Goal: Information Seeking & Learning: Learn about a topic

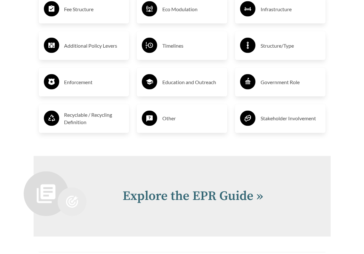
scroll to position [1217, 0]
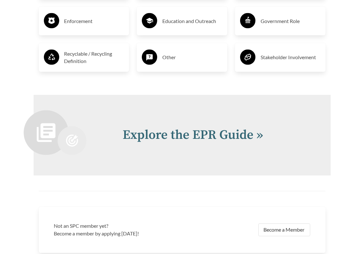
click at [193, 140] on h2 "Explore the EPR Guide »" at bounding box center [219, 135] width 193 height 19
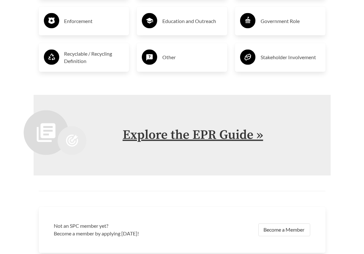
click at [196, 134] on link "Explore the EPR Guide »" at bounding box center [193, 135] width 141 height 16
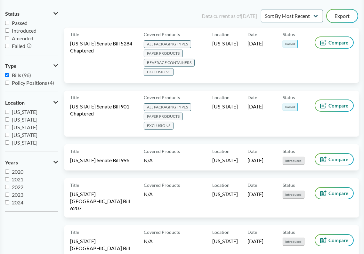
scroll to position [3001, 0]
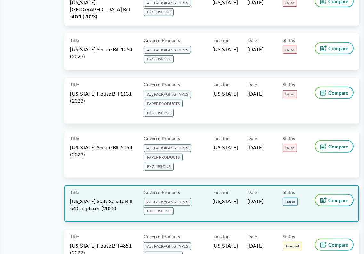
click at [106, 198] on span "California State Senate Bill 54 Chaptered (2022)" at bounding box center [103, 205] width 66 height 14
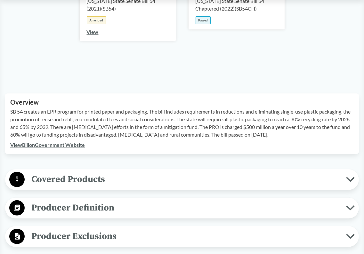
scroll to position [160, 0]
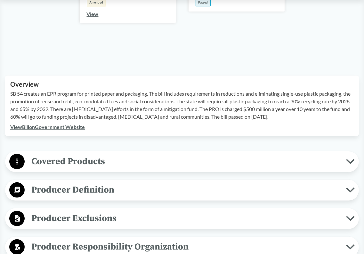
click at [120, 164] on span "Covered Products" at bounding box center [185, 161] width 321 height 14
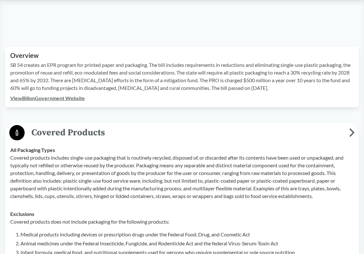
scroll to position [224, 0]
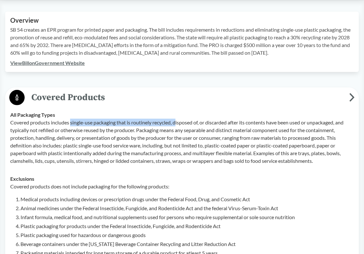
drag, startPoint x: 70, startPoint y: 124, endPoint x: 178, endPoint y: 123, distance: 107.9
click at [178, 123] on p "Covered products includes single-use packaging that is routinely recycled, disp…" at bounding box center [182, 142] width 344 height 46
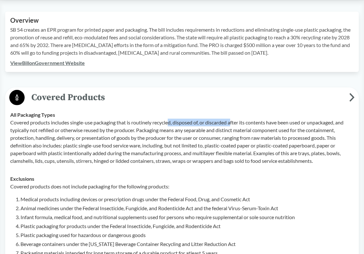
drag, startPoint x: 169, startPoint y: 123, endPoint x: 234, endPoint y: 123, distance: 64.7
click at [234, 123] on p "Covered products includes single-use packaging that is routinely recycled, disp…" at bounding box center [182, 142] width 344 height 46
drag, startPoint x: 260, startPoint y: 123, endPoint x: 196, endPoint y: 122, distance: 63.7
click at [196, 122] on p "Covered products includes single-use packaging that is routinely recycled, disp…" at bounding box center [182, 142] width 344 height 46
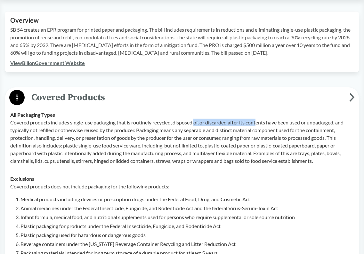
click at [196, 122] on p "Covered products includes single-use packaging that is routinely recycled, disp…" at bounding box center [182, 142] width 344 height 46
drag, startPoint x: 185, startPoint y: 122, endPoint x: 272, endPoint y: 123, distance: 86.5
click at [272, 123] on p "Covered products includes single-use packaging that is routinely recycled, disp…" at bounding box center [182, 142] width 344 height 46
drag, startPoint x: 278, startPoint y: 123, endPoint x: 191, endPoint y: 123, distance: 86.8
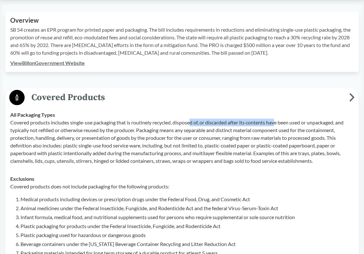
click at [191, 123] on p "Covered products includes single-use packaging that is routinely recycled, disp…" at bounding box center [182, 142] width 344 height 46
drag, startPoint x: 173, startPoint y: 122, endPoint x: 200, endPoint y: 122, distance: 26.6
click at [200, 122] on p "Covered products includes single-use packaging that is routinely recycled, disp…" at bounding box center [182, 142] width 344 height 46
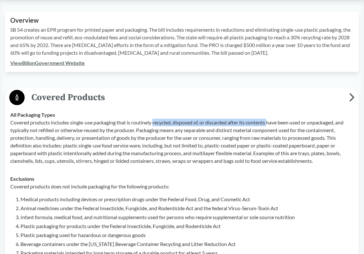
drag, startPoint x: 154, startPoint y: 123, endPoint x: 271, endPoint y: 125, distance: 116.6
click at [271, 125] on p "Covered products includes single-use packaging that is routinely recycled, disp…" at bounding box center [182, 142] width 344 height 46
drag, startPoint x: 247, startPoint y: 122, endPoint x: 299, endPoint y: 123, distance: 52.2
click at [299, 123] on p "Covered products includes single-use packaging that is routinely recycled, disp…" at bounding box center [182, 142] width 344 height 46
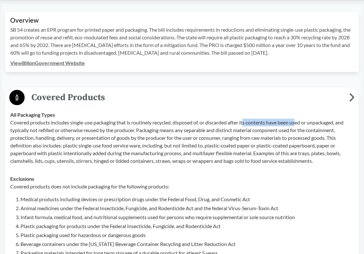
click at [299, 123] on p "Covered products includes single-use packaging that is routinely recycled, disp…" at bounding box center [182, 142] width 344 height 46
drag, startPoint x: 313, startPoint y: 123, endPoint x: 243, endPoint y: 123, distance: 70.8
click at [243, 123] on p "Covered products includes single-use packaging that is routinely recycled, disp…" at bounding box center [182, 142] width 344 height 46
drag, startPoint x: 243, startPoint y: 123, endPoint x: 337, endPoint y: 123, distance: 94.5
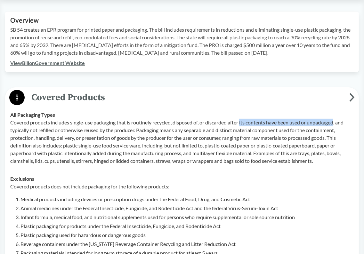
click at [337, 123] on p "Covered products includes single-use packaging that is routinely recycled, disp…" at bounding box center [182, 142] width 344 height 46
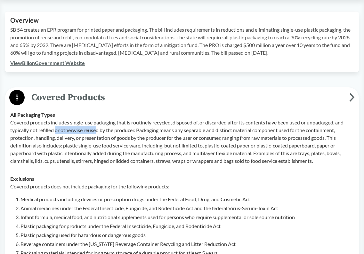
drag, startPoint x: 56, startPoint y: 130, endPoint x: 99, endPoint y: 130, distance: 42.9
click at [99, 130] on p "Covered products includes single-use packaging that is routinely recycled, disp…" at bounding box center [182, 142] width 344 height 46
drag, startPoint x: 101, startPoint y: 130, endPoint x: 136, endPoint y: 131, distance: 35.2
click at [136, 131] on p "Covered products includes single-use packaging that is routinely recycled, disp…" at bounding box center [182, 142] width 344 height 46
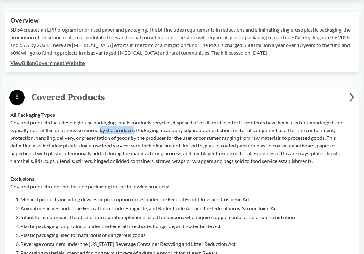
click at [136, 131] on p "Covered products includes single-use packaging that is routinely recycled, disp…" at bounding box center [182, 142] width 344 height 46
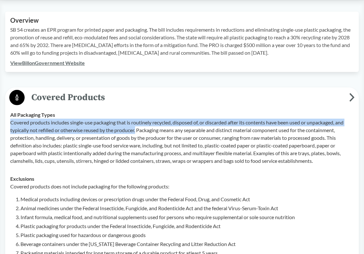
drag, startPoint x: 138, startPoint y: 130, endPoint x: 11, endPoint y: 123, distance: 127.0
click at [11, 123] on p "Covered products includes single-use packaging that is routinely recycled, disp…" at bounding box center [182, 142] width 344 height 46
copy p "Covered products includes single-use packaging that is routinely recycled, disp…"
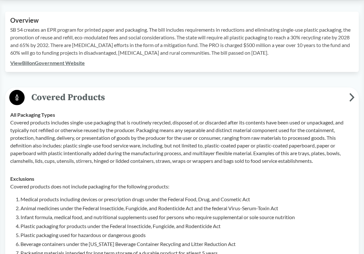
click at [167, 134] on p "Covered products includes single-use packaging that is routinely recycled, disp…" at bounding box center [182, 142] width 344 height 46
drag, startPoint x: 150, startPoint y: 131, endPoint x: 219, endPoint y: 130, distance: 69.2
click at [219, 130] on p "Covered products includes single-use packaging that is routinely recycled, disp…" at bounding box center [182, 142] width 344 height 46
drag, startPoint x: 190, startPoint y: 130, endPoint x: 250, endPoint y: 131, distance: 60.2
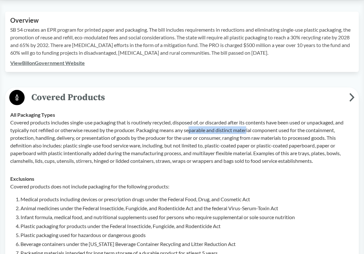
click at [250, 131] on p "Covered products includes single-use packaging that is routinely recycled, disp…" at bounding box center [182, 142] width 344 height 46
drag, startPoint x: 176, startPoint y: 130, endPoint x: 282, endPoint y: 130, distance: 106.3
click at [282, 130] on p "Covered products includes single-use packaging that is routinely recycled, disp…" at bounding box center [182, 142] width 344 height 46
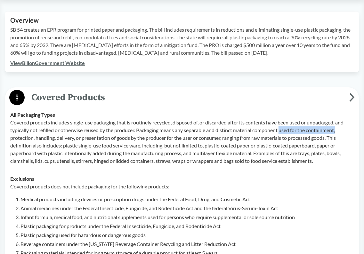
drag, startPoint x: 282, startPoint y: 130, endPoint x: 340, endPoint y: 132, distance: 57.7
click at [340, 132] on p "Covered products includes single-use packaging that is routinely recycled, disp…" at bounding box center [182, 142] width 344 height 46
drag, startPoint x: 340, startPoint y: 132, endPoint x: 249, endPoint y: 132, distance: 90.3
click at [249, 132] on p "Covered products includes single-use packaging that is routinely recycled, disp…" at bounding box center [182, 142] width 344 height 46
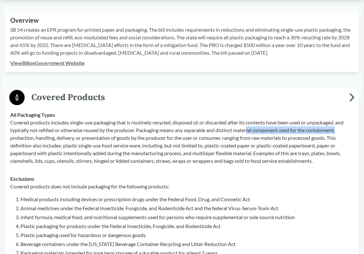
click at [249, 132] on p "Covered products includes single-use packaging that is routinely recycled, disp…" at bounding box center [182, 142] width 344 height 46
drag, startPoint x: 219, startPoint y: 132, endPoint x: 339, endPoint y: 133, distance: 119.4
click at [339, 133] on p "Covered products includes single-use packaging that is routinely recycled, disp…" at bounding box center [182, 142] width 344 height 46
drag, startPoint x: 339, startPoint y: 133, endPoint x: 311, endPoint y: 132, distance: 28.2
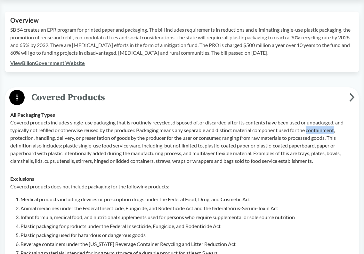
click at [311, 132] on p "Covered products includes single-use packaging that is routinely recycled, disp…" at bounding box center [182, 142] width 344 height 46
drag, startPoint x: 35, startPoint y: 139, endPoint x: 75, endPoint y: 139, distance: 40.0
click at [75, 139] on p "Covered products includes single-use packaging that is routinely recycled, disp…" at bounding box center [182, 142] width 344 height 46
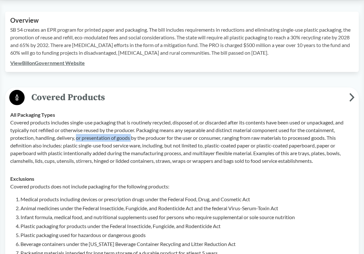
drag, startPoint x: 78, startPoint y: 139, endPoint x: 133, endPoint y: 139, distance: 54.8
click at [133, 139] on p "Covered products includes single-use packaging that is routinely recycled, disp…" at bounding box center [182, 142] width 344 height 46
drag, startPoint x: 133, startPoint y: 139, endPoint x: 170, endPoint y: 139, distance: 36.8
click at [170, 139] on p "Covered products includes single-use packaging that is routinely recycled, disp…" at bounding box center [182, 142] width 344 height 46
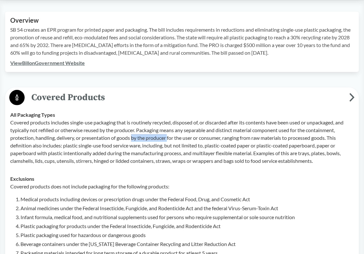
click at [170, 139] on p "Covered products includes single-use packaging that is routinely recycled, disp…" at bounding box center [182, 142] width 344 height 46
drag, startPoint x: 170, startPoint y: 139, endPoint x: 83, endPoint y: 139, distance: 86.8
click at [83, 139] on p "Covered products includes single-use packaging that is routinely recycled, disp…" at bounding box center [182, 142] width 344 height 46
drag, startPoint x: 83, startPoint y: 139, endPoint x: 167, endPoint y: 139, distance: 84.5
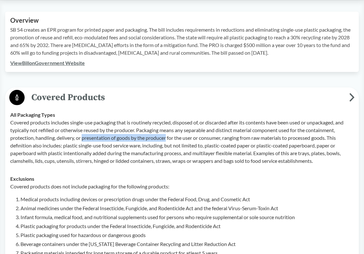
click at [167, 139] on p "Covered products includes single-use packaging that is routinely recycled, disp…" at bounding box center [182, 142] width 344 height 46
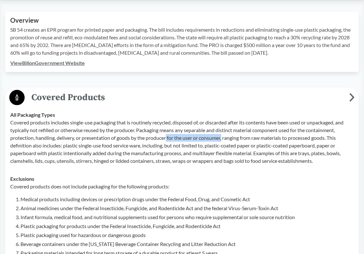
drag, startPoint x: 167, startPoint y: 139, endPoint x: 225, endPoint y: 139, distance: 57.3
click at [225, 139] on p "Covered products includes single-use packaging that is routinely recycled, disp…" at bounding box center [182, 142] width 344 height 46
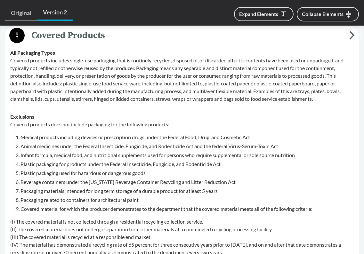
scroll to position [288, 0]
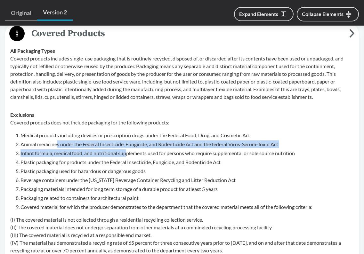
drag, startPoint x: 57, startPoint y: 146, endPoint x: 127, endPoint y: 156, distance: 71.5
click at [127, 156] on ol "Medical products including devices or prescription drugs under the Federal Food…" at bounding box center [186, 171] width 333 height 79
click at [127, 156] on li "Infant formula, medical food, and nutritional supplements used for persons who …" at bounding box center [186, 154] width 333 height 8
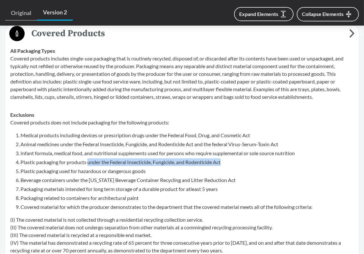
drag, startPoint x: 90, startPoint y: 163, endPoint x: 236, endPoint y: 162, distance: 146.3
click at [236, 162] on li "Plastic packaging for products under the Federal Insecticide, Fungicide, and Ro…" at bounding box center [186, 162] width 333 height 8
drag, startPoint x: 236, startPoint y: 162, endPoint x: 129, endPoint y: 161, distance: 107.3
click at [129, 161] on li "Plastic packaging for products under the Federal Insecticide, Fungicide, and Ro…" at bounding box center [186, 162] width 333 height 8
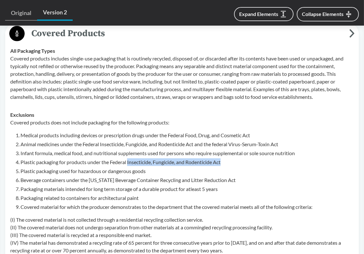
click at [129, 161] on li "Plastic packaging for products under the Federal Insecticide, Fungicide, and Ro…" at bounding box center [186, 162] width 333 height 8
drag, startPoint x: 129, startPoint y: 161, endPoint x: 229, endPoint y: 160, distance: 100.6
click at [229, 160] on li "Plastic packaging for products under the Federal Insecticide, Fungicide, and Ro…" at bounding box center [186, 162] width 333 height 8
drag, startPoint x: 230, startPoint y: 160, endPoint x: 116, endPoint y: 163, distance: 114.0
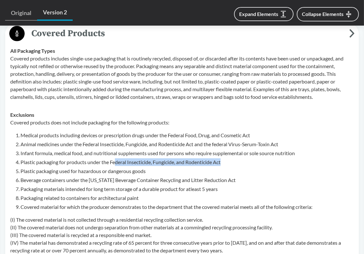
click at [116, 163] on li "Plastic packaging for products under the Federal Insecticide, Fungicide, and Ro…" at bounding box center [186, 162] width 333 height 8
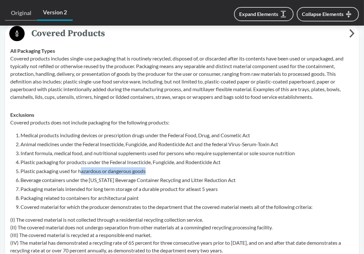
drag, startPoint x: 81, startPoint y: 172, endPoint x: 154, endPoint y: 172, distance: 72.7
click at [154, 172] on li "Plastic packaging used for hazardous or dangerous goods" at bounding box center [186, 171] width 333 height 8
drag, startPoint x: 156, startPoint y: 172, endPoint x: 79, endPoint y: 173, distance: 76.9
click at [79, 173] on li "Plastic packaging used for hazardous or dangerous goods" at bounding box center [186, 171] width 333 height 8
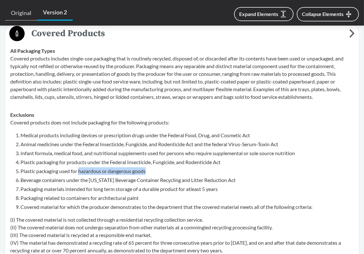
click at [79, 173] on li "Plastic packaging used for hazardous or dangerous goods" at bounding box center [186, 171] width 333 height 8
drag, startPoint x: 79, startPoint y: 173, endPoint x: 159, endPoint y: 173, distance: 80.4
click at [159, 173] on li "Plastic packaging used for hazardous or dangerous goods" at bounding box center [186, 171] width 333 height 8
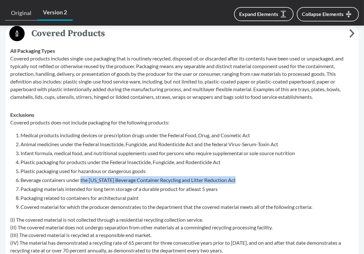
drag, startPoint x: 81, startPoint y: 181, endPoint x: 243, endPoint y: 180, distance: 162.3
click at [243, 180] on li "Beverage containers under the [US_STATE] Beverage Container Recycling and Litte…" at bounding box center [186, 180] width 333 height 8
drag, startPoint x: 243, startPoint y: 180, endPoint x: 124, endPoint y: 180, distance: 119.8
click at [124, 180] on li "Beverage containers under the [US_STATE] Beverage Container Recycling and Litte…" at bounding box center [186, 180] width 333 height 8
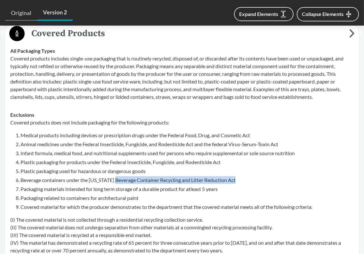
click at [124, 180] on li "Beverage containers under the [US_STATE] Beverage Container Recycling and Litte…" at bounding box center [186, 180] width 333 height 8
drag, startPoint x: 129, startPoint y: 180, endPoint x: 244, endPoint y: 180, distance: 115.3
click at [244, 180] on li "Beverage containers under the [US_STATE] Beverage Container Recycling and Litte…" at bounding box center [186, 180] width 333 height 8
drag, startPoint x: 244, startPoint y: 180, endPoint x: 146, endPoint y: 182, distance: 98.0
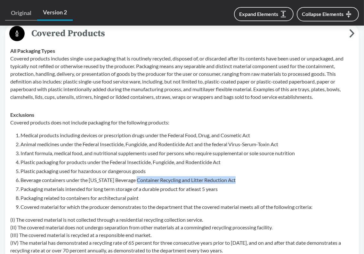
click at [146, 182] on li "Beverage containers under the [US_STATE] Beverage Container Recycling and Litte…" at bounding box center [186, 180] width 333 height 8
drag, startPoint x: 139, startPoint y: 181, endPoint x: 255, endPoint y: 180, distance: 116.2
click at [255, 180] on li "Beverage containers under the [US_STATE] Beverage Container Recycling and Litte…" at bounding box center [186, 180] width 333 height 8
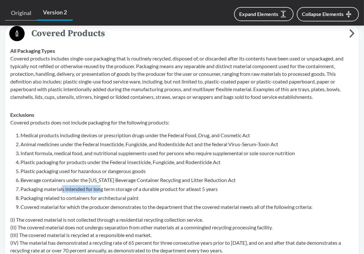
drag, startPoint x: 62, startPoint y: 189, endPoint x: 102, endPoint y: 189, distance: 39.4
click at [102, 189] on li "Packaging materials intended for long term storage of a durable product for atl…" at bounding box center [186, 189] width 333 height 8
drag, startPoint x: 94, startPoint y: 189, endPoint x: 153, endPoint y: 189, distance: 59.2
click at [153, 189] on li "Packaging materials intended for long term storage of a durable product for atl…" at bounding box center [186, 189] width 333 height 8
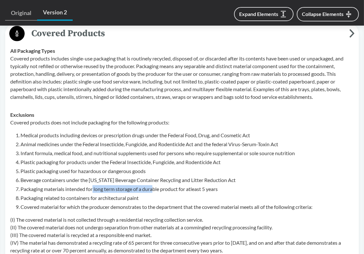
click at [153, 189] on li "Packaging materials intended for long term storage of a durable product for atl…" at bounding box center [186, 189] width 333 height 8
drag, startPoint x: 133, startPoint y: 189, endPoint x: 226, endPoint y: 188, distance: 93.2
click at [226, 188] on li "Packaging materials intended for long term storage of a durable product for atl…" at bounding box center [186, 189] width 333 height 8
drag, startPoint x: 228, startPoint y: 188, endPoint x: 131, endPoint y: 189, distance: 97.0
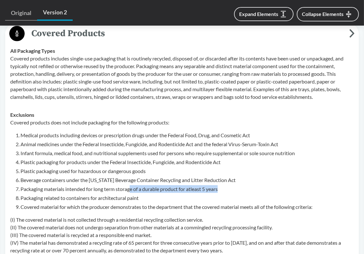
click at [131, 189] on li "Packaging materials intended for long term storage of a durable product for atl…" at bounding box center [186, 189] width 333 height 8
drag, startPoint x: 120, startPoint y: 190, endPoint x: 228, endPoint y: 189, distance: 107.6
click at [228, 189] on li "Packaging materials intended for long term storage of a durable product for atl…" at bounding box center [186, 189] width 333 height 8
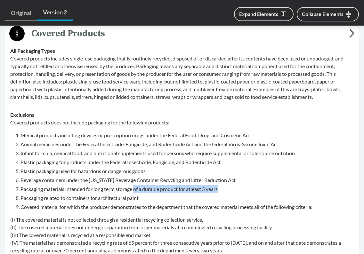
drag, startPoint x: 230, startPoint y: 189, endPoint x: 135, endPoint y: 190, distance: 94.8
click at [135, 190] on li "Packaging materials intended for long term storage of a durable product for atl…" at bounding box center [186, 189] width 333 height 8
drag, startPoint x: 135, startPoint y: 190, endPoint x: 231, endPoint y: 189, distance: 95.7
click at [231, 189] on li "Packaging materials intended for long term storage of a durable product for atl…" at bounding box center [186, 189] width 333 height 8
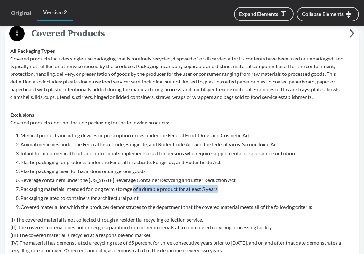
click at [231, 189] on li "Packaging materials intended for long term storage of a durable product for atl…" at bounding box center [186, 189] width 333 height 8
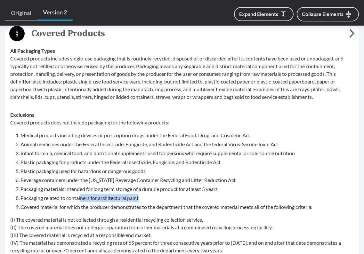
drag, startPoint x: 81, startPoint y: 199, endPoint x: 143, endPoint y: 199, distance: 62.8
click at [143, 199] on li "Packaging related to containers for architectural paint" at bounding box center [186, 198] width 333 height 8
drag, startPoint x: 146, startPoint y: 199, endPoint x: 94, endPoint y: 199, distance: 52.2
click at [94, 199] on li "Packaging related to containers for architectural paint" at bounding box center [186, 198] width 333 height 8
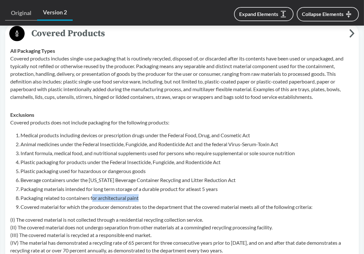
click at [94, 199] on li "Packaging related to containers for architectural paint" at bounding box center [186, 198] width 333 height 8
drag, startPoint x: 60, startPoint y: 208, endPoint x: 122, endPoint y: 207, distance: 61.5
click at [122, 207] on li "Covered material for which the producer demonstrates to the department that the…" at bounding box center [186, 207] width 333 height 8
drag, startPoint x: 133, startPoint y: 207, endPoint x: 200, endPoint y: 207, distance: 67.2
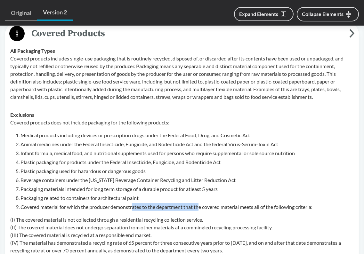
click at [200, 207] on li "Covered material for which the producer demonstrates to the department that the…" at bounding box center [186, 207] width 333 height 8
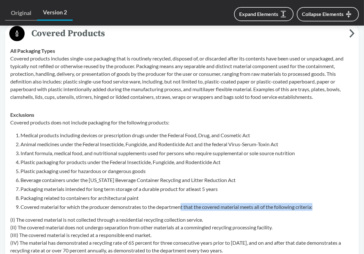
drag, startPoint x: 183, startPoint y: 207, endPoint x: 321, endPoint y: 206, distance: 138.0
click at [321, 206] on li "Covered material for which the producer demonstrates to the department that the…" at bounding box center [186, 207] width 333 height 8
drag, startPoint x: 321, startPoint y: 206, endPoint x: 178, endPoint y: 207, distance: 143.1
click at [178, 207] on li "Covered material for which the producer demonstrates to the department that the…" at bounding box center [186, 207] width 333 height 8
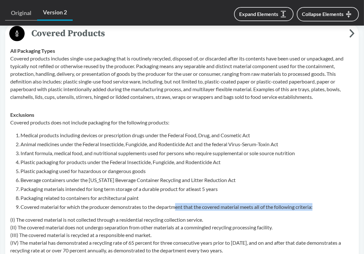
click at [178, 207] on li "Covered material for which the producer demonstrates to the department that the…" at bounding box center [186, 207] width 333 height 8
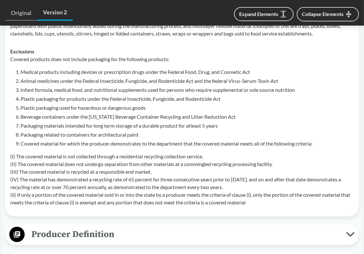
scroll to position [352, 0]
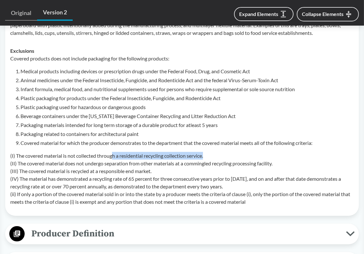
drag, startPoint x: 114, startPoint y: 156, endPoint x: 209, endPoint y: 157, distance: 95.4
click at [209, 157] on p "(I) The covered material is not collected through a residential recycling colle…" at bounding box center [182, 179] width 344 height 54
drag, startPoint x: 214, startPoint y: 157, endPoint x: 117, endPoint y: 158, distance: 96.4
click at [117, 158] on p "(I) The covered material is not collected through a residential recycling colle…" at bounding box center [182, 179] width 344 height 54
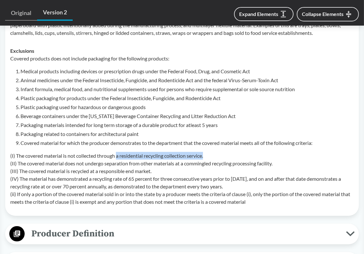
click at [117, 158] on p "(I) The covered material is not collected through a residential recycling colle…" at bounding box center [182, 179] width 344 height 54
drag, startPoint x: 117, startPoint y: 158, endPoint x: 209, endPoint y: 159, distance: 92.2
click at [209, 159] on p "(I) The covered material is not collected through a residential recycling colle…" at bounding box center [182, 179] width 344 height 54
drag, startPoint x: 210, startPoint y: 159, endPoint x: 115, endPoint y: 158, distance: 95.7
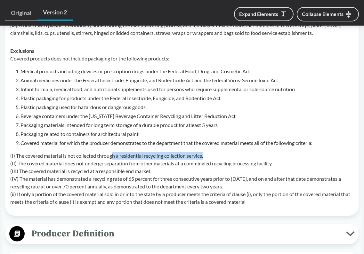
click at [115, 158] on p "(I) The covered material is not collected through a residential recycling colle…" at bounding box center [182, 179] width 344 height 54
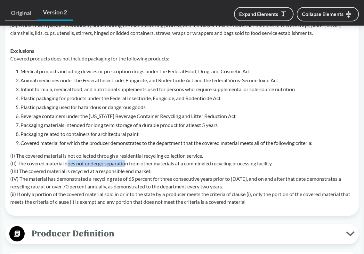
drag
click at [126, 164] on p "(I) The covered material is not collected through a residential recycling colle…" at bounding box center [182, 179] width 344 height 54
click at [176, 164] on p "(I) The covered material is not collected through a residential recycling colle…" at bounding box center [182, 179] width 344 height 54
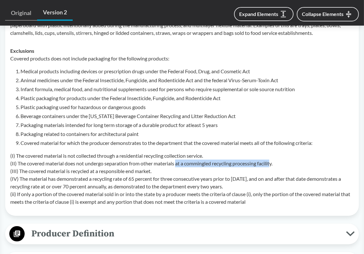
click at [274, 166] on p "(I) The covered material is not collected through a residential recycling colle…" at bounding box center [182, 179] width 344 height 54
click at [186, 165] on p "(I) The covered material is not collected through a residential recycling colle…" at bounding box center [182, 179] width 344 height 54
click at [277, 165] on p "(I) The covered material is not collected through a residential recycling colle…" at bounding box center [182, 179] width 344 height 54
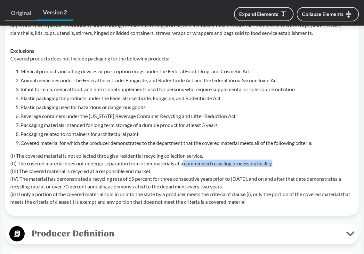
click at [277, 165] on p "(I) The covered material is not collected through a residential recycling colle…" at bounding box center [182, 179] width 344 height 54
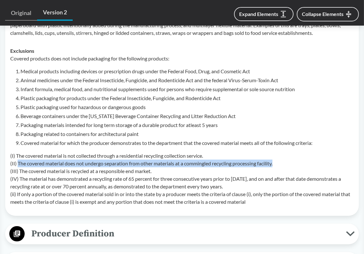
click at [19, 165] on p "(I) The covered material is not collected through a residential recycling colle…" at bounding box center [182, 179] width 344 height 54
click at [177, 164] on p "(I) The covered material is not collected through a residential recycling colle…" at bounding box center [182, 179] width 344 height 54
drag, startPoint x: 283, startPoint y: 164, endPoint x: 16, endPoint y: 164, distance: 266.7
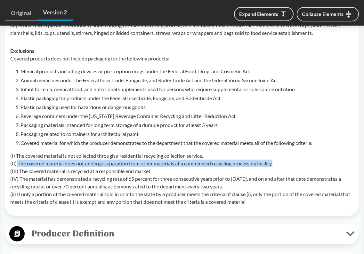
click at [16, 164] on p "(I) The covered material is not collected through a residential recycling colle…" at bounding box center [182, 179] width 344 height 54
copy p "The covered material does not undergo separation from other materials at a comm…"
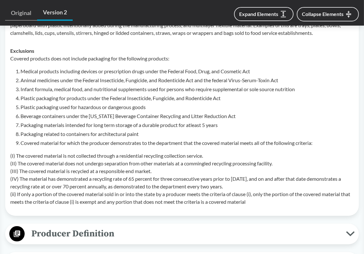
click at [242, 154] on p "(I) The covered material is not collected through a residential recycling colle…" at bounding box center [182, 179] width 344 height 54
drag, startPoint x: 92, startPoint y: 172, endPoint x: 157, endPoint y: 172, distance: 65.0
click at [157, 172] on p "(I) The covered material is not collected through a residential recycling colle…" at bounding box center [182, 179] width 344 height 54
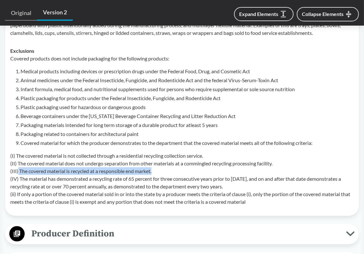
drag, startPoint x: 159, startPoint y: 172, endPoint x: 18, endPoint y: 171, distance: 141.5
click at [18, 171] on p "(I) The covered material is not collected through a residential recycling colle…" at bounding box center [182, 179] width 344 height 54
click at [19, 171] on p "(I) The covered material is not collected through a residential recycling colle…" at bounding box center [182, 179] width 344 height 54
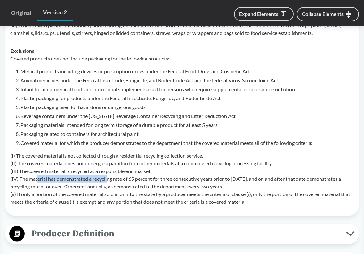
drag, startPoint x: 38, startPoint y: 178, endPoint x: 108, endPoint y: 178, distance: 70.1
click at [108, 178] on p "(I) The covered material is not collected through a residential recycling colle…" at bounding box center [182, 179] width 344 height 54
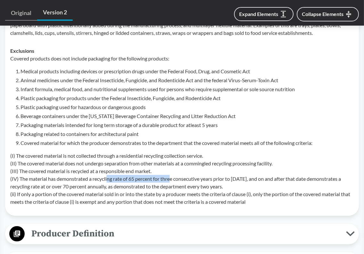
drag, startPoint x: 108, startPoint y: 178, endPoint x: 174, endPoint y: 179, distance: 66.0
click at [174, 179] on p "(I) The covered material is not collected through a residential recycling colle…" at bounding box center [182, 179] width 344 height 54
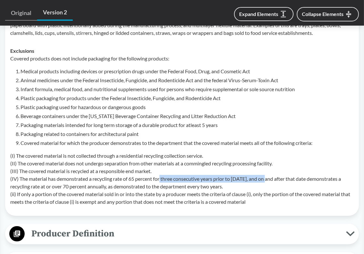
drag, startPoint x: 162, startPoint y: 179, endPoint x: 271, endPoint y: 180, distance: 109.2
click at [271, 180] on p "(I) The covered material is not collected through a residential recycling colle…" at bounding box center [182, 179] width 344 height 54
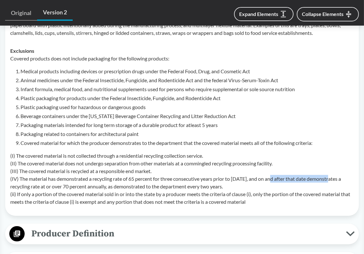
drag, startPoint x: 273, startPoint y: 179, endPoint x: 332, endPoint y: 180, distance: 58.9
click at [332, 180] on p "(I) The covered material is not collected through a residential recycling colle…" at bounding box center [182, 179] width 344 height 54
drag, startPoint x: 272, startPoint y: 188, endPoint x: 9, endPoint y: 158, distance: 264.8
click at [9, 158] on td "Exclusions Covered products does not include packaging for the following produc…" at bounding box center [181, 126] width 349 height 169
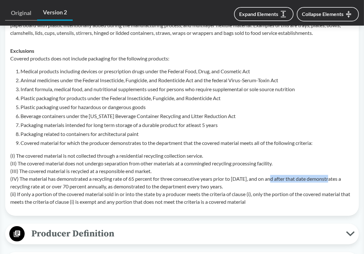
click at [58, 165] on p "(I) The covered material is not collected through a residential recycling colle…" at bounding box center [182, 179] width 344 height 54
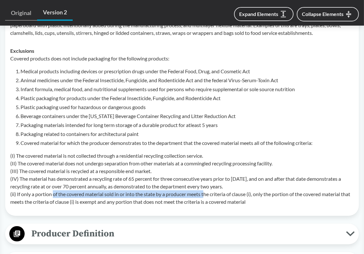
drag, startPoint x: 53, startPoint y: 195, endPoint x: 206, endPoint y: 195, distance: 153.1
click at [206, 195] on p "(I) The covered material is not collected through a residential recycling colle…" at bounding box center [182, 179] width 344 height 54
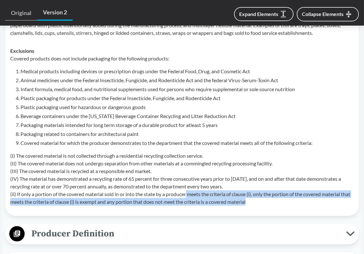
drag, startPoint x: 188, startPoint y: 195, endPoint x: 260, endPoint y: 202, distance: 72.6
click at [260, 202] on p "(I) The covered material is not collected through a residential recycling colle…" at bounding box center [182, 179] width 344 height 54
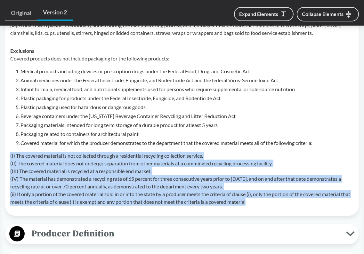
drag, startPoint x: 265, startPoint y: 202, endPoint x: 8, endPoint y: 157, distance: 260.9
click at [8, 157] on td "Exclusions Covered products does not include packaging for the following produc…" at bounding box center [181, 126] width 349 height 169
copy p "(I) The covered material is not collected through a residential recycling colle…"
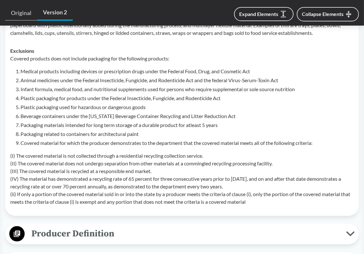
click at [238, 134] on li "Packaging related to containers for architectural paint" at bounding box center [186, 134] width 333 height 8
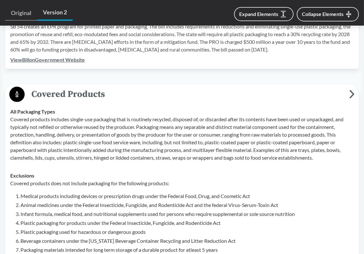
scroll to position [224, 0]
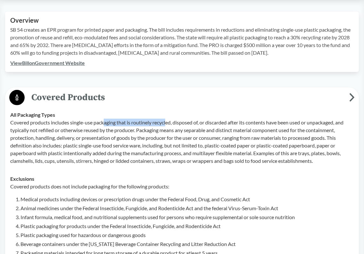
drag, startPoint x: 104, startPoint y: 125, endPoint x: 168, endPoint y: 125, distance: 64.0
click at [168, 125] on p "Covered products includes single-use packaging that is routinely recycled, disp…" at bounding box center [182, 142] width 344 height 46
drag, startPoint x: 172, startPoint y: 123, endPoint x: 228, endPoint y: 125, distance: 55.7
click at [228, 125] on p "Covered products includes single-use packaging that is routinely recycled, disp…" at bounding box center [182, 142] width 344 height 46
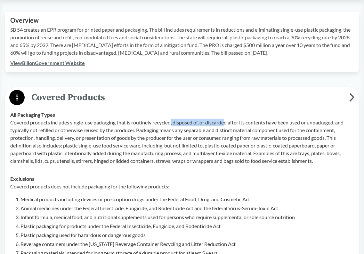
click at [228, 125] on p "Covered products includes single-use packaging that is routinely recycled, disp…" at bounding box center [182, 142] width 344 height 46
drag, startPoint x: 231, startPoint y: 125, endPoint x: 300, endPoint y: 124, distance: 68.8
click at [300, 124] on p "Covered products includes single-use packaging that is routinely recycled, disp…" at bounding box center [182, 142] width 344 height 46
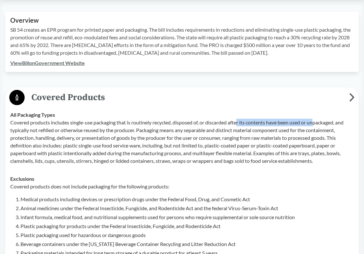
drag, startPoint x: 318, startPoint y: 124, endPoint x: 239, endPoint y: 125, distance: 79.1
click at [239, 125] on p "Covered products includes single-use packaging that is routinely recycled, disp…" at bounding box center [182, 142] width 344 height 46
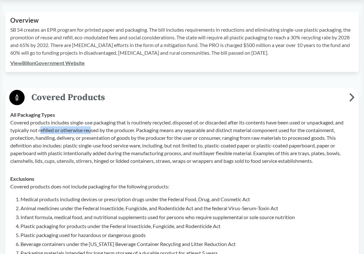
drag, startPoint x: 42, startPoint y: 132, endPoint x: 93, endPoint y: 132, distance: 50.9
click at [93, 132] on p "Covered products includes single-use packaging that is routinely recycled, disp…" at bounding box center [182, 142] width 344 height 46
drag, startPoint x: 85, startPoint y: 131, endPoint x: 140, endPoint y: 131, distance: 55.1
click at [140, 131] on p "Covered products includes single-use packaging that is routinely recycled, disp…" at bounding box center [182, 142] width 344 height 46
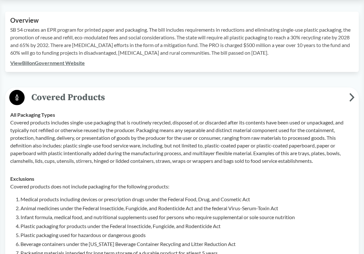
click at [140, 131] on p "Covered products includes single-use packaging that is routinely recycled, disp…" at bounding box center [182, 142] width 344 height 46
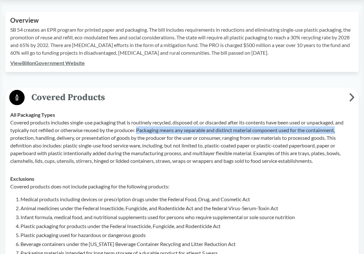
drag, startPoint x: 140, startPoint y: 131, endPoint x: 340, endPoint y: 132, distance: 199.8
click at [340, 132] on p "Covered products includes single-use packaging that is routinely recycled, disp…" at bounding box center [182, 142] width 344 height 46
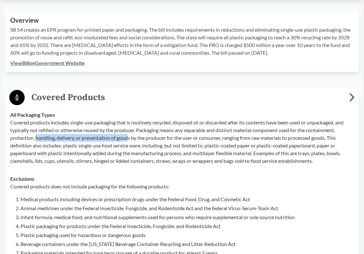
drag, startPoint x: 36, startPoint y: 138, endPoint x: 130, endPoint y: 139, distance: 94.5
click at [130, 139] on p "Covered products includes single-use packaging that is routinely recycled, disp…" at bounding box center [182, 142] width 344 height 46
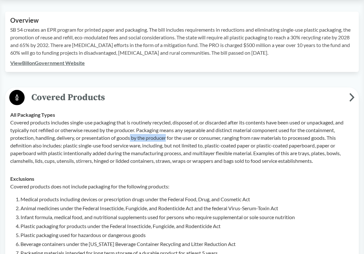
drag, startPoint x: 132, startPoint y: 139, endPoint x: 168, endPoint y: 139, distance: 36.2
click at [168, 139] on p "Covered products includes single-use packaging that is routinely recycled, disp…" at bounding box center [182, 142] width 344 height 46
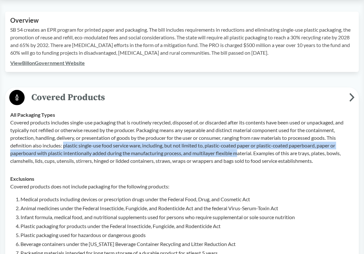
drag, startPoint x: 63, startPoint y: 145, endPoint x: 240, endPoint y: 150, distance: 176.8
click at [240, 150] on p "Covered products includes single-use packaging that is routinely recycled, disp…" at bounding box center [182, 142] width 344 height 46
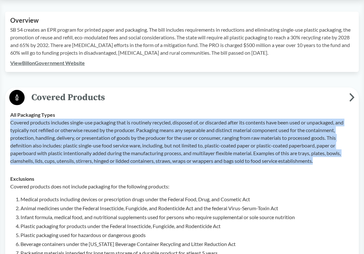
drag, startPoint x: 321, startPoint y: 163, endPoint x: 9, endPoint y: 123, distance: 314.7
click at [9, 123] on td "All Packaging Types Covered products includes single-use packaging that is rout…" at bounding box center [181, 138] width 349 height 64
copy p "Covered products includes single-use packaging that is routinely recycled, disp…"
click at [205, 162] on p "Covered products includes single-use packaging that is routinely recycled, disp…" at bounding box center [182, 142] width 344 height 46
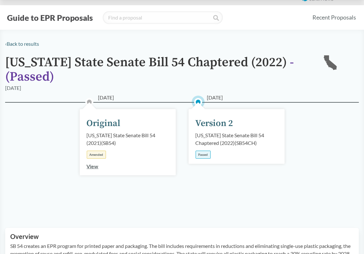
scroll to position [0, 0]
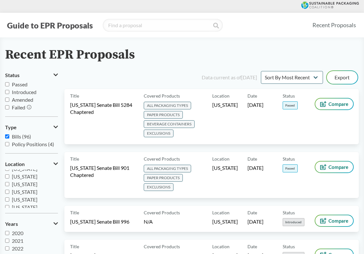
scroll to position [96, 0]
click at [13, 200] on span "Colorado" at bounding box center [25, 200] width 26 height 6
click at [9, 200] on input "Colorado" at bounding box center [7, 200] width 4 height 4
checkbox input "true"
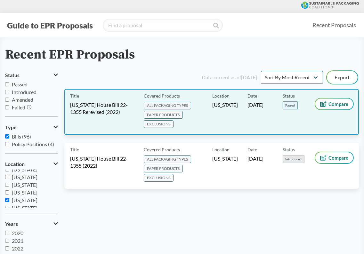
click at [128, 112] on span "Colorado House Bill 22-1355 Rerevised (2022)" at bounding box center [103, 109] width 66 height 14
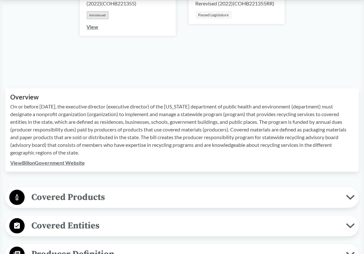
scroll to position [192, 0]
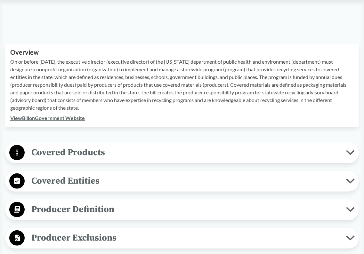
click at [171, 150] on span "Covered Products" at bounding box center [185, 152] width 321 height 14
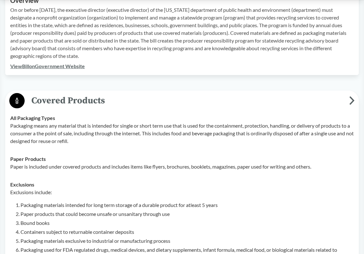
scroll to position [256, 0]
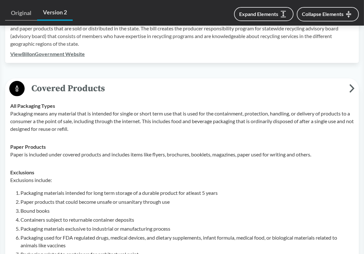
click at [126, 89] on span "Covered Products" at bounding box center [187, 88] width 325 height 14
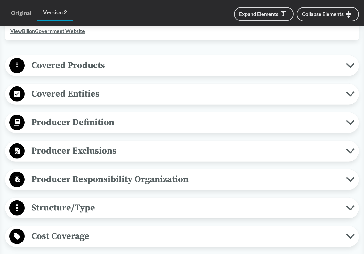
scroll to position [288, 0]
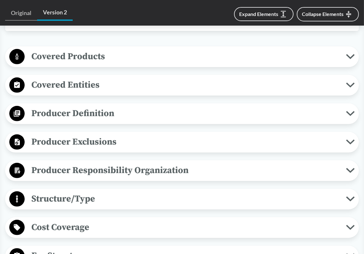
click at [159, 116] on span "Producer Definition" at bounding box center [185, 113] width 321 height 14
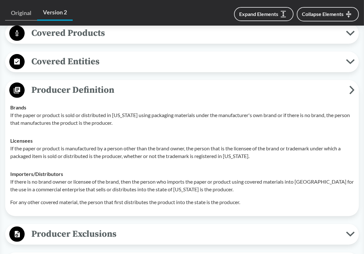
scroll to position [320, 0]
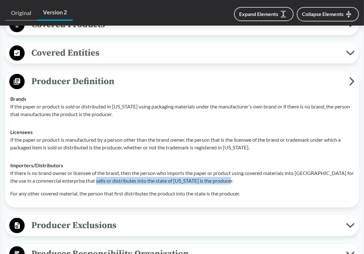
drag, startPoint x: 89, startPoint y: 182, endPoint x: 234, endPoint y: 183, distance: 144.4
click at [234, 183] on p "If there is no brand owner or licensee of the brand, then the person who import…" at bounding box center [182, 176] width 344 height 15
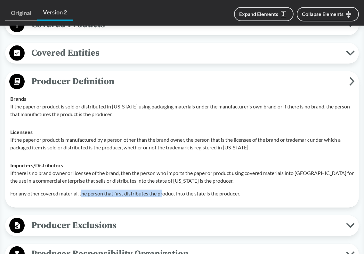
drag, startPoint x: 82, startPoint y: 194, endPoint x: 165, endPoint y: 194, distance: 82.6
click at [165, 194] on p "For any other covered material, the person that first distributes the product i…" at bounding box center [182, 194] width 344 height 8
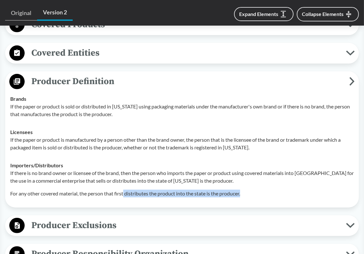
drag, startPoint x: 124, startPoint y: 194, endPoint x: 247, endPoint y: 194, distance: 122.6
click at [247, 194] on p "For any other covered material, the person that first distributes the product i…" at bounding box center [182, 194] width 344 height 8
drag, startPoint x: 250, startPoint y: 194, endPoint x: 159, endPoint y: 194, distance: 91.6
click at [159, 194] on p "For any other covered material, the person that first distributes the product i…" at bounding box center [182, 194] width 344 height 8
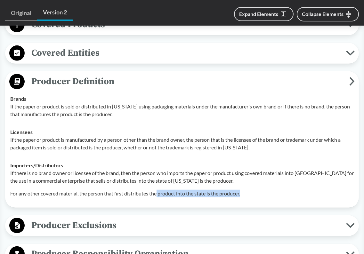
click at [159, 194] on p "For any other covered material, the person that first distributes the product i…" at bounding box center [182, 194] width 344 height 8
drag, startPoint x: 152, startPoint y: 194, endPoint x: 244, endPoint y: 194, distance: 91.3
click at [244, 194] on p "For any other covered material, the person that first distributes the product i…" at bounding box center [182, 194] width 344 height 8
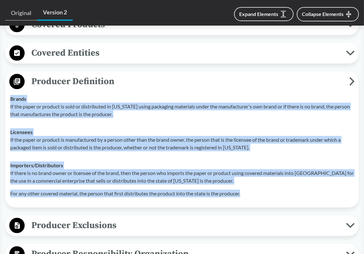
drag, startPoint x: 248, startPoint y: 193, endPoint x: 10, endPoint y: 100, distance: 255.8
click at [10, 100] on tbody "Brands If the paper or product is sold or distributed in Colorado using packagi…" at bounding box center [181, 146] width 349 height 113
copy tbody "Brands If the paper or product is sold or distributed in Colorado using packagi…"
click at [271, 157] on td "Importers/​Distributors If there is no brand owner or licensee of the brand, th…" at bounding box center [181, 180] width 349 height 46
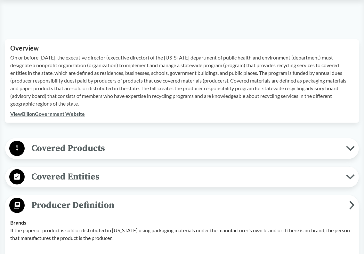
scroll to position [224, 0]
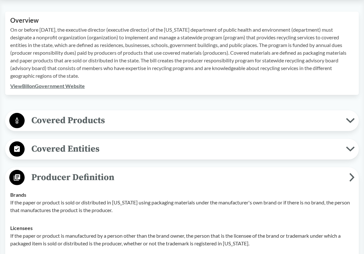
click at [282, 110] on div "Covered Products All Packaging Types Packaging means any material that is inten…" at bounding box center [182, 120] width 354 height 21
click at [278, 117] on span "Covered Products" at bounding box center [185, 120] width 321 height 14
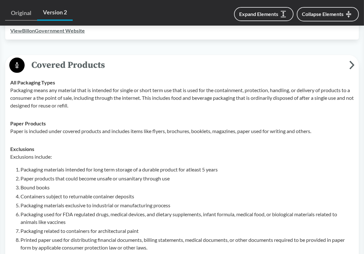
scroll to position [288, 0]
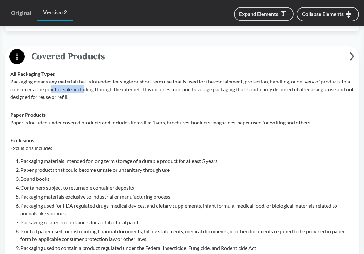
drag, startPoint x: 53, startPoint y: 89, endPoint x: 89, endPoint y: 89, distance: 36.2
click at [89, 89] on p "Packaging means any material that is intended for single or short term use that…" at bounding box center [182, 89] width 344 height 23
drag, startPoint x: 92, startPoint y: 89, endPoint x: 139, endPoint y: 89, distance: 46.4
click at [139, 89] on p "Packaging means any material that is intended for single or short term use that…" at bounding box center [182, 89] width 344 height 23
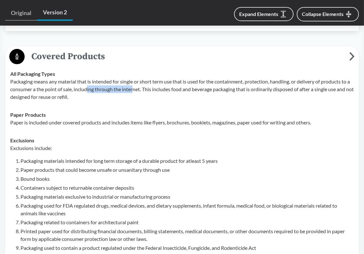
click at [139, 89] on p "Packaging means any material that is intended for single or short term use that…" at bounding box center [182, 89] width 344 height 23
drag, startPoint x: 145, startPoint y: 89, endPoint x: 189, endPoint y: 89, distance: 44.5
click at [189, 89] on p "Packaging means any material that is intended for single or short term use that…" at bounding box center [182, 89] width 344 height 23
drag, startPoint x: 177, startPoint y: 89, endPoint x: 243, endPoint y: 89, distance: 66.3
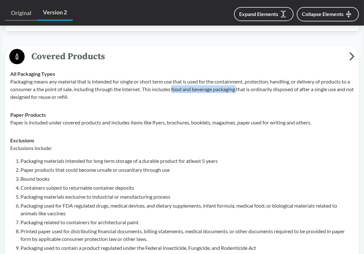
click at [243, 89] on p "Packaging means any material that is intended for single or short term use that…" at bounding box center [182, 89] width 344 height 23
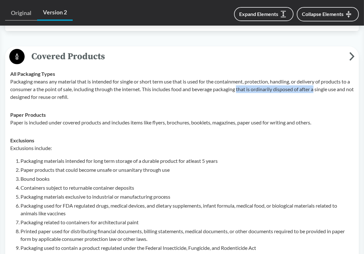
drag, startPoint x: 242, startPoint y: 89, endPoint x: 321, endPoint y: 92, distance: 79.2
click at [321, 92] on p "Packaging means any material that is intended for single or short term use that…" at bounding box center [182, 89] width 344 height 23
drag, startPoint x: 53, startPoint y: 96, endPoint x: 97, endPoint y: 98, distance: 43.6
click at [97, 98] on p "Packaging means any material that is intended for single or short term use that…" at bounding box center [182, 89] width 344 height 23
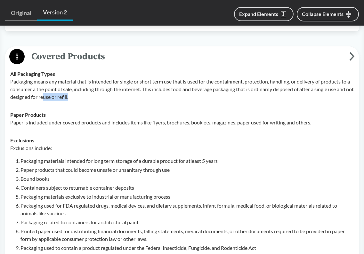
click at [97, 98] on p "Packaging means any material that is intended for single or short term use that…" at bounding box center [182, 89] width 344 height 23
drag, startPoint x: 59, startPoint y: 122, endPoint x: 122, endPoint y: 123, distance: 63.1
click at [122, 123] on p "Paper is included under covered products and includes items like flyers, brochu…" at bounding box center [182, 123] width 344 height 8
drag, startPoint x: 111, startPoint y: 123, endPoint x: 170, endPoint y: 124, distance: 58.9
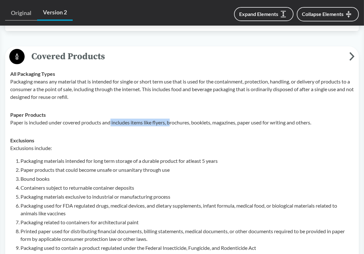
click at [170, 124] on p "Paper is included under covered products and includes items like flyers, brochu…" at bounding box center [182, 123] width 344 height 8
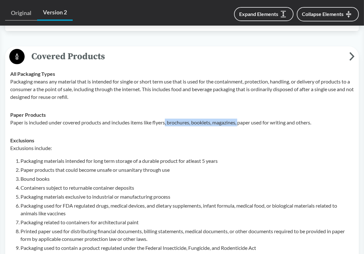
drag, startPoint x: 166, startPoint y: 124, endPoint x: 241, endPoint y: 124, distance: 74.9
click at [241, 124] on p "Paper is included under covered products and includes items like flyers, brochu…" at bounding box center [182, 123] width 344 height 8
drag, startPoint x: 204, startPoint y: 123, endPoint x: 314, endPoint y: 123, distance: 110.8
click at [314, 123] on p "Paper is included under covered products and includes items like flyers, brochu…" at bounding box center [182, 123] width 344 height 8
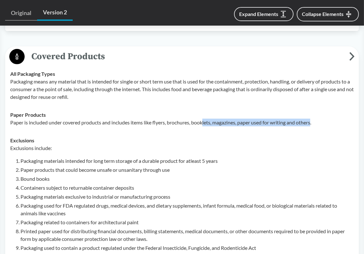
click at [314, 123] on p "Paper is included under covered products and includes items like flyers, brochu…" at bounding box center [182, 123] width 344 height 8
drag, startPoint x: 322, startPoint y: 123, endPoint x: 218, endPoint y: 122, distance: 103.7
click at [218, 122] on p "Paper is included under covered products and includes items like flyers, brochu…" at bounding box center [182, 123] width 344 height 8
drag, startPoint x: 213, startPoint y: 122, endPoint x: 323, endPoint y: 124, distance: 110.5
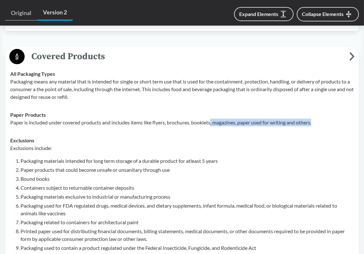
click at [323, 124] on p "Paper is included under covered products and includes items like flyers, brochu…" at bounding box center [182, 123] width 344 height 8
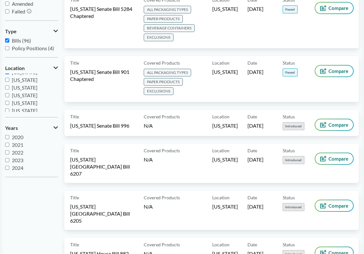
scroll to position [96, 0]
click at [6, 104] on input "Colorado" at bounding box center [7, 104] width 4 height 4
click at [7, 104] on input "Colorado" at bounding box center [7, 104] width 4 height 4
checkbox input "true"
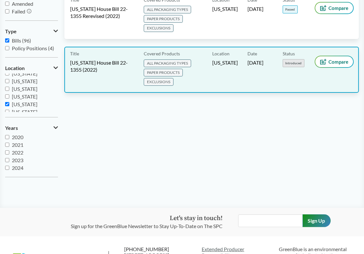
scroll to position [64, 0]
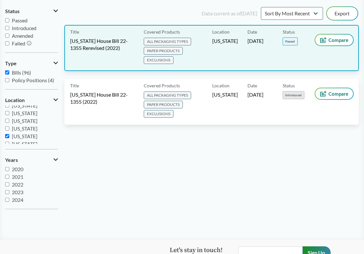
click at [126, 45] on span "Colorado House Bill 22-1355 Rerevised (2022)" at bounding box center [103, 44] width 66 height 14
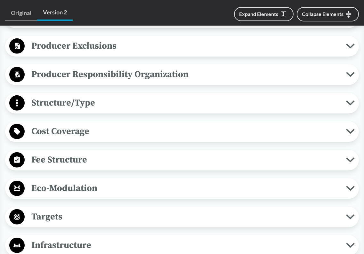
scroll to position [416, 0]
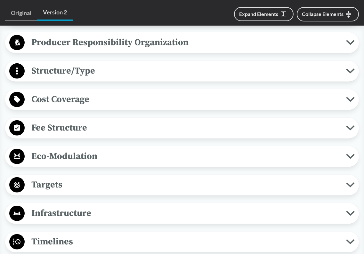
click at [122, 131] on span "Fee Structure" at bounding box center [185, 128] width 321 height 14
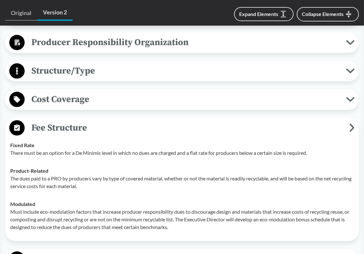
click at [122, 131] on span "Fee Structure" at bounding box center [187, 128] width 325 height 14
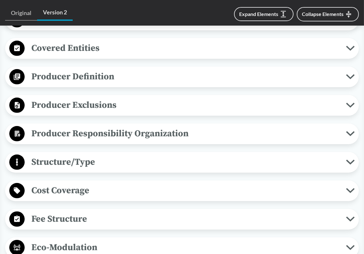
scroll to position [320, 0]
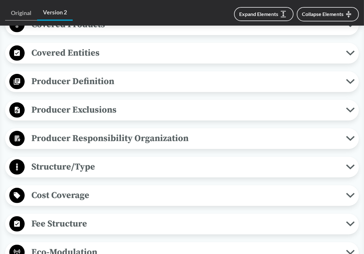
click at [129, 109] on span "Producer Exclusions" at bounding box center [185, 110] width 321 height 14
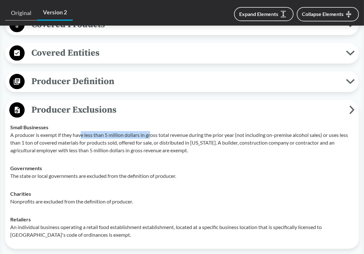
drag, startPoint x: 80, startPoint y: 135, endPoint x: 151, endPoint y: 135, distance: 71.4
click at [151, 135] on p "A producer is exempt if they have less than 5 million dollars in gross total re…" at bounding box center [182, 142] width 344 height 23
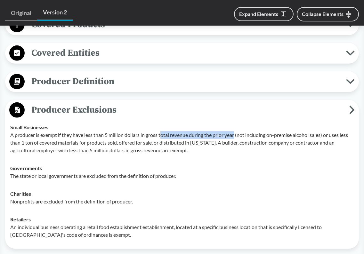
drag, startPoint x: 161, startPoint y: 134, endPoint x: 236, endPoint y: 134, distance: 74.9
click at [236, 134] on p "A producer is exempt if they have less than 5 million dollars in gross total re…" at bounding box center [182, 142] width 344 height 23
drag, startPoint x: 236, startPoint y: 134, endPoint x: 189, endPoint y: 134, distance: 47.4
click at [189, 134] on p "A producer is exempt if they have less than 5 million dollars in gross total re…" at bounding box center [182, 142] width 344 height 23
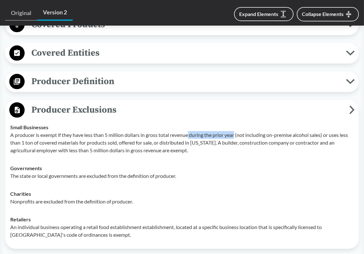
click at [189, 134] on p "A producer is exempt if they have less than 5 million dollars in gross total re…" at bounding box center [182, 142] width 344 height 23
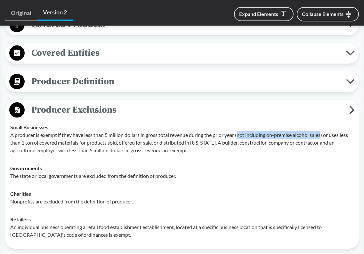
drag, startPoint x: 240, startPoint y: 134, endPoint x: 323, endPoint y: 135, distance: 82.9
click at [323, 135] on p "A producer is exempt if they have less than 5 million dollars in gross total re…" at bounding box center [182, 142] width 344 height 23
drag, startPoint x: 323, startPoint y: 135, endPoint x: 237, endPoint y: 135, distance: 86.1
click at [237, 135] on p "A producer is exempt if they have less than 5 million dollars in gross total re…" at bounding box center [182, 142] width 344 height 23
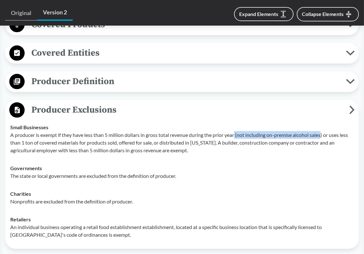
click at [237, 135] on p "A producer is exempt if they have less than 5 million dollars in gross total re…" at bounding box center [182, 142] width 344 height 23
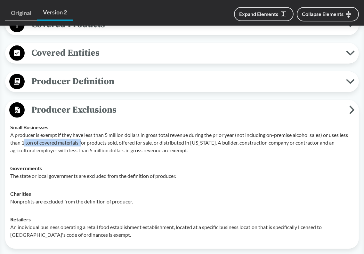
drag, startPoint x: 24, startPoint y: 141, endPoint x: 83, endPoint y: 141, distance: 59.2
click at [83, 141] on p "A producer is exempt if they have less than 5 million dollars in gross total re…" at bounding box center [182, 142] width 344 height 23
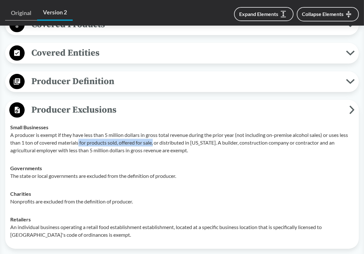
drag, startPoint x: 78, startPoint y: 141, endPoint x: 155, endPoint y: 142, distance: 76.9
click at [155, 142] on p "A producer is exempt if they have less than 5 million dollars in gross total re…" at bounding box center [182, 142] width 344 height 23
drag, startPoint x: 128, startPoint y: 142, endPoint x: 204, endPoint y: 142, distance: 76.2
click at [204, 142] on p "A producer is exempt if they have less than 5 million dollars in gross total re…" at bounding box center [182, 142] width 344 height 23
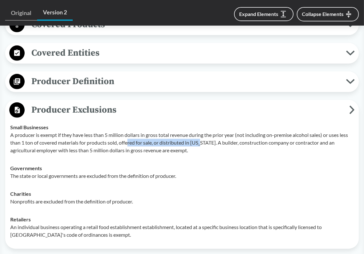
click at [204, 142] on p "A producer is exempt if they have less than 5 million dollars in gross total re…" at bounding box center [182, 142] width 344 height 23
drag, startPoint x: 214, startPoint y: 142, endPoint x: 140, endPoint y: 142, distance: 73.6
click at [140, 142] on p "A producer is exempt if they have less than 5 million dollars in gross total re…" at bounding box center [182, 142] width 344 height 23
drag, startPoint x: 139, startPoint y: 142, endPoint x: 214, endPoint y: 143, distance: 74.9
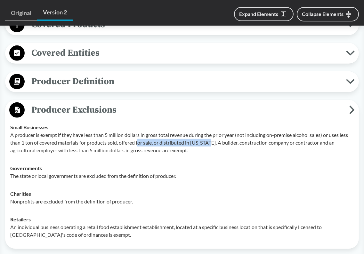
click at [214, 143] on p "A producer is exempt if they have less than 5 million dollars in gross total re…" at bounding box center [182, 142] width 344 height 23
drag, startPoint x: 215, startPoint y: 143, endPoint x: 146, endPoint y: 143, distance: 68.8
click at [146, 143] on p "A producer is exempt if they have less than 5 million dollars in gross total re…" at bounding box center [182, 142] width 344 height 23
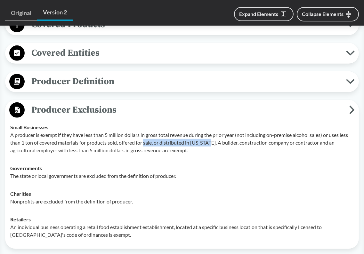
drag, startPoint x: 146, startPoint y: 143, endPoint x: 213, endPoint y: 143, distance: 67.6
click at [213, 143] on p "A producer is exempt if they have less than 5 million dollars in gross total re…" at bounding box center [182, 142] width 344 height 23
drag, startPoint x: 213, startPoint y: 143, endPoint x: 148, endPoint y: 143, distance: 65.0
click at [148, 143] on p "A producer is exempt if they have less than 5 million dollars in gross total re…" at bounding box center [182, 142] width 344 height 23
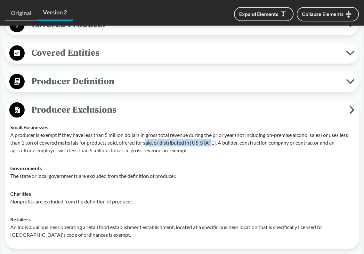
click at [148, 143] on p "A producer is exempt if they have less than 5 million dollars in gross total re…" at bounding box center [182, 142] width 344 height 23
drag, startPoint x: 146, startPoint y: 142, endPoint x: 216, endPoint y: 142, distance: 70.4
click at [216, 142] on p "A producer is exempt if they have less than 5 million dollars in gross total re…" at bounding box center [182, 142] width 344 height 23
drag, startPoint x: 216, startPoint y: 142, endPoint x: 255, endPoint y: 142, distance: 38.7
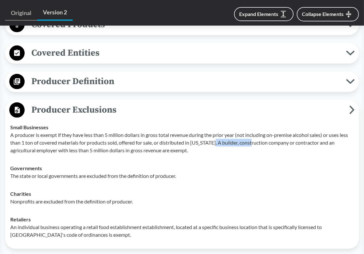
click at [255, 142] on p "A producer is exempt if they have less than 5 million dollars in gross total re…" at bounding box center [182, 142] width 344 height 23
drag, startPoint x: 240, startPoint y: 143, endPoint x: 341, endPoint y: 142, distance: 101.2
click at [341, 142] on p "A producer is exempt if they have less than 5 million dollars in gross total re…" at bounding box center [182, 142] width 344 height 23
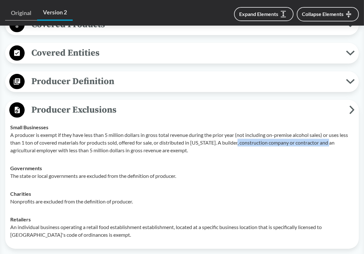
drag, startPoint x: 341, startPoint y: 142, endPoint x: 239, endPoint y: 142, distance: 101.8
click at [239, 142] on p "A producer is exempt if they have less than 5 million dollars in gross total re…" at bounding box center [182, 142] width 344 height 23
drag, startPoint x: 239, startPoint y: 142, endPoint x: 343, endPoint y: 142, distance: 103.7
click at [343, 142] on p "A producer is exempt if they have less than 5 million dollars in gross total re…" at bounding box center [182, 142] width 344 height 23
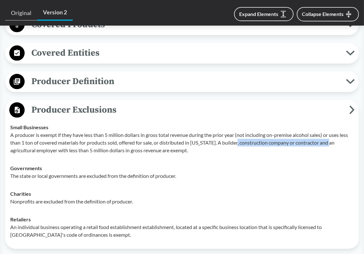
click at [343, 142] on p "A producer is exempt if they have less than 5 million dollars in gross total re…" at bounding box center [182, 142] width 344 height 23
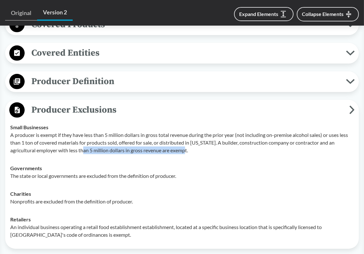
drag, startPoint x: 90, startPoint y: 150, endPoint x: 200, endPoint y: 152, distance: 110.5
click at [200, 152] on p "A producer is exempt if they have less than 5 million dollars in gross total re…" at bounding box center [182, 142] width 344 height 23
drag, startPoint x: 200, startPoint y: 152, endPoint x: 133, endPoint y: 152, distance: 67.2
click at [133, 152] on p "A producer is exempt if they have less than 5 million dollars in gross total re…" at bounding box center [182, 142] width 344 height 23
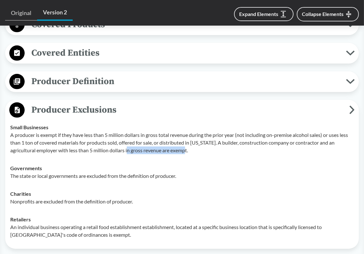
click at [133, 152] on p "A producer is exempt if they have less than 5 million dollars in gross total re…" at bounding box center [182, 142] width 344 height 23
drag, startPoint x: 131, startPoint y: 152, endPoint x: 197, endPoint y: 152, distance: 66.0
click at [197, 152] on p "A producer is exempt if they have less than 5 million dollars in gross total re…" at bounding box center [182, 142] width 344 height 23
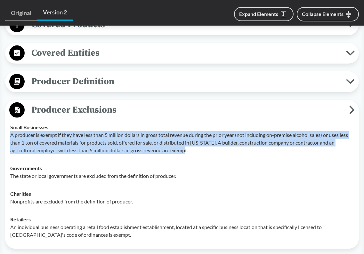
drag, startPoint x: 202, startPoint y: 150, endPoint x: 11, endPoint y: 137, distance: 192.2
click at [11, 137] on p "A producer is exempt if they have less than 5 million dollars in gross total re…" at bounding box center [182, 142] width 344 height 23
copy p "A producer is exempt if they have less than 5 million dollars in gross total re…"
click at [244, 148] on p "A producer is exempt if they have less than 5 million dollars in gross total re…" at bounding box center [182, 142] width 344 height 23
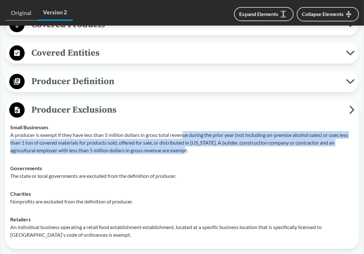
drag, startPoint x: 235, startPoint y: 149, endPoint x: 184, endPoint y: 135, distance: 53.4
click at [184, 135] on p "A producer is exempt if they have less than 5 million dollars in gross total re…" at bounding box center [182, 142] width 344 height 23
drag, startPoint x: 190, startPoint y: 134, endPoint x: 199, endPoint y: 149, distance: 16.7
click at [199, 149] on p "A producer is exempt if they have less than 5 million dollars in gross total re…" at bounding box center [182, 142] width 344 height 23
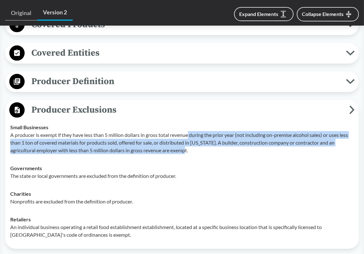
click at [199, 149] on p "A producer is exempt if they have less than 5 million dollars in gross total re…" at bounding box center [182, 142] width 344 height 23
drag, startPoint x: 200, startPoint y: 149, endPoint x: 191, endPoint y: 136, distance: 15.5
click at [191, 136] on p "A producer is exempt if they have less than 5 million dollars in gross total re…" at bounding box center [182, 142] width 344 height 23
drag, startPoint x: 191, startPoint y: 134, endPoint x: 196, endPoint y: 147, distance: 12.9
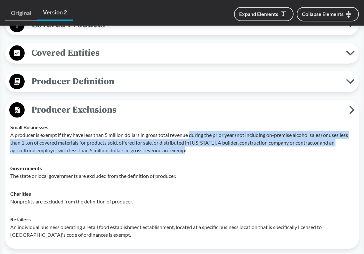
click at [196, 147] on p "A producer is exempt if they have less than 5 million dollars in gross total re…" at bounding box center [182, 142] width 344 height 23
drag, startPoint x: 199, startPoint y: 150, endPoint x: 191, endPoint y: 138, distance: 13.9
click at [191, 138] on p "A producer is exempt if they have less than 5 million dollars in gross total re…" at bounding box center [182, 142] width 344 height 23
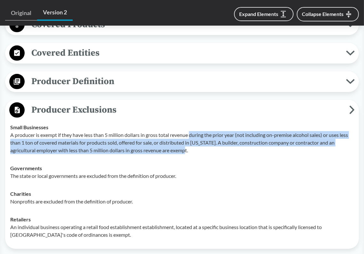
drag, startPoint x: 191, startPoint y: 135, endPoint x: 195, endPoint y: 149, distance: 14.3
click at [195, 149] on p "A producer is exempt if they have less than 5 million dollars in gross total re…" at bounding box center [182, 142] width 344 height 23
drag, startPoint x: 197, startPoint y: 150, endPoint x: 191, endPoint y: 138, distance: 13.5
click at [191, 138] on p "A producer is exempt if they have less than 5 million dollars in gross total re…" at bounding box center [182, 142] width 344 height 23
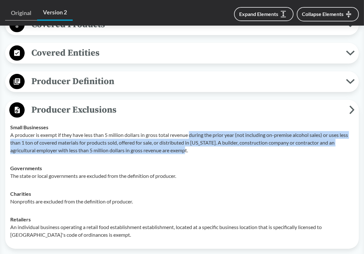
click at [191, 138] on p "A producer is exempt if they have less than 5 million dollars in gross total re…" at bounding box center [182, 142] width 344 height 23
drag, startPoint x: 191, startPoint y: 136, endPoint x: 194, endPoint y: 149, distance: 13.1
click at [194, 149] on p "A producer is exempt if they have less than 5 million dollars in gross total re…" at bounding box center [182, 142] width 344 height 23
drag, startPoint x: 195, startPoint y: 150, endPoint x: 191, endPoint y: 136, distance: 14.9
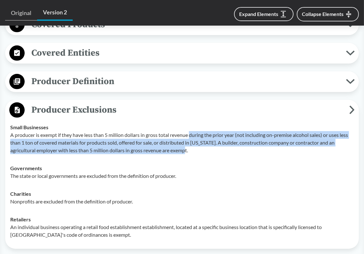
click at [191, 136] on p "A producer is exempt if they have less than 5 million dollars in gross total re…" at bounding box center [182, 142] width 344 height 23
drag, startPoint x: 191, startPoint y: 136, endPoint x: 196, endPoint y: 150, distance: 15.6
click at [196, 150] on p "A producer is exempt if they have less than 5 million dollars in gross total re…" at bounding box center [182, 142] width 344 height 23
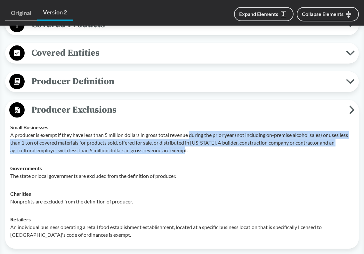
drag, startPoint x: 197, startPoint y: 151, endPoint x: 191, endPoint y: 135, distance: 16.5
click at [191, 135] on p "A producer is exempt if they have less than 5 million dollars in gross total re…" at bounding box center [182, 142] width 344 height 23
drag, startPoint x: 191, startPoint y: 135, endPoint x: 193, endPoint y: 146, distance: 11.0
click at [193, 146] on p "A producer is exempt if they have less than 5 million dollars in gross total re…" at bounding box center [182, 142] width 344 height 23
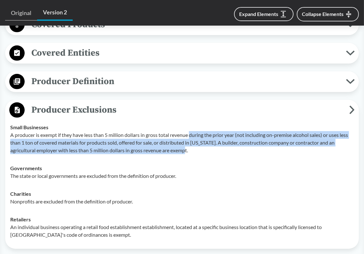
click at [193, 146] on p "A producer is exempt if they have less than 5 million dollars in gross total re…" at bounding box center [182, 142] width 344 height 23
drag, startPoint x: 195, startPoint y: 148, endPoint x: 189, endPoint y: 136, distance: 13.6
click at [189, 136] on p "A producer is exempt if they have less than 5 million dollars in gross total re…" at bounding box center [182, 142] width 344 height 23
drag, startPoint x: 191, startPoint y: 134, endPoint x: 194, endPoint y: 149, distance: 15.0
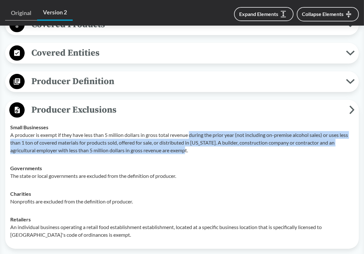
click at [194, 149] on p "A producer is exempt if they have less than 5 million dollars in gross total re…" at bounding box center [182, 142] width 344 height 23
drag, startPoint x: 196, startPoint y: 150, endPoint x: 190, endPoint y: 137, distance: 13.9
click at [190, 137] on p "A producer is exempt if they have less than 5 million dollars in gross total re…" at bounding box center [182, 142] width 344 height 23
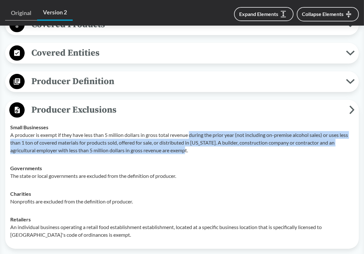
drag, startPoint x: 191, startPoint y: 134, endPoint x: 194, endPoint y: 149, distance: 15.1
click at [194, 149] on p "A producer is exempt if they have less than 5 million dollars in gross total re…" at bounding box center [182, 142] width 344 height 23
drag, startPoint x: 197, startPoint y: 149, endPoint x: 191, endPoint y: 136, distance: 13.8
click at [191, 136] on p "A producer is exempt if they have less than 5 million dollars in gross total re…" at bounding box center [182, 142] width 344 height 23
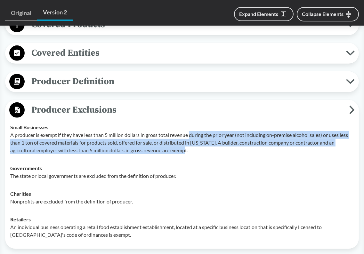
click at [191, 136] on p "A producer is exempt if they have less than 5 million dollars in gross total re…" at bounding box center [182, 142] width 344 height 23
drag, startPoint x: 191, startPoint y: 135, endPoint x: 195, endPoint y: 150, distance: 16.0
click at [195, 150] on p "A producer is exempt if they have less than 5 million dollars in gross total re…" at bounding box center [182, 142] width 344 height 23
drag, startPoint x: 196, startPoint y: 150, endPoint x: 192, endPoint y: 137, distance: 14.4
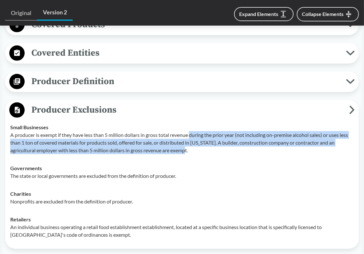
click at [192, 137] on p "A producer is exempt if they have less than 5 million dollars in gross total re…" at bounding box center [182, 142] width 344 height 23
drag, startPoint x: 191, startPoint y: 135, endPoint x: 199, endPoint y: 151, distance: 17.8
click at [199, 151] on p "A producer is exempt if they have less than 5 million dollars in gross total re…" at bounding box center [182, 142] width 344 height 23
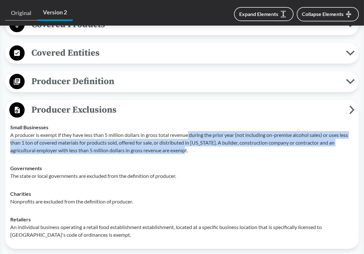
drag, startPoint x: 200, startPoint y: 150, endPoint x: 190, endPoint y: 137, distance: 17.2
click at [190, 137] on p "A producer is exempt if they have less than 5 million dollars in gross total re…" at bounding box center [182, 142] width 344 height 23
drag, startPoint x: 191, startPoint y: 134, endPoint x: 198, endPoint y: 152, distance: 18.7
click at [198, 152] on p "A producer is exempt if they have less than 5 million dollars in gross total re…" at bounding box center [182, 142] width 344 height 23
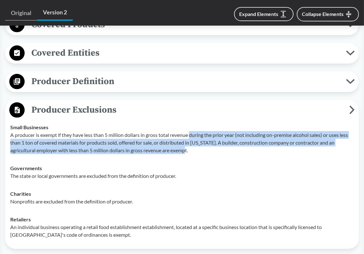
click at [198, 152] on p "A producer is exempt if they have less than 5 million dollars in gross total re…" at bounding box center [182, 142] width 344 height 23
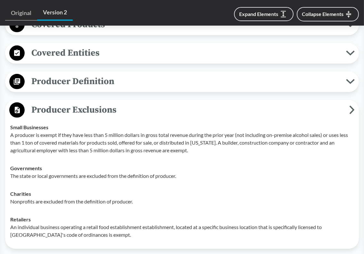
click at [65, 163] on td "Governments The state or local governments are excluded from the definition of …" at bounding box center [181, 172] width 349 height 26
drag, startPoint x: 89, startPoint y: 144, endPoint x: 152, endPoint y: 144, distance: 62.8
click at [152, 144] on p "A producer is exempt if they have less than 5 million dollars in gross total re…" at bounding box center [182, 142] width 344 height 23
drag, startPoint x: 122, startPoint y: 144, endPoint x: 232, endPoint y: 144, distance: 109.5
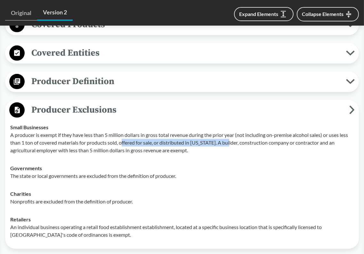
click at [232, 144] on p "A producer is exempt if they have less than 5 million dollars in gross total re…" at bounding box center [182, 142] width 344 height 23
drag, startPoint x: 253, startPoint y: 144, endPoint x: 119, endPoint y: 144, distance: 133.8
click at [119, 144] on p "A producer is exempt if they have less than 5 million dollars in gross total re…" at bounding box center [182, 142] width 344 height 23
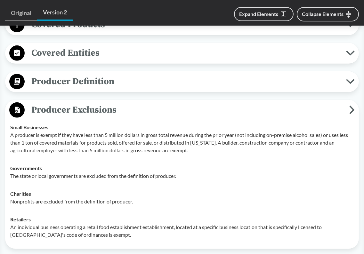
click at [69, 153] on p "A producer is exempt if they have less than 5 million dollars in gross total re…" at bounding box center [182, 142] width 344 height 23
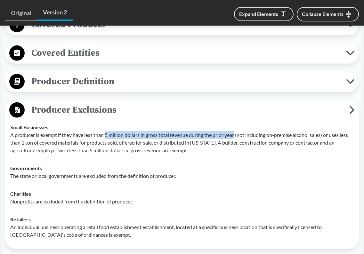
drag, startPoint x: 236, startPoint y: 134, endPoint x: 106, endPoint y: 134, distance: 130.0
click at [106, 134] on p "A producer is exempt if they have less than 5 million dollars in gross total re…" at bounding box center [182, 142] width 344 height 23
drag, startPoint x: 106, startPoint y: 134, endPoint x: 237, endPoint y: 134, distance: 131.0
click at [237, 134] on p "A producer is exempt if they have less than 5 million dollars in gross total re…" at bounding box center [182, 142] width 344 height 23
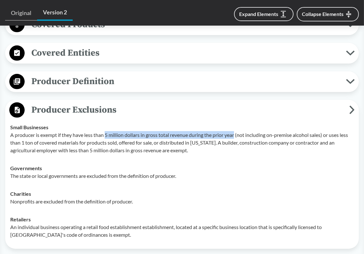
click at [237, 134] on p "A producer is exempt if they have less than 5 million dollars in gross total re…" at bounding box center [182, 142] width 344 height 23
drag, startPoint x: 237, startPoint y: 134, endPoint x: 106, endPoint y: 134, distance: 131.0
click at [106, 134] on p "A producer is exempt if they have less than 5 million dollars in gross total re…" at bounding box center [182, 142] width 344 height 23
drag, startPoint x: 106, startPoint y: 134, endPoint x: 236, endPoint y: 134, distance: 130.0
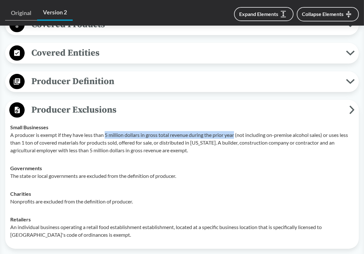
click at [236, 134] on p "A producer is exempt if they have less than 5 million dollars in gross total re…" at bounding box center [182, 142] width 344 height 23
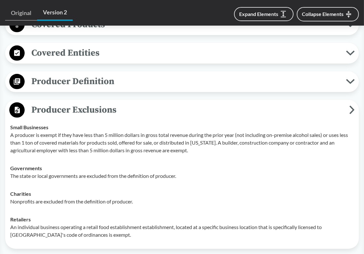
click at [57, 146] on p "A producer is exempt if they have less than 5 million dollars in gross total re…" at bounding box center [182, 142] width 344 height 23
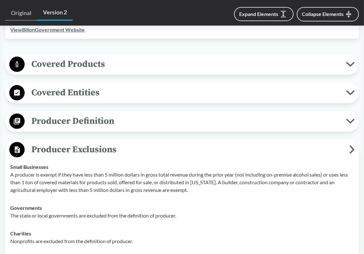
scroll to position [288, 0]
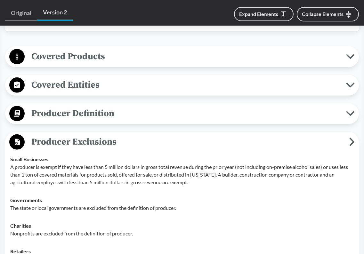
click at [64, 172] on p "A producer is exempt if they have less than 5 million dollars in gross total re…" at bounding box center [182, 174] width 344 height 23
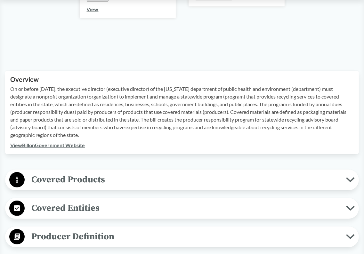
scroll to position [160, 0]
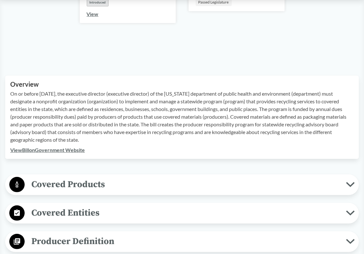
click at [76, 118] on p "On or before June 1, 2023, the executive director (executive director) of the C…" at bounding box center [182, 117] width 344 height 54
click at [127, 178] on span "Covered Products" at bounding box center [185, 184] width 321 height 14
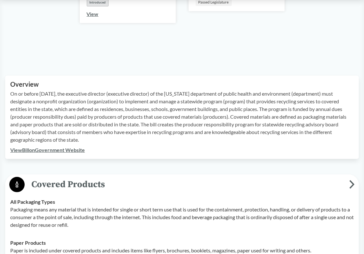
click at [127, 178] on span "Covered Products" at bounding box center [187, 184] width 325 height 14
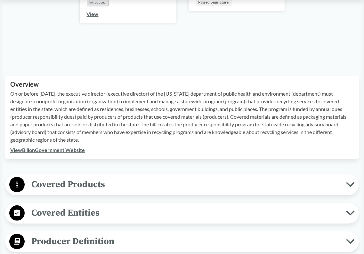
click at [127, 178] on span "Covered Products" at bounding box center [185, 184] width 321 height 14
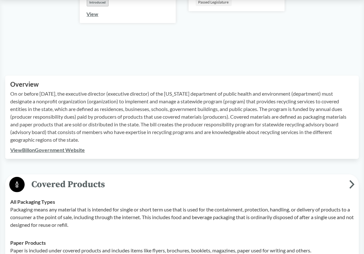
click at [127, 178] on span "Covered Products" at bounding box center [187, 184] width 325 height 14
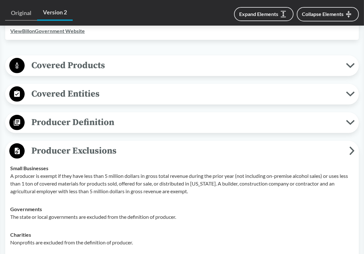
scroll to position [288, 0]
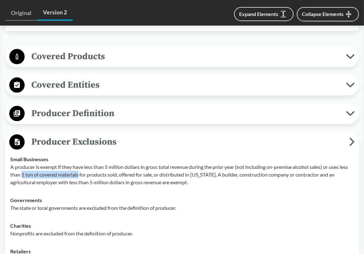
drag, startPoint x: 22, startPoint y: 174, endPoint x: 79, endPoint y: 174, distance: 57.0
click at [79, 174] on p "A producer is exempt if they have less than 5 million dollars in gross total re…" at bounding box center [182, 174] width 344 height 23
copy p "1 ton of covered materials"
click at [176, 209] on p "The state or local governments are excluded from the definition of producer." at bounding box center [182, 208] width 344 height 8
click at [70, 173] on p "A producer is exempt if they have less than 5 million dollars in gross total re…" at bounding box center [182, 174] width 344 height 23
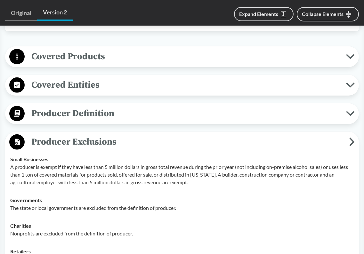
click at [129, 145] on span "Producer Exclusions" at bounding box center [187, 142] width 325 height 14
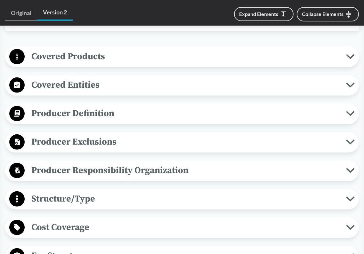
click at [175, 143] on span "Producer Exclusions" at bounding box center [185, 142] width 321 height 14
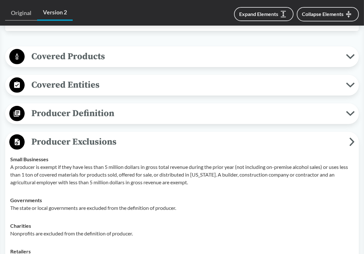
click at [175, 143] on span "Producer Exclusions" at bounding box center [187, 142] width 325 height 14
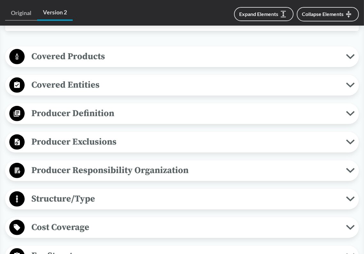
click at [186, 144] on span "Producer Exclusions" at bounding box center [185, 142] width 321 height 14
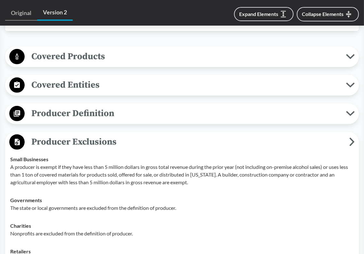
scroll to position [352, 0]
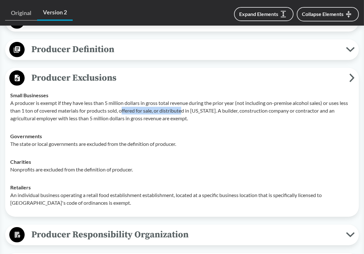
drag, startPoint x: 122, startPoint y: 110, endPoint x: 184, endPoint y: 111, distance: 62.4
click at [184, 111] on p "A producer is exempt if they have less than 5 million dollars in gross total re…" at bounding box center [182, 110] width 344 height 23
drag, startPoint x: 184, startPoint y: 111, endPoint x: 226, endPoint y: 112, distance: 42.0
click at [226, 112] on p "A producer is exempt if they have less than 5 million dollars in gross total re…" at bounding box center [182, 110] width 344 height 23
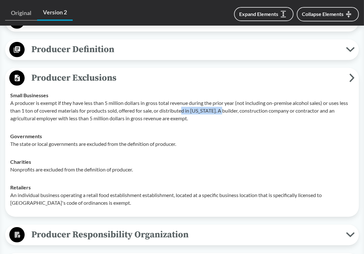
click at [226, 112] on p "A producer is exempt if they have less than 5 million dollars in gross total re…" at bounding box center [182, 110] width 344 height 23
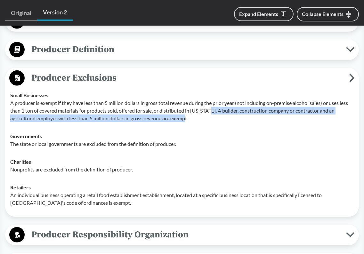
drag, startPoint x: 214, startPoint y: 110, endPoint x: 216, endPoint y: 118, distance: 7.6
click at [216, 118] on p "A producer is exempt if they have less than 5 million dollars in gross total re…" at bounding box center [182, 110] width 344 height 23
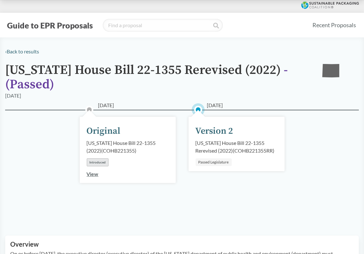
click at [68, 27] on button "Guide to EPR Proposals" at bounding box center [50, 25] width 90 height 10
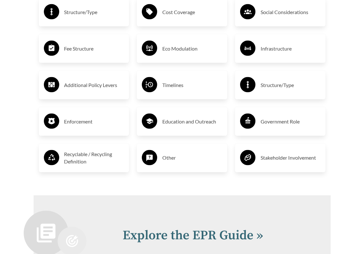
scroll to position [1153, 0]
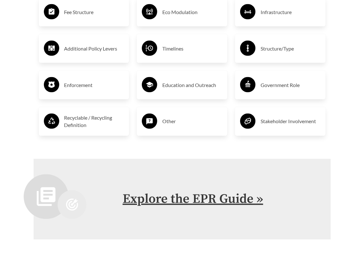
click at [186, 195] on link "Explore the EPR Guide »" at bounding box center [193, 199] width 141 height 16
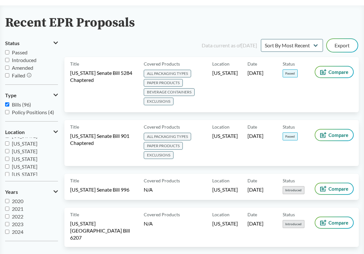
scroll to position [76, 0]
click at [31, 164] on span "Minnesota" at bounding box center [25, 165] width 26 height 6
click at [9, 164] on input "Minnesota" at bounding box center [7, 165] width 4 height 4
checkbox input "true"
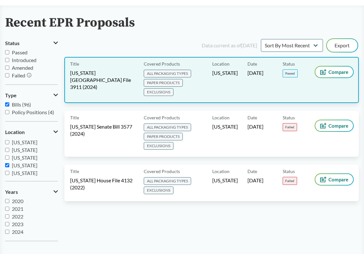
click at [123, 84] on div "Title Minnesota House File 3911 (2024)" at bounding box center [105, 80] width 71 height 35
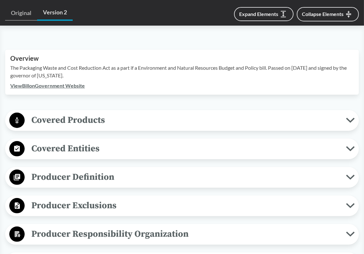
scroll to position [224, 0]
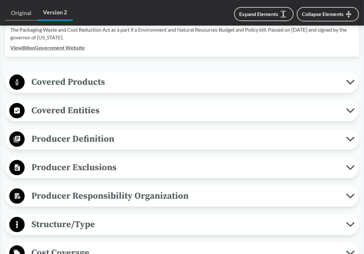
click at [125, 76] on span "Covered Products" at bounding box center [185, 82] width 321 height 14
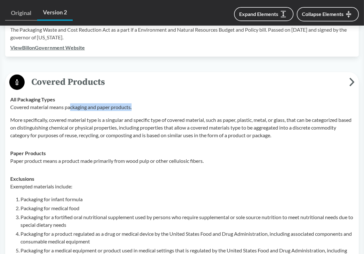
drag, startPoint x: 70, startPoint y: 98, endPoint x: 139, endPoint y: 98, distance: 68.8
click at [139, 103] on p "Covered material means packaging and paper products." at bounding box center [182, 107] width 344 height 8
drag, startPoint x: 141, startPoint y: 98, endPoint x: 74, endPoint y: 99, distance: 66.3
click at [74, 103] on p "Covered material means packaging and paper products." at bounding box center [182, 107] width 344 height 8
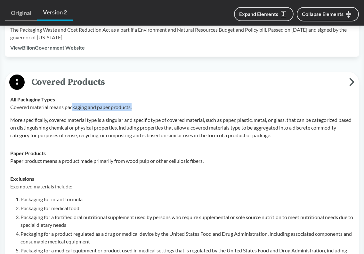
click at [74, 103] on p "Covered material means packaging and paper products." at bounding box center [182, 107] width 344 height 8
drag, startPoint x: 49, startPoint y: 111, endPoint x: 108, endPoint y: 111, distance: 58.9
click at [108, 116] on p "More specifically, covered material type is a singular and specific type of cov…" at bounding box center [182, 127] width 344 height 23
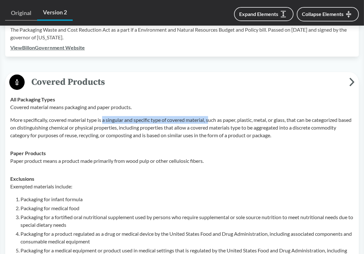
drag, startPoint x: 104, startPoint y: 111, endPoint x: 211, endPoint y: 113, distance: 107.3
click at [211, 116] on p "More specifically, covered material type is a singular and specific type of cov…" at bounding box center [182, 127] width 344 height 23
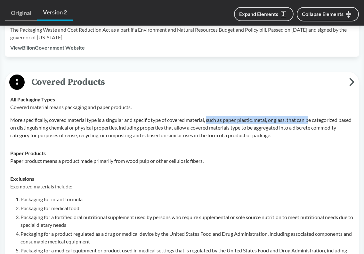
drag, startPoint x: 211, startPoint y: 113, endPoint x: 315, endPoint y: 113, distance: 104.4
click at [315, 116] on p "More specifically, covered material type is a singular and specific type of cov…" at bounding box center [182, 127] width 344 height 23
drag, startPoint x: 328, startPoint y: 112, endPoint x: 195, endPoint y: 112, distance: 132.6
click at [195, 116] on p "More specifically, covered material type is a singular and specific type of cov…" at bounding box center [182, 127] width 344 height 23
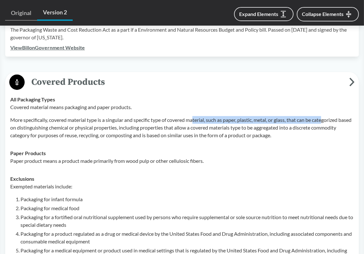
click at [195, 116] on p "More specifically, covered material type is a singular and specific type of cov…" at bounding box center [182, 127] width 344 height 23
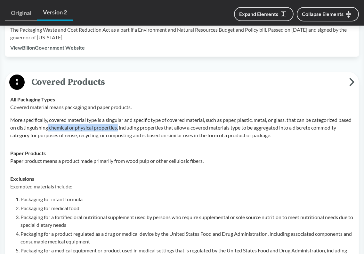
drag, startPoint x: 61, startPoint y: 119, endPoint x: 133, endPoint y: 119, distance: 71.7
click at [133, 119] on p "More specifically, covered material type is a singular and specific type of cov…" at bounding box center [182, 127] width 344 height 23
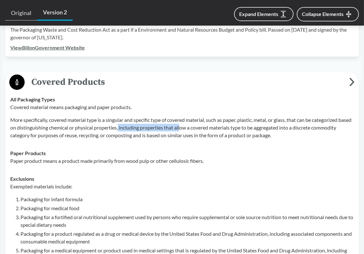
drag, startPoint x: 133, startPoint y: 119, endPoint x: 197, endPoint y: 121, distance: 63.4
click at [197, 121] on p "More specifically, covered material type is a singular and specific type of cov…" at bounding box center [182, 127] width 344 height 23
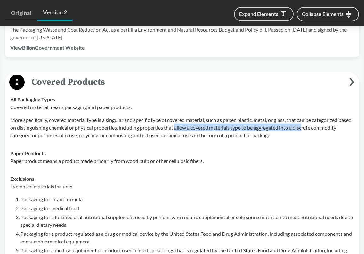
drag, startPoint x: 190, startPoint y: 120, endPoint x: 321, endPoint y: 121, distance: 130.3
click at [321, 121] on p "More specifically, covered material type is a singular and specific type of cov…" at bounding box center [182, 127] width 344 height 23
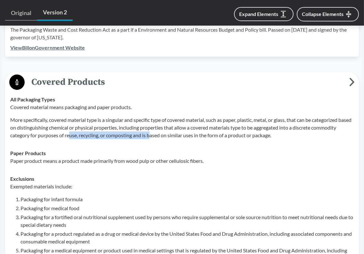
drag, startPoint x: 96, startPoint y: 126, endPoint x: 178, endPoint y: 126, distance: 82.3
click at [178, 126] on p "More specifically, covered material type is a singular and specific type of cov…" at bounding box center [182, 127] width 344 height 23
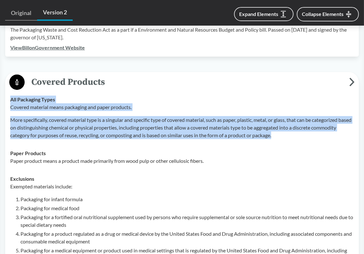
drag, startPoint x: 306, startPoint y: 127, endPoint x: 11, endPoint y: 90, distance: 297.8
click at [11, 96] on div "All Packaging Types Covered material means packaging and paper products. More s…" at bounding box center [182, 118] width 344 height 44
copy div "All Packaging Types Covered material means packaging and paper products. More s…"
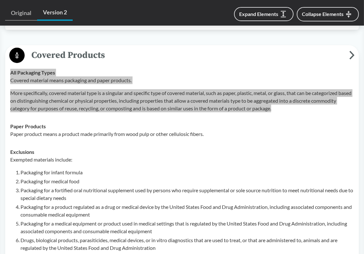
scroll to position [288, 0]
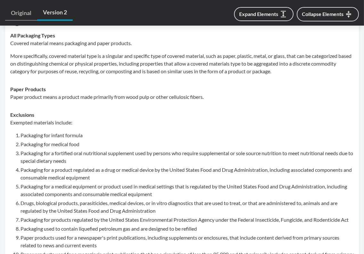
click at [191, 170] on li "Packaging for a product regulated as a drug or medical device by the United Sta…" at bounding box center [186, 173] width 333 height 15
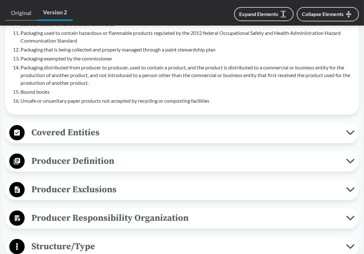
scroll to position [544, 0]
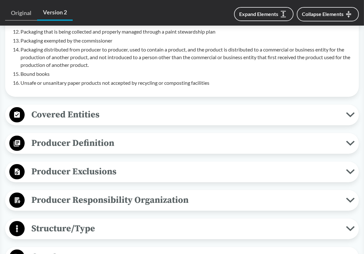
click at [180, 165] on span "Producer Exclusions" at bounding box center [185, 172] width 321 height 14
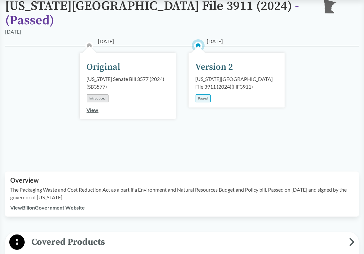
scroll to position [96, 0]
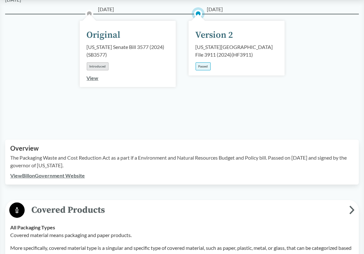
click at [202, 62] on div "Passed" at bounding box center [203, 66] width 15 height 8
click at [221, 43] on div "Minnesota House File 3911 (2024) ( HF3911 )" at bounding box center [237, 50] width 82 height 15
click at [224, 45] on div "Minnesota House File 3911 (2024) ( HF3911 )" at bounding box center [237, 50] width 82 height 15
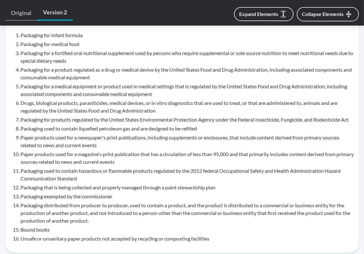
scroll to position [416, 0]
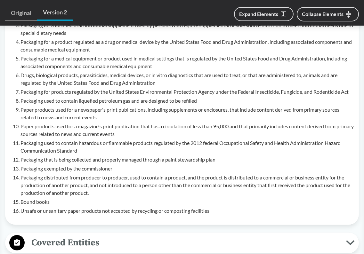
click at [232, 165] on li "Packaging exempted by the commissioner" at bounding box center [186, 169] width 333 height 8
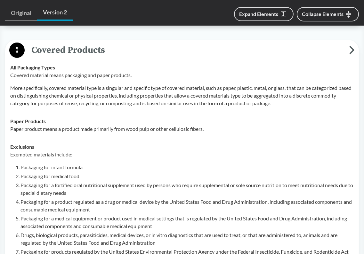
scroll to position [192, 0]
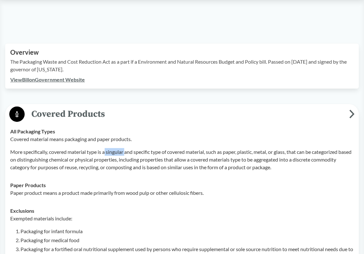
drag, startPoint x: 105, startPoint y: 143, endPoint x: 126, endPoint y: 143, distance: 20.5
click at [126, 148] on p "More specifically, covered material type is a singular and specific type of cov…" at bounding box center [182, 159] width 344 height 23
copy p "singular"
click at [222, 160] on p "More specifically, covered material type is a singular and specific type of cov…" at bounding box center [182, 159] width 344 height 23
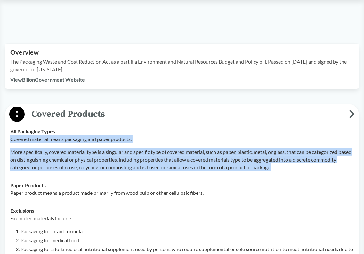
drag, startPoint x: 312, startPoint y: 159, endPoint x: 10, endPoint y: 132, distance: 303.5
click at [10, 132] on td "All Packaging Types Covered material means packaging and paper products. More s…" at bounding box center [181, 150] width 349 height 54
copy div "Covered material means packaging and paper products. More specifically, covered…"
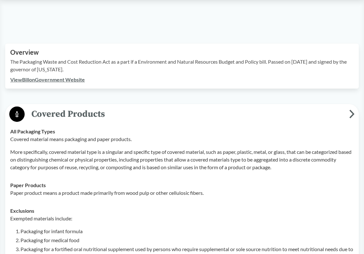
click at [228, 182] on div "Paper Products Paper product means a product made primarily from wood pulp or o…" at bounding box center [182, 189] width 344 height 15
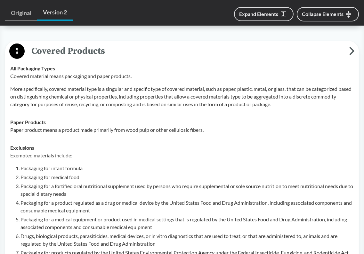
scroll to position [256, 0]
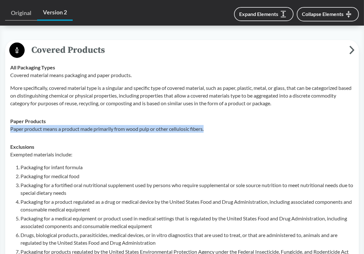
drag, startPoint x: 218, startPoint y: 122, endPoint x: 11, endPoint y: 118, distance: 207.8
click at [11, 125] on p "Paper product means a product made primarily from wood pulp or other cellulosic…" at bounding box center [182, 129] width 344 height 8
copy p "Paper product means a product made primarily from wood pulp or other cellulosic…"
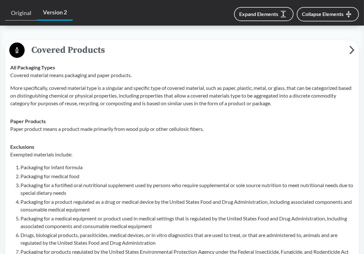
click at [256, 118] on div "Paper Products Paper product means a product made primarily from wood pulp or o…" at bounding box center [182, 125] width 344 height 15
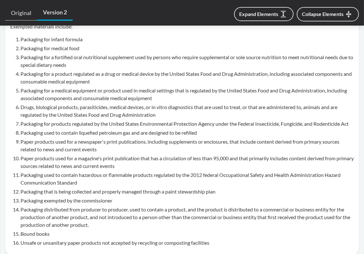
scroll to position [352, 0]
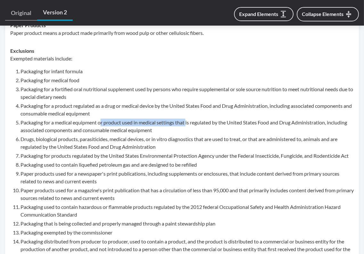
drag, startPoint x: 102, startPoint y: 115, endPoint x: 188, endPoint y: 115, distance: 86.1
click at [188, 119] on li "Packaging for a medical equipment or product used in medical settings that is r…" at bounding box center [186, 126] width 333 height 15
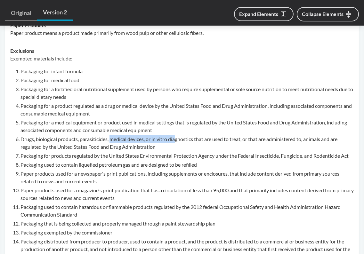
drag, startPoint x: 111, startPoint y: 132, endPoint x: 178, endPoint y: 132, distance: 67.2
click at [178, 135] on li "Drugs, biological products, parasiticides, medical devices, or in vitro diagnos…" at bounding box center [186, 142] width 333 height 15
drag, startPoint x: 157, startPoint y: 131, endPoint x: 218, endPoint y: 131, distance: 61.2
click at [218, 135] on li "Drugs, biological products, parasiticides, medical devices, or in vitro diagnos…" at bounding box center [186, 142] width 333 height 15
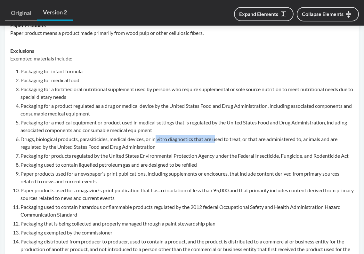
click at [218, 135] on li "Drugs, biological products, parasiticides, medical devices, or in vitro diagnos…" at bounding box center [186, 142] width 333 height 15
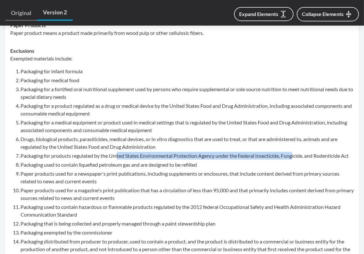
drag, startPoint x: 118, startPoint y: 148, endPoint x: 295, endPoint y: 148, distance: 177.4
click at [295, 152] on li "Packaging for products regulated by the United States Environmental Protection …" at bounding box center [186, 156] width 333 height 8
drag, startPoint x: 319, startPoint y: 148, endPoint x: 166, endPoint y: 148, distance: 153.4
click at [166, 152] on li "Packaging for products regulated by the United States Environmental Protection …" at bounding box center [186, 156] width 333 height 8
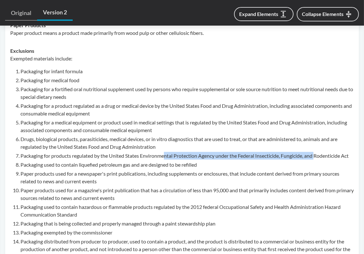
click at [166, 152] on li "Packaging for products regulated by the United States Environmental Protection …" at bounding box center [186, 156] width 333 height 8
drag, startPoint x: 142, startPoint y: 147, endPoint x: 251, endPoint y: 146, distance: 109.2
click at [251, 152] on li "Packaging for products regulated by the United States Environmental Protection …" at bounding box center [186, 156] width 333 height 8
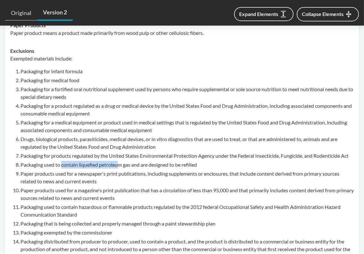
drag, startPoint x: 61, startPoint y: 156, endPoint x: 120, endPoint y: 156, distance: 58.3
click at [120, 161] on li "Packaging used to contain liquefied petroleum gas and are designed to be refill…" at bounding box center [186, 165] width 333 height 8
drag, startPoint x: 100, startPoint y: 156, endPoint x: 155, endPoint y: 156, distance: 55.4
click at [155, 161] on li "Packaging used to contain liquefied petroleum gas and are designed to be refill…" at bounding box center [186, 165] width 333 height 8
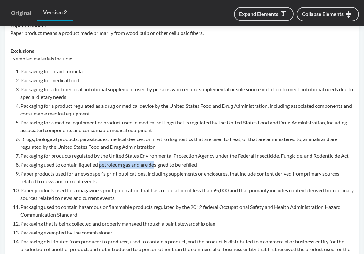
click at [155, 161] on li "Packaging used to contain liquefied petroleum gas and are designed to be refill…" at bounding box center [186, 165] width 333 height 8
drag, startPoint x: 124, startPoint y: 156, endPoint x: 201, endPoint y: 157, distance: 77.8
click at [201, 161] on li "Packaging used to contain liquefied petroleum gas and are designed to be refill…" at bounding box center [186, 165] width 333 height 8
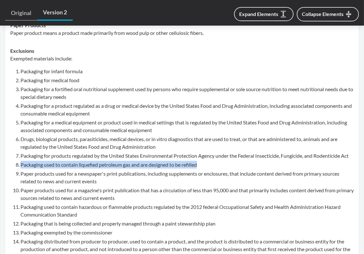
drag, startPoint x: 203, startPoint y: 157, endPoint x: 20, endPoint y: 159, distance: 182.5
click at [20, 161] on li "Packaging used to contain liquefied petroleum gas and are designed to be refill…" at bounding box center [186, 165] width 333 height 8
copy li "Packaging used to contain liquefied petroleum gas and are designed to be refill…"
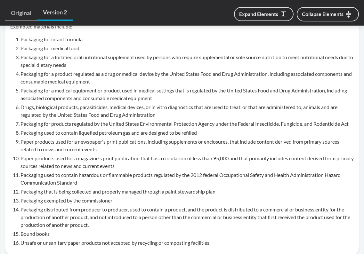
click at [107, 155] on li "Paper products used for a magazine's print publication that has a circulation o…" at bounding box center [186, 162] width 333 height 15
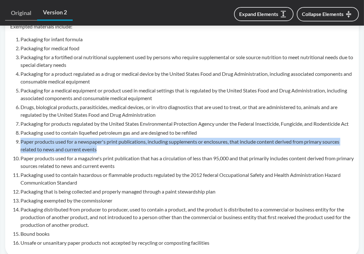
drag, startPoint x: 20, startPoint y: 132, endPoint x: 98, endPoint y: 140, distance: 78.2
click at [98, 140] on li "Paper products used for a newspaper's print publications, including supplements…" at bounding box center [186, 145] width 333 height 15
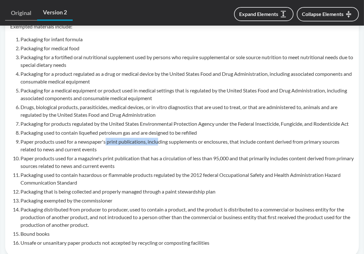
drag, startPoint x: 107, startPoint y: 134, endPoint x: 159, endPoint y: 133, distance: 52.2
click at [159, 138] on li "Paper products used for a newspaper's print publications, including supplements…" at bounding box center [186, 145] width 333 height 15
drag, startPoint x: 149, startPoint y: 133, endPoint x: 231, endPoint y: 134, distance: 82.6
click at [231, 138] on li "Paper products used for a newspaper's print publications, including supplements…" at bounding box center [186, 145] width 333 height 15
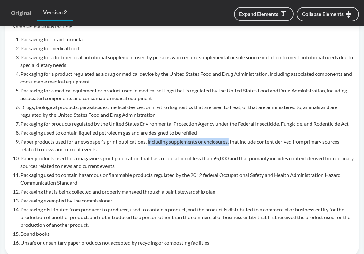
click at [231, 138] on li "Paper products used for a newspaper's print publications, including supplements…" at bounding box center [186, 145] width 333 height 15
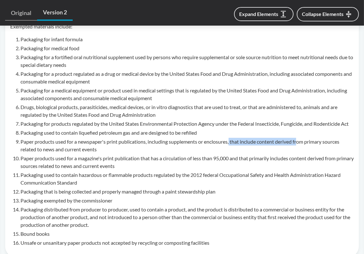
drag, startPoint x: 231, startPoint y: 134, endPoint x: 301, endPoint y: 134, distance: 69.5
click at [301, 138] on li "Paper products used for a newspaper's print publications, including supplements…" at bounding box center [186, 145] width 333 height 15
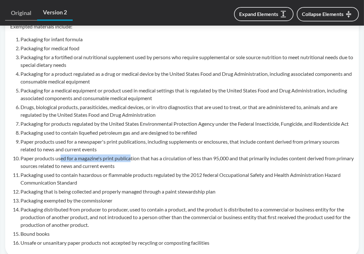
drag, startPoint x: 60, startPoint y: 151, endPoint x: 132, endPoint y: 150, distance: 71.7
click at [132, 155] on li "Paper products used for a magazine's print publication that has a circulation o…" at bounding box center [186, 162] width 333 height 15
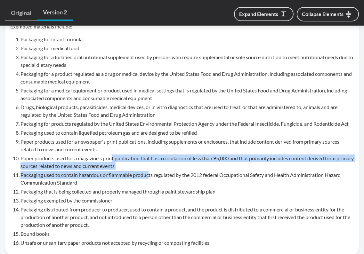
drag, startPoint x: 114, startPoint y: 149, endPoint x: 149, endPoint y: 166, distance: 39.1
click at [149, 166] on ol "Packaging for infant formula Packaging for medical food Packaging for a fortifi…" at bounding box center [186, 141] width 333 height 211
click at [149, 171] on li "Packaging used to contain hazardous or flammable products regulated by the 2012…" at bounding box center [186, 178] width 333 height 15
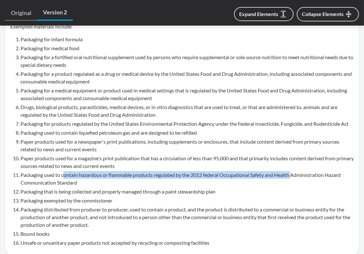
drag, startPoint x: 63, startPoint y: 167, endPoint x: 295, endPoint y: 167, distance: 232.5
click at [295, 171] on li "Packaging used to contain hazardous or flammable products regulated by the 2012…" at bounding box center [186, 178] width 333 height 15
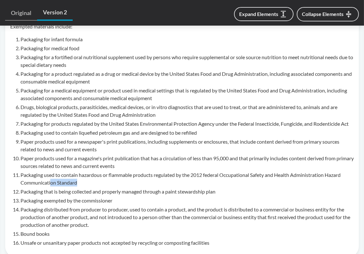
drag, startPoint x: 52, startPoint y: 175, endPoint x: 87, endPoint y: 175, distance: 34.9
click at [87, 175] on li "Packaging used to contain hazardous or flammable products regulated by the 2012…" at bounding box center [186, 178] width 333 height 15
drag, startPoint x: 57, startPoint y: 184, endPoint x: 119, endPoint y: 184, distance: 61.5
click at [119, 188] on li "Packaging that is being collected and properly managed through a paint stewards…" at bounding box center [186, 192] width 333 height 8
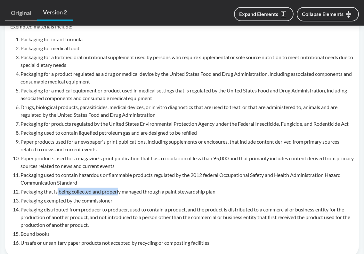
click at [119, 188] on li "Packaging that is being collected and properly managed through a paint stewards…" at bounding box center [186, 192] width 333 height 8
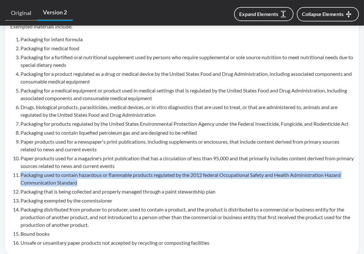
drag, startPoint x: 90, startPoint y: 176, endPoint x: 13, endPoint y: 166, distance: 78.1
click at [20, 171] on li "Packaging used to contain hazardous or flammable products regulated by the 2012…" at bounding box center [186, 178] width 333 height 15
copy li "Packaging used to contain hazardous or flammable products regulated by the 2012…"
click at [149, 173] on li "Packaging used to contain hazardous or flammable products regulated by the 2012…" at bounding box center [186, 178] width 333 height 15
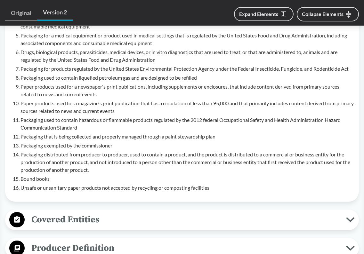
scroll to position [448, 0]
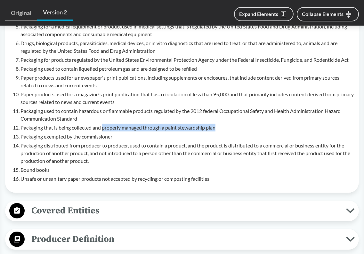
drag, startPoint x: 104, startPoint y: 118, endPoint x: 219, endPoint y: 118, distance: 115.0
click at [219, 124] on li "Packaging that is being collected and properly managed through a paint stewards…" at bounding box center [186, 128] width 333 height 8
drag, startPoint x: 221, startPoint y: 118, endPoint x: 156, endPoint y: 120, distance: 64.4
click at [156, 124] on li "Packaging that is being collected and properly managed through a paint stewards…" at bounding box center [186, 128] width 333 height 8
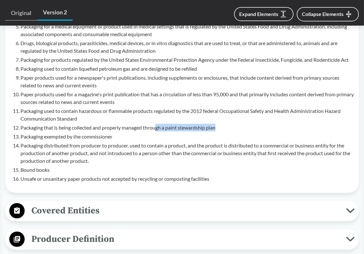
click at [156, 124] on li "Packaging that is being collected and properly managed through a paint stewards…" at bounding box center [186, 128] width 333 height 8
drag, startPoint x: 65, startPoint y: 128, endPoint x: 114, endPoint y: 128, distance: 48.7
click at [114, 133] on li "Packaging exempted by the commissioner" at bounding box center [186, 137] width 333 height 8
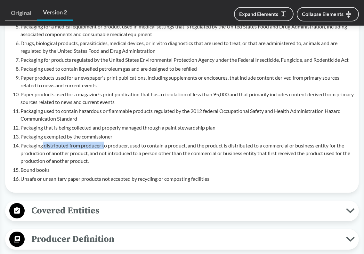
drag, startPoint x: 43, startPoint y: 137, endPoint x: 105, endPoint y: 136, distance: 62.1
click at [105, 142] on li "Packaging distributed from producer to producer, used to contain a product, and…" at bounding box center [186, 153] width 333 height 23
drag, startPoint x: 106, startPoint y: 136, endPoint x: 168, endPoint y: 136, distance: 62.1
click at [168, 142] on li "Packaging distributed from producer to producer, used to contain a product, and…" at bounding box center [186, 153] width 333 height 23
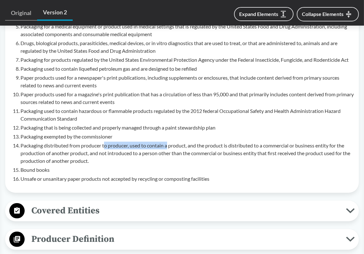
click at [168, 142] on li "Packaging distributed from producer to producer, used to contain a product, and…" at bounding box center [186, 153] width 333 height 23
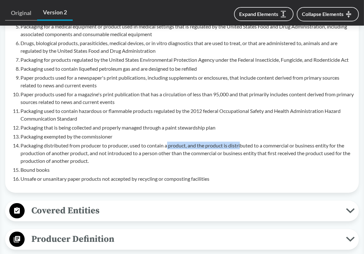
drag, startPoint x: 169, startPoint y: 136, endPoint x: 242, endPoint y: 136, distance: 72.7
click at [242, 142] on li "Packaging distributed from producer to producer, used to contain a product, and…" at bounding box center [186, 153] width 333 height 23
drag, startPoint x: 265, startPoint y: 136, endPoint x: 169, endPoint y: 136, distance: 95.7
click at [169, 142] on li "Packaging distributed from producer to producer, used to contain a product, and…" at bounding box center [186, 153] width 333 height 23
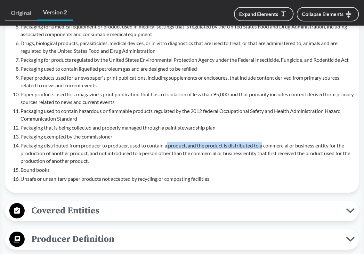
click at [169, 142] on li "Packaging distributed from producer to producer, used to contain a product, and…" at bounding box center [186, 153] width 333 height 23
drag, startPoint x: 164, startPoint y: 136, endPoint x: 240, endPoint y: 136, distance: 75.6
click at [240, 142] on li "Packaging distributed from producer to producer, used to contain a product, and…" at bounding box center [186, 153] width 333 height 23
drag, startPoint x: 244, startPoint y: 136, endPoint x: 149, endPoint y: 136, distance: 94.8
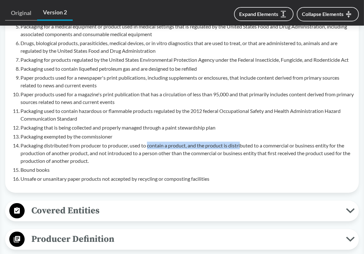
click at [149, 142] on li "Packaging distributed from producer to producer, used to contain a product, and…" at bounding box center [186, 153] width 333 height 23
drag, startPoint x: 149, startPoint y: 136, endPoint x: 320, endPoint y: 136, distance: 171.0
click at [320, 142] on li "Packaging distributed from producer to producer, used to contain a product, and…" at bounding box center [186, 153] width 333 height 23
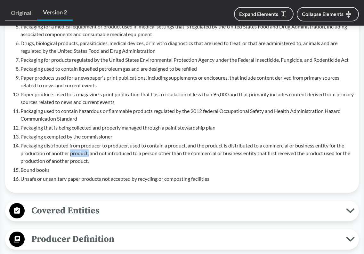
drag, startPoint x: 70, startPoint y: 145, endPoint x: 90, endPoint y: 145, distance: 19.5
click at [90, 145] on li "Packaging distributed from producer to producer, used to contain a product, and…" at bounding box center [186, 153] width 333 height 23
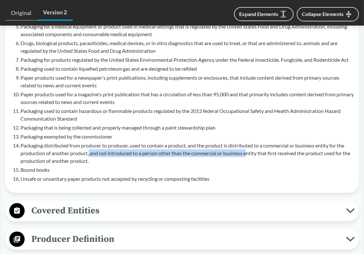
drag, startPoint x: 90, startPoint y: 145, endPoint x: 248, endPoint y: 144, distance: 158.8
click at [248, 144] on li "Packaging distributed from producer to producer, used to contain a product, and…" at bounding box center [186, 153] width 333 height 23
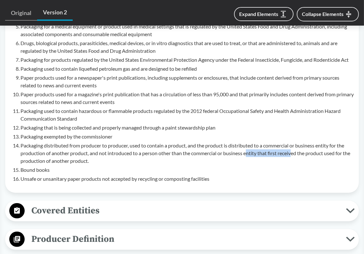
drag, startPoint x: 248, startPoint y: 144, endPoint x: 295, endPoint y: 144, distance: 46.4
click at [295, 144] on li "Packaging distributed from producer to producer, used to contain a product, and…" at bounding box center [186, 153] width 333 height 23
drag, startPoint x: 306, startPoint y: 144, endPoint x: 242, endPoint y: 143, distance: 64.0
click at [242, 143] on li "Packaging distributed from producer to producer, used to contain a product, and…" at bounding box center [186, 153] width 333 height 23
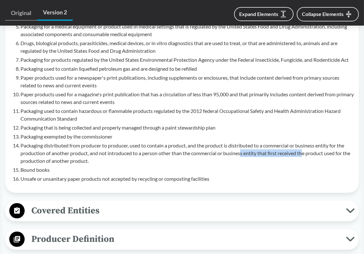
click at [242, 143] on li "Packaging distributed from producer to producer, used to contain a product, and…" at bounding box center [186, 153] width 333 height 23
drag, startPoint x: 59, startPoint y: 154, endPoint x: 100, endPoint y: 154, distance: 41.0
click at [100, 154] on li "Packaging distributed from producer to producer, used to contain a product, and…" at bounding box center [186, 153] width 333 height 23
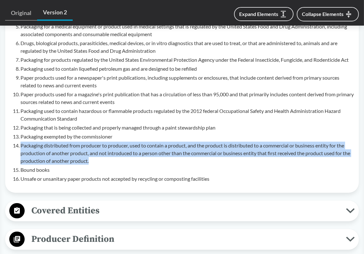
drag, startPoint x: 101, startPoint y: 154, endPoint x: 21, endPoint y: 138, distance: 81.5
click at [21, 142] on li "Packaging distributed from producer to producer, used to contain a product, and…" at bounding box center [186, 153] width 333 height 23
drag, startPoint x: 21, startPoint y: 138, endPoint x: 101, endPoint y: 151, distance: 80.8
click at [101, 151] on li "Packaging distributed from producer to producer, used to contain a product, and…" at bounding box center [186, 153] width 333 height 23
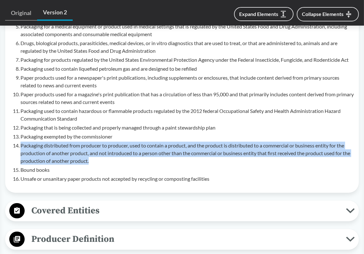
click at [101, 151] on li "Packaging distributed from producer to producer, used to contain a product, and…" at bounding box center [186, 153] width 333 height 23
drag, startPoint x: 101, startPoint y: 151, endPoint x: 21, endPoint y: 137, distance: 81.0
click at [21, 142] on li "Packaging distributed from producer to producer, used to contain a product, and…" at bounding box center [186, 153] width 333 height 23
drag, startPoint x: 21, startPoint y: 137, endPoint x: 103, endPoint y: 151, distance: 83.2
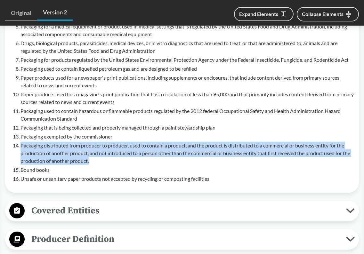
click at [103, 151] on li "Packaging distributed from producer to producer, used to contain a product, and…" at bounding box center [186, 153] width 333 height 23
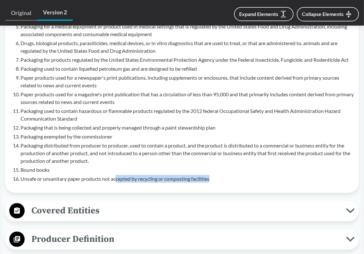
drag, startPoint x: 116, startPoint y: 169, endPoint x: 214, endPoint y: 171, distance: 98.3
click at [214, 175] on li "Unsafe or unsanitary paper products not accepted by recycling or composting fac…" at bounding box center [186, 179] width 333 height 8
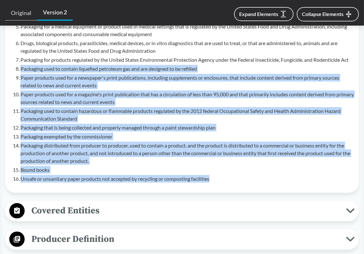
drag, startPoint x: 217, startPoint y: 171, endPoint x: 17, endPoint y: 60, distance: 228.7
click at [20, 60] on ol "Packaging for infant formula Packaging for medical food Packaging for a fortifi…" at bounding box center [186, 77] width 333 height 211
copy ol "Packaging used to contain liquefied petroleum gas and are designed to be refill…"
click at [219, 154] on li "Packaging distributed from producer to producer, used to contain a product, and…" at bounding box center [186, 153] width 333 height 23
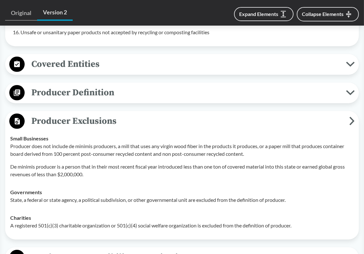
scroll to position [608, 0]
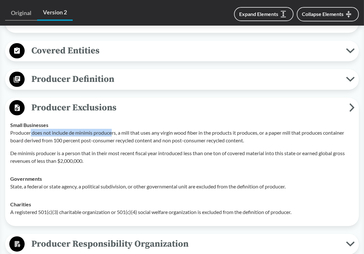
drag, startPoint x: 30, startPoint y: 122, endPoint x: 114, endPoint y: 124, distance: 83.3
click at [114, 129] on p "Producer does not include de minimis producers, a mill that uses any virgin woo…" at bounding box center [182, 136] width 344 height 15
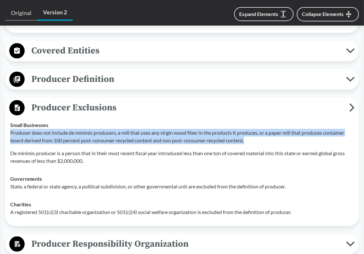
drag, startPoint x: 260, startPoint y: 132, endPoint x: 11, endPoint y: 122, distance: 249.6
click at [11, 129] on p "Producer does not include de minimis producers, a mill that uses any virgin woo…" at bounding box center [182, 136] width 344 height 15
copy p "Producer does not include de minimis producers, a mill that uses any virgin woo…"
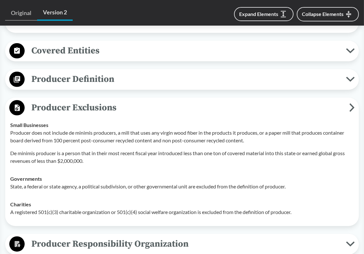
click at [263, 153] on p "De minimis producer is a person that in their most recent fiscal year introduce…" at bounding box center [182, 157] width 344 height 15
drag, startPoint x: 304, startPoint y: 144, endPoint x: 346, endPoint y: 144, distance: 42.9
click at [346, 150] on p "De minimis producer is a person that in their most recent fiscal year introduce…" at bounding box center [182, 157] width 344 height 15
drag, startPoint x: 349, startPoint y: 144, endPoint x: 306, endPoint y: 145, distance: 42.9
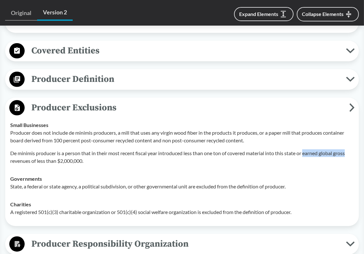
click at [306, 150] on p "De minimis producer is a person that in their most recent fiscal year introduce…" at bounding box center [182, 157] width 344 height 15
drag, startPoint x: 306, startPoint y: 145, endPoint x: 348, endPoint y: 146, distance: 42.0
click at [348, 150] on p "De minimis producer is a person that in their most recent fiscal year introduce…" at bounding box center [182, 157] width 344 height 15
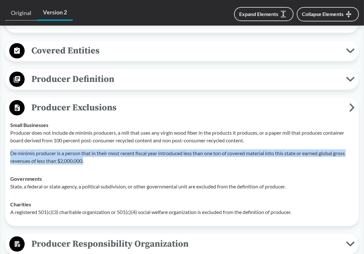
drag, startPoint x: 99, startPoint y: 153, endPoint x: 11, endPoint y: 146, distance: 88.9
click at [11, 150] on p "De minimis producer is a person that in their most recent fiscal year introduce…" at bounding box center [182, 157] width 344 height 15
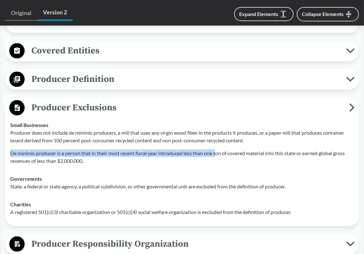
drag, startPoint x: 11, startPoint y: 146, endPoint x: 218, endPoint y: 146, distance: 207.8
click at [218, 150] on p "De minimis producer is a person that in their most recent fiscal year introduce…" at bounding box center [182, 157] width 344 height 15
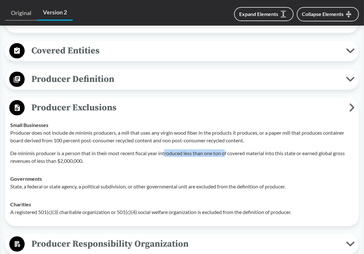
drag, startPoint x: 227, startPoint y: 146, endPoint x: 166, endPoint y: 146, distance: 61.2
click at [166, 150] on p "De minimis producer is a person that in their most recent fiscal year introduce…" at bounding box center [182, 157] width 344 height 15
drag, startPoint x: 166, startPoint y: 146, endPoint x: 268, endPoint y: 146, distance: 102.1
click at [268, 150] on p "De minimis producer is a person that in their most recent fiscal year introduce…" at bounding box center [182, 157] width 344 height 15
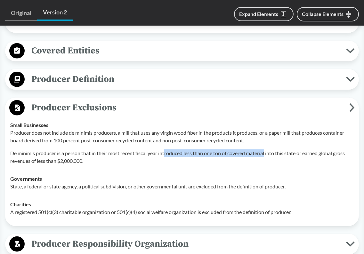
click at [268, 150] on p "De minimis producer is a person that in their most recent fiscal year introduce…" at bounding box center [182, 157] width 344 height 15
drag, startPoint x: 268, startPoint y: 146, endPoint x: 185, endPoint y: 146, distance: 82.9
click at [185, 150] on p "De minimis producer is a person that in their most recent fiscal year introduce…" at bounding box center [182, 157] width 344 height 15
drag, startPoint x: 185, startPoint y: 146, endPoint x: 269, endPoint y: 146, distance: 83.6
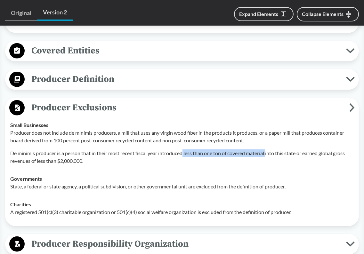
click at [269, 150] on p "De minimis producer is a person that in their most recent fiscal year introduce…" at bounding box center [182, 157] width 344 height 15
drag, startPoint x: 269, startPoint y: 146, endPoint x: 186, endPoint y: 146, distance: 82.9
click at [186, 150] on p "De minimis producer is a person that in their most recent fiscal year introduce…" at bounding box center [182, 157] width 344 height 15
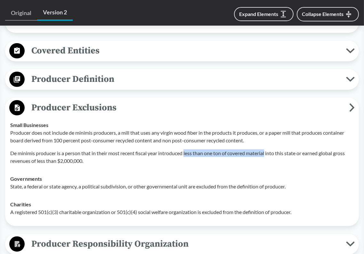
drag, startPoint x: 186, startPoint y: 146, endPoint x: 268, endPoint y: 146, distance: 82.0
click at [268, 150] on p "De minimis producer is a person that in their most recent fiscal year introduce…" at bounding box center [182, 157] width 344 height 15
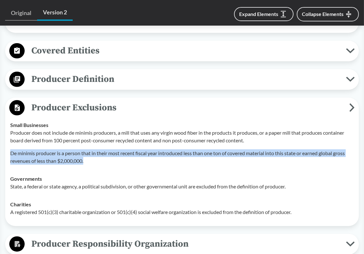
drag, startPoint x: 145, startPoint y: 150, endPoint x: 11, endPoint y: 146, distance: 134.2
click at [11, 150] on p "De minimis producer is a person that in their most recent fiscal year introduce…" at bounding box center [182, 157] width 344 height 15
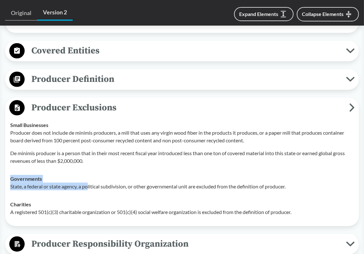
drag, startPoint x: 11, startPoint y: 169, endPoint x: 89, endPoint y: 177, distance: 78.5
click at [89, 177] on div "Governments State, a federal or state agency, a political subdivision, or other…" at bounding box center [182, 182] width 344 height 15
click at [89, 183] on p "State, a federal or state agency, a political subdivision, or other governmenta…" at bounding box center [182, 187] width 344 height 8
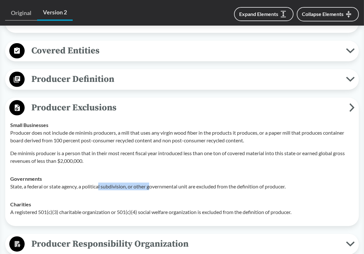
drag, startPoint x: 99, startPoint y: 178, endPoint x: 152, endPoint y: 178, distance: 52.5
click at [152, 183] on p "State, a federal or state agency, a political subdivision, or other governmenta…" at bounding box center [182, 187] width 344 height 8
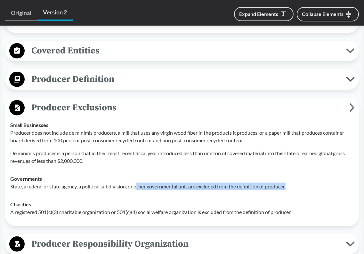
drag, startPoint x: 139, startPoint y: 178, endPoint x: 296, endPoint y: 178, distance: 156.9
click at [296, 183] on p "State, a federal or state agency, a political subdivision, or other governmenta…" at bounding box center [182, 187] width 344 height 8
drag, startPoint x: 299, startPoint y: 178, endPoint x: 183, endPoint y: 178, distance: 115.9
click at [183, 183] on p "State, a federal or state agency, a political subdivision, or other governmenta…" at bounding box center [182, 187] width 344 height 8
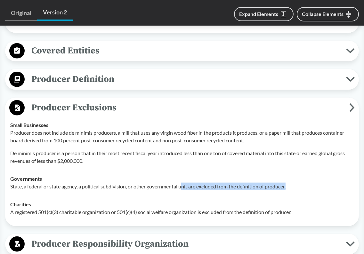
click at [183, 183] on p "State, a federal or state agency, a political subdivision, or other governmenta…" at bounding box center [182, 187] width 344 height 8
drag, startPoint x: 175, startPoint y: 178, endPoint x: 302, endPoint y: 178, distance: 126.8
click at [302, 183] on p "State, a federal or state agency, a political subdivision, or other governmenta…" at bounding box center [182, 187] width 344 height 8
drag, startPoint x: 295, startPoint y: 178, endPoint x: 162, endPoint y: 178, distance: 133.5
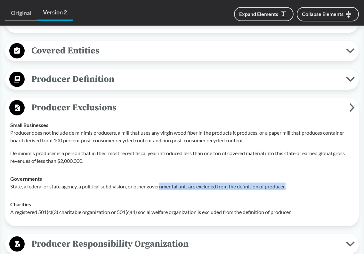
click at [162, 183] on p "State, a federal or state agency, a political subdivision, or other governmenta…" at bounding box center [182, 187] width 344 height 8
drag, startPoint x: 151, startPoint y: 178, endPoint x: 300, endPoint y: 178, distance: 148.9
click at [300, 183] on p "State, a federal or state agency, a political subdivision, or other governmenta…" at bounding box center [182, 187] width 344 height 8
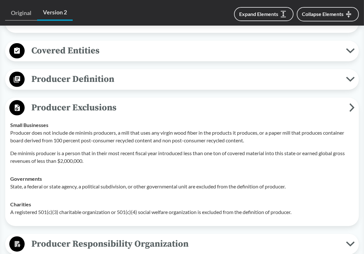
click at [197, 155] on td "Small Businesses Producer does not include de minimis producers, a mill that us…" at bounding box center [181, 143] width 349 height 54
drag, startPoint x: 207, startPoint y: 144, endPoint x: 254, endPoint y: 144, distance: 47.7
click at [254, 150] on p "De minimis producer is a person that in their most recent fiscal year introduce…" at bounding box center [182, 157] width 344 height 15
drag, startPoint x: 264, startPoint y: 144, endPoint x: 203, endPoint y: 144, distance: 61.5
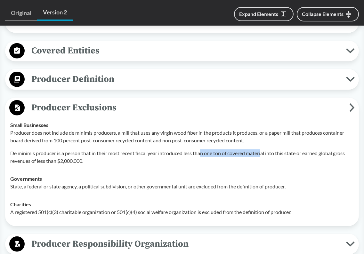
click at [203, 150] on p "De minimis producer is a person that in their most recent fiscal year introduce…" at bounding box center [182, 157] width 344 height 15
drag, startPoint x: 207, startPoint y: 143, endPoint x: 278, endPoint y: 143, distance: 71.4
click at [278, 150] on p "De minimis producer is a person that in their most recent fiscal year introduce…" at bounding box center [182, 157] width 344 height 15
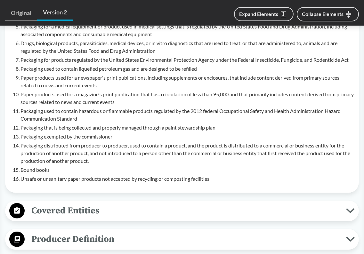
scroll to position [512, 0]
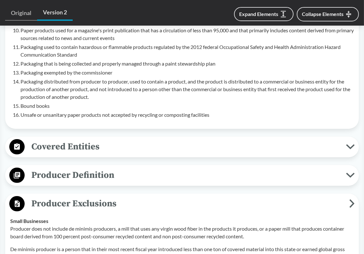
click at [113, 141] on span "Covered Entities" at bounding box center [185, 147] width 321 height 14
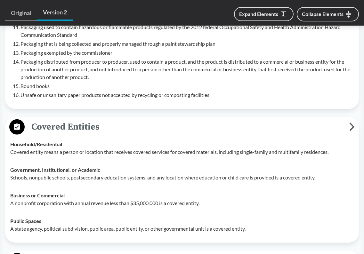
scroll to position [544, 0]
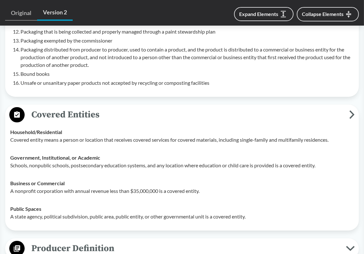
click at [125, 109] on span "Covered Entities" at bounding box center [187, 115] width 325 height 14
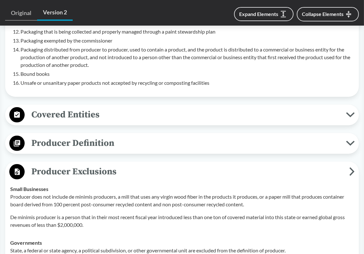
click at [118, 137] on span "Producer Definition" at bounding box center [185, 143] width 321 height 14
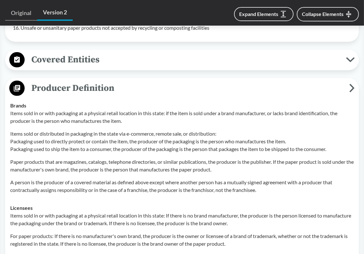
scroll to position [608, 0]
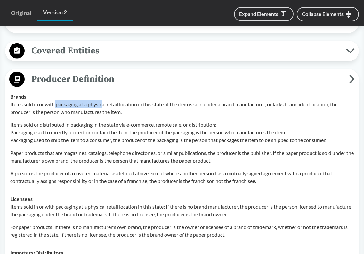
drag, startPoint x: 54, startPoint y: 95, endPoint x: 103, endPoint y: 95, distance: 48.4
click at [103, 101] on p "Items sold in or with packaging at a physical retail location in this state: if…" at bounding box center [182, 108] width 344 height 15
drag, startPoint x: 105, startPoint y: 95, endPoint x: 148, endPoint y: 95, distance: 42.9
click at [148, 101] on p "Items sold in or with packaging at a physical retail location in this state: if…" at bounding box center [182, 108] width 344 height 15
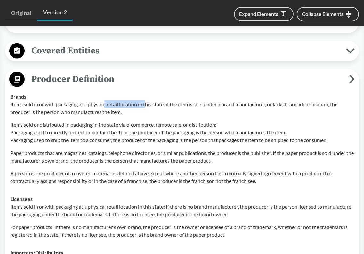
click at [148, 101] on p "Items sold in or with packaging at a physical retail location in this state: if…" at bounding box center [182, 108] width 344 height 15
drag, startPoint x: 138, startPoint y: 95, endPoint x: 163, endPoint y: 95, distance: 25.6
click at [163, 101] on p "Items sold in or with packaging at a physical retail location in this state: if…" at bounding box center [182, 108] width 344 height 15
drag, startPoint x: 168, startPoint y: 95, endPoint x: 203, endPoint y: 96, distance: 34.9
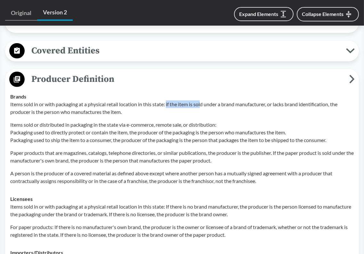
click at [203, 101] on p "Items sold in or with packaging at a physical retail location in this state: if…" at bounding box center [182, 108] width 344 height 15
drag, startPoint x: 210, startPoint y: 96, endPoint x: 279, endPoint y: 96, distance: 68.8
click at [279, 101] on p "Items sold in or with packaging at a physical retail location in this state: if…" at bounding box center [182, 108] width 344 height 15
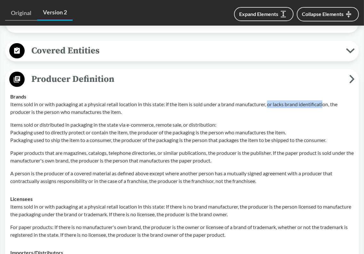
drag, startPoint x: 270, startPoint y: 95, endPoint x: 328, endPoint y: 95, distance: 58.0
click at [328, 101] on p "Items sold in or with packaging at a physical retail location in this state: if…" at bounding box center [182, 108] width 344 height 15
drag, startPoint x: 72, startPoint y: 104, endPoint x: 123, endPoint y: 104, distance: 51.2
click at [123, 104] on p "Items sold in or with packaging at a physical retail location in this state: if…" at bounding box center [182, 108] width 344 height 15
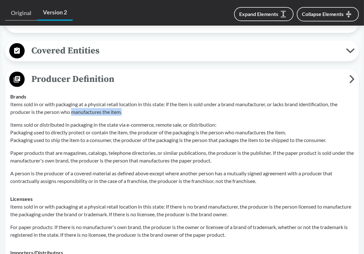
click at [123, 104] on p "Items sold in or with packaging at a physical retail location in this state: if…" at bounding box center [182, 108] width 344 height 15
drag, startPoint x: 126, startPoint y: 104, endPoint x: 68, endPoint y: 103, distance: 58.3
click at [68, 103] on p "Items sold in or with packaging at a physical retail location in this state: if…" at bounding box center [182, 108] width 344 height 15
drag, startPoint x: 88, startPoint y: 95, endPoint x: 165, endPoint y: 96, distance: 76.5
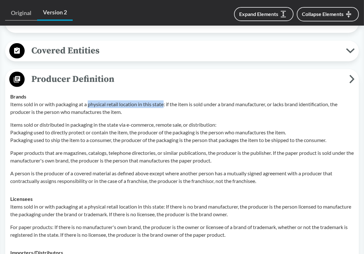
click at [165, 101] on p "Items sold in or with packaging at a physical retail location in this state: if…" at bounding box center [182, 108] width 344 height 15
drag, startPoint x: 165, startPoint y: 96, endPoint x: 95, endPoint y: 96, distance: 69.5
click at [95, 101] on p "Items sold in or with packaging at a physical retail location in this state: if…" at bounding box center [182, 108] width 344 height 15
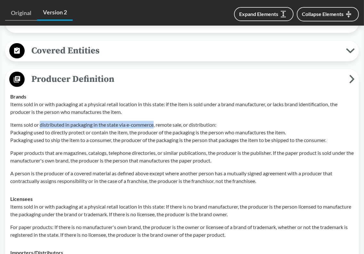
drag, startPoint x: 40, startPoint y: 115, endPoint x: 155, endPoint y: 115, distance: 115.0
click at [155, 121] on p "Items sold or distributed in packaging in the state via e-commerce, remote sale…" at bounding box center [182, 132] width 344 height 23
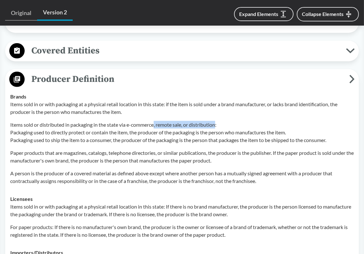
drag, startPoint x: 155, startPoint y: 115, endPoint x: 219, endPoint y: 115, distance: 63.4
click at [219, 121] on p "Items sold or distributed in packaging in the state via e-commerce, remote sale…" at bounding box center [182, 132] width 344 height 23
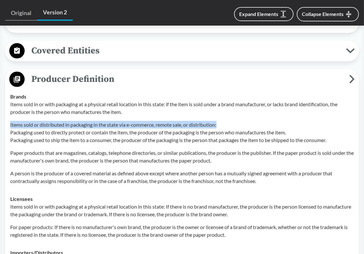
drag, startPoint x: 223, startPoint y: 115, endPoint x: 10, endPoint y: 116, distance: 212.3
click at [10, 121] on p "Items sold or distributed in packaging in the state via e-commerce, remote sale…" at bounding box center [182, 132] width 344 height 23
drag, startPoint x: 69, startPoint y: 116, endPoint x: 221, endPoint y: 116, distance: 152.7
click at [221, 121] on p "Items sold or distributed in packaging in the state via e-commerce, remote sale…" at bounding box center [182, 132] width 344 height 23
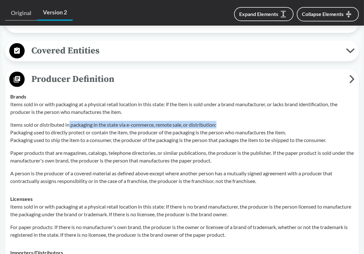
click at [221, 121] on p "Items sold or distributed in packaging in the state via e-commerce, remote sale…" at bounding box center [182, 132] width 344 height 23
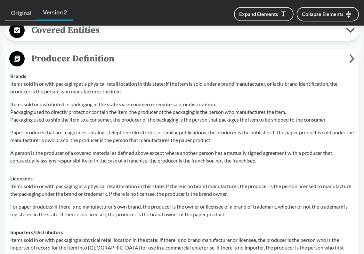
scroll to position [640, 0]
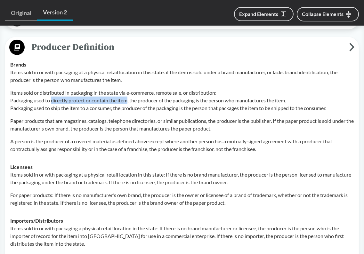
drag, startPoint x: 52, startPoint y: 91, endPoint x: 128, endPoint y: 91, distance: 76.5
click at [128, 91] on p "Items sold or distributed in packaging in the state via e-commerce, remote sale…" at bounding box center [182, 100] width 344 height 23
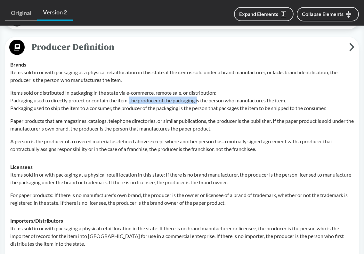
drag, startPoint x: 131, startPoint y: 91, endPoint x: 200, endPoint y: 92, distance: 69.2
click at [200, 92] on p "Items sold or distributed in packaging in the state via e-commerce, remote sale…" at bounding box center [182, 100] width 344 height 23
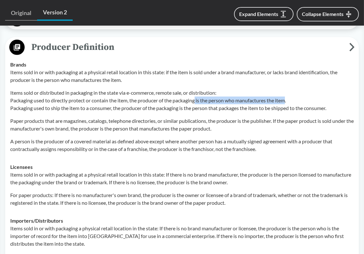
drag, startPoint x: 198, startPoint y: 92, endPoint x: 289, endPoint y: 92, distance: 90.9
click at [289, 92] on p "Items sold or distributed in packaging in the state via e-commerce, remote sale…" at bounding box center [182, 100] width 344 height 23
drag, startPoint x: 292, startPoint y: 92, endPoint x: 176, endPoint y: 89, distance: 116.3
click at [176, 89] on p "Items sold or distributed in packaging in the state via e-commerce, remote sale…" at bounding box center [182, 100] width 344 height 23
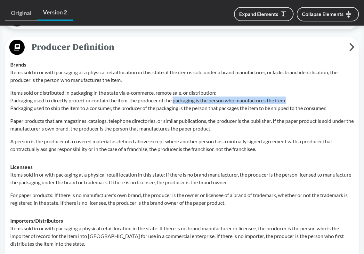
click at [176, 89] on p "Items sold or distributed in packaging in the state via e-commerce, remote sale…" at bounding box center [182, 100] width 344 height 23
drag, startPoint x: 176, startPoint y: 89, endPoint x: 299, endPoint y: 89, distance: 123.3
click at [299, 89] on p "Items sold or distributed in packaging in the state via e-commerce, remote sale…" at bounding box center [182, 100] width 344 height 23
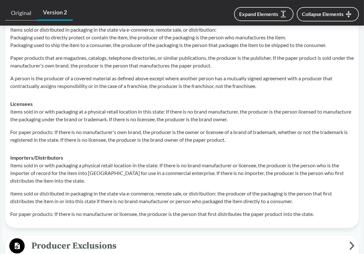
scroll to position [704, 0]
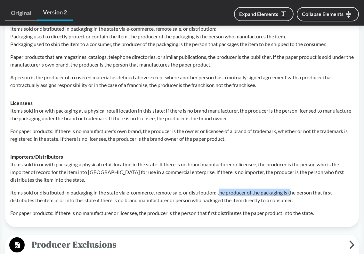
drag, startPoint x: 222, startPoint y: 183, endPoint x: 295, endPoint y: 183, distance: 73.3
click at [295, 189] on p "Items sold or distributed in packaging in the state via e-commerce, remote sale…" at bounding box center [182, 196] width 344 height 15
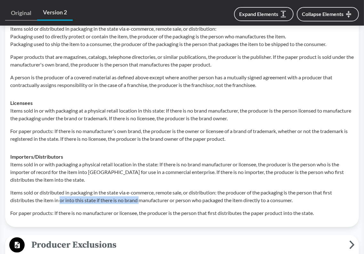
drag, startPoint x: 60, startPoint y: 192, endPoint x: 140, endPoint y: 191, distance: 79.7
click at [140, 191] on p "Items sold or distributed in packaging in the state via e-commerce, remote sale…" at bounding box center [182, 196] width 344 height 15
drag, startPoint x: 140, startPoint y: 191, endPoint x: 168, endPoint y: 191, distance: 28.5
click at [168, 191] on p "Items sold or distributed in packaging in the state via e-commerce, remote sale…" at bounding box center [182, 196] width 344 height 15
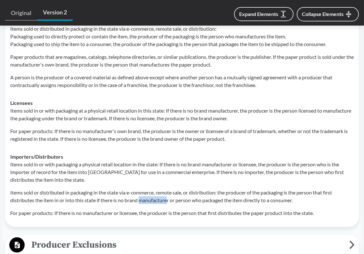
click at [168, 191] on p "Items sold or distributed in packaging in the state via e-commerce, remote sale…" at bounding box center [182, 196] width 344 height 15
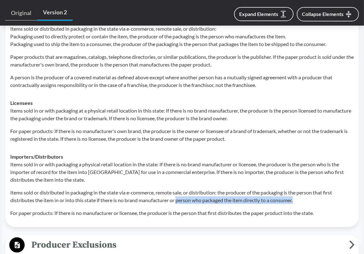
drag, startPoint x: 177, startPoint y: 191, endPoint x: 299, endPoint y: 191, distance: 121.4
click at [299, 191] on p "Items sold or distributed in packaging in the state via e-commerce, remote sale…" at bounding box center [182, 196] width 344 height 15
drag, startPoint x: 301, startPoint y: 191, endPoint x: 193, endPoint y: 192, distance: 107.9
click at [193, 192] on p "Items sold or distributed in packaging in the state via e-commerce, remote sale…" at bounding box center [182, 196] width 344 height 15
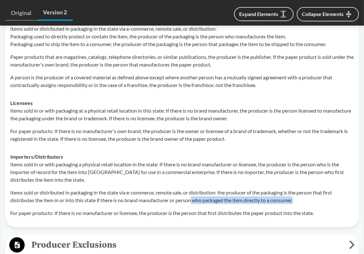
click at [193, 192] on p "Items sold or distributed in packaging in the state via e-commerce, remote sale…" at bounding box center [182, 196] width 344 height 15
drag, startPoint x: 187, startPoint y: 192, endPoint x: 298, endPoint y: 192, distance: 110.5
click at [298, 192] on p "Items sold or distributed in packaging in the state via e-commerce, remote sale…" at bounding box center [182, 196] width 344 height 15
drag, startPoint x: 302, startPoint y: 192, endPoint x: 185, endPoint y: 192, distance: 117.2
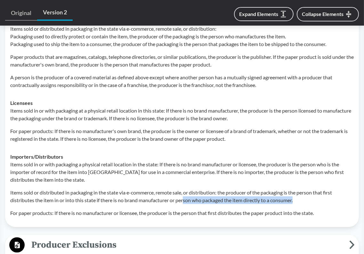
click at [185, 192] on p "Items sold or distributed in packaging in the state via e-commerce, remote sale…" at bounding box center [182, 196] width 344 height 15
drag, startPoint x: 178, startPoint y: 192, endPoint x: 302, endPoint y: 192, distance: 124.6
click at [302, 192] on p "Items sold or distributed in packaging in the state via e-commerce, remote sale…" at bounding box center [182, 196] width 344 height 15
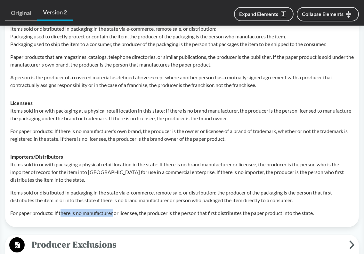
drag, startPoint x: 61, startPoint y: 204, endPoint x: 114, endPoint y: 204, distance: 52.5
click at [114, 209] on p "For paper products: If there is no manufacturer or licensee, the producer is th…" at bounding box center [182, 213] width 344 height 8
drag, startPoint x: 117, startPoint y: 203, endPoint x: 151, endPoint y: 203, distance: 34.6
click at [151, 209] on p "For paper products: If there is no manufacturer or licensee, the producer is th…" at bounding box center [182, 213] width 344 height 8
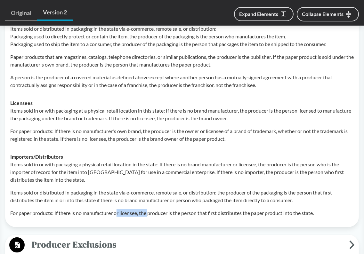
click at [151, 209] on p "For paper products: If there is no manufacturer or licensee, the producer is th…" at bounding box center [182, 213] width 344 height 8
drag, startPoint x: 142, startPoint y: 203, endPoint x: 242, endPoint y: 203, distance: 100.5
click at [242, 209] on p "For paper products: If there is no manufacturer or licensee, the producer is th…" at bounding box center [182, 213] width 344 height 8
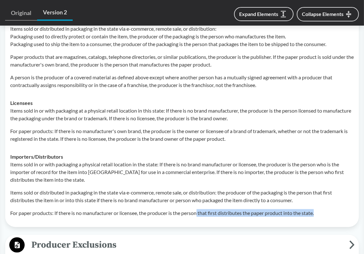
drag, startPoint x: 200, startPoint y: 204, endPoint x: 324, endPoint y: 204, distance: 123.9
click at [324, 209] on p "For paper products: If there is no manufacturer or licensee, the producer is th…" at bounding box center [182, 213] width 344 height 8
drag, startPoint x: 324, startPoint y: 204, endPoint x: 196, endPoint y: 204, distance: 128.1
click at [196, 209] on p "For paper products: If there is no manufacturer or licensee, the producer is th…" at bounding box center [182, 213] width 344 height 8
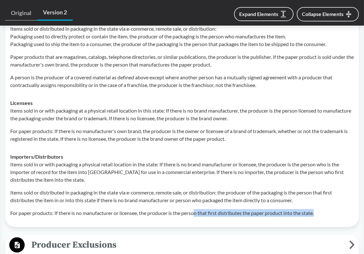
click at [196, 209] on p "For paper products: If there is no manufacturer or licensee, the producer is th…" at bounding box center [182, 213] width 344 height 8
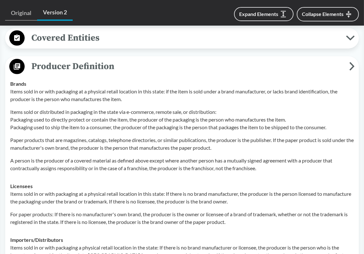
scroll to position [608, 0]
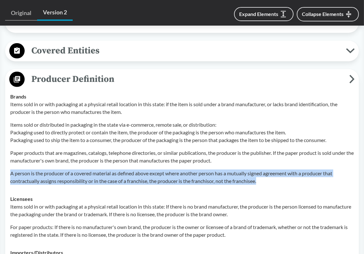
drag, startPoint x: 265, startPoint y: 171, endPoint x: 9, endPoint y: 164, distance: 256.6
click at [9, 164] on td "Brands Items sold in or with packaging at a physical retail location in this st…" at bounding box center [181, 139] width 349 height 102
copy p "A person is the producer of a covered material as defined above except where an…"
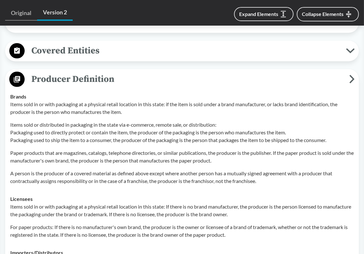
click at [234, 149] on p "Paper products that are magazines, catalogs, telephone directories, or similar …" at bounding box center [182, 156] width 344 height 15
click at [235, 150] on p "Paper products that are magazines, catalogs, telephone directories, or similar …" at bounding box center [182, 156] width 344 height 15
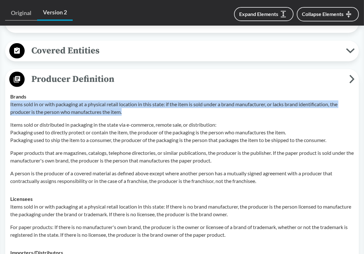
drag, startPoint x: 132, startPoint y: 103, endPoint x: 36, endPoint y: 101, distance: 95.8
click at [9, 96] on td "Brands Items sold in or with packaging at a physical retail location in this st…" at bounding box center [181, 139] width 349 height 102
copy p "Items sold in or with packaging at a physical retail location in this state: if…"
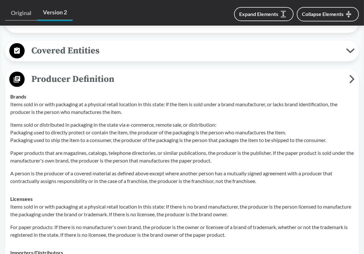
click at [198, 155] on p "Paper products that are magazines, catalogs, telephone directories, or similar …" at bounding box center [182, 156] width 344 height 15
drag, startPoint x: 71, startPoint y: 123, endPoint x: 129, endPoint y: 124, distance: 58.0
click at [129, 124] on p "Items sold or distributed in packaging in the state via e-commerce, remote sale…" at bounding box center [182, 132] width 344 height 23
drag, startPoint x: 132, startPoint y: 123, endPoint x: 186, endPoint y: 125, distance: 54.5
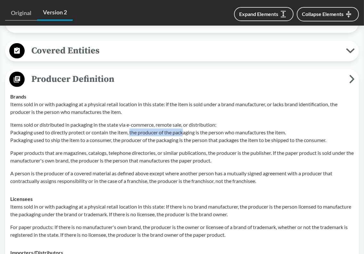
click at [186, 125] on p "Items sold or distributed in packaging in the state via e-commerce, remote sale…" at bounding box center [182, 132] width 344 height 23
drag, startPoint x: 175, startPoint y: 123, endPoint x: 208, endPoint y: 123, distance: 33.3
click at [208, 123] on p "Items sold or distributed in packaging in the state via e-commerce, remote sale…" at bounding box center [182, 132] width 344 height 23
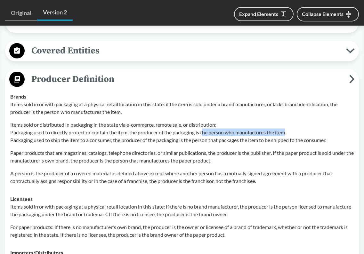
drag, startPoint x: 204, startPoint y: 123, endPoint x: 289, endPoint y: 123, distance: 85.2
click at [289, 123] on p "Items sold or distributed in packaging in the state via e-commerce, remote sale…" at bounding box center [182, 132] width 344 height 23
drag, startPoint x: 293, startPoint y: 123, endPoint x: 132, endPoint y: 123, distance: 161.7
click at [132, 123] on p "Items sold or distributed in packaging in the state via e-commerce, remote sale…" at bounding box center [182, 132] width 344 height 23
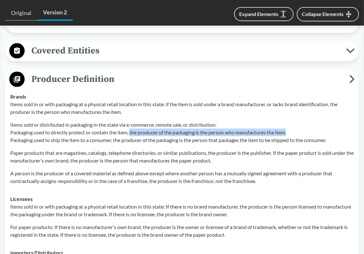
click at [132, 123] on p "Items sold or distributed in packaging in the state via e-commerce, remote sale…" at bounding box center [182, 132] width 344 height 23
drag, startPoint x: 132, startPoint y: 123, endPoint x: 295, endPoint y: 125, distance: 163.3
click at [295, 125] on p "Items sold or distributed in packaging in the state via e-commerce, remote sale…" at bounding box center [182, 132] width 344 height 23
drag, startPoint x: 297, startPoint y: 125, endPoint x: 198, endPoint y: 125, distance: 99.3
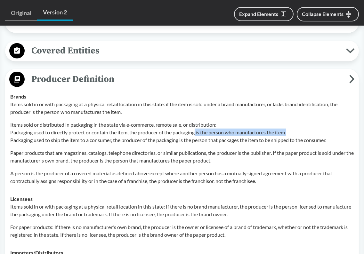
click at [198, 125] on p "Items sold or distributed in packaging in the state via e-commerce, remote sale…" at bounding box center [182, 132] width 344 height 23
drag, startPoint x: 197, startPoint y: 125, endPoint x: 298, endPoint y: 124, distance: 100.5
click at [298, 124] on p "Items sold or distributed in packaging in the state via e-commerce, remote sale…" at bounding box center [182, 132] width 344 height 23
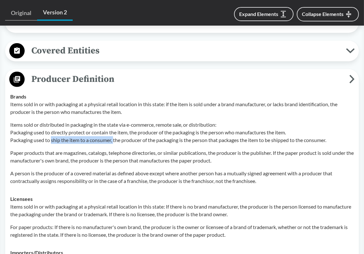
drag, startPoint x: 51, startPoint y: 131, endPoint x: 114, endPoint y: 131, distance: 63.1
click at [114, 131] on p "Items sold or distributed in packaging in the state via e-commerce, remote sale…" at bounding box center [182, 132] width 344 height 23
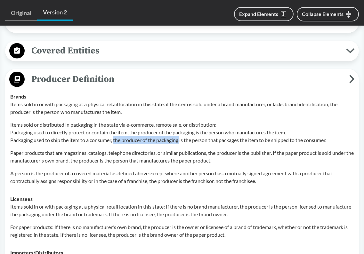
drag, startPoint x: 114, startPoint y: 131, endPoint x: 181, endPoint y: 131, distance: 67.6
click at [181, 131] on p "Items sold or distributed in packaging in the state via e-commerce, remote sale…" at bounding box center [182, 132] width 344 height 23
drag, startPoint x: 181, startPoint y: 131, endPoint x: 113, endPoint y: 131, distance: 67.9
click at [113, 131] on p "Items sold or distributed in packaging in the state via e-commerce, remote sale…" at bounding box center [182, 132] width 344 height 23
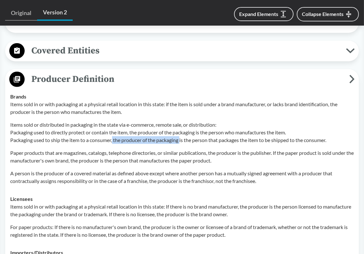
click at [113, 131] on p "Items sold or distributed in packaging in the state via e-commerce, remote sale…" at bounding box center [182, 132] width 344 height 23
drag, startPoint x: 113, startPoint y: 131, endPoint x: 181, endPoint y: 132, distance: 67.2
click at [181, 132] on p "Items sold or distributed in packaging in the state via e-commerce, remote sale…" at bounding box center [182, 132] width 344 height 23
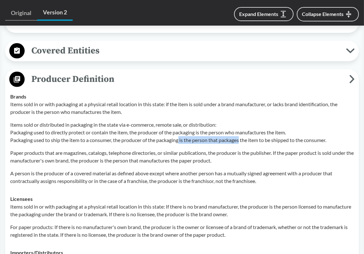
drag, startPoint x: 181, startPoint y: 132, endPoint x: 241, endPoint y: 132, distance: 60.2
click at [241, 132] on p "Items sold or distributed in packaging in the state via e-commerce, remote sale…" at bounding box center [182, 132] width 344 height 23
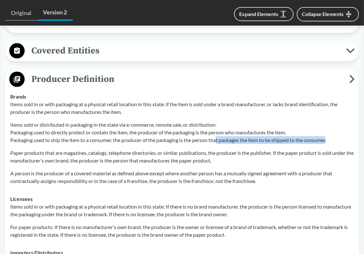
drag, startPoint x: 218, startPoint y: 131, endPoint x: 329, endPoint y: 131, distance: 110.8
click at [329, 131] on p "Items sold or distributed in packaging in the state via e-commerce, remote sale…" at bounding box center [182, 132] width 344 height 23
drag, startPoint x: 333, startPoint y: 131, endPoint x: 222, endPoint y: 131, distance: 111.1
click at [222, 131] on p "Items sold or distributed in packaging in the state via e-commerce, remote sale…" at bounding box center [182, 132] width 344 height 23
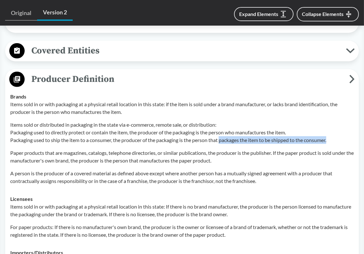
click at [222, 131] on p "Items sold or distributed in packaging in the state via e-commerce, remote sale…" at bounding box center [182, 132] width 344 height 23
drag, startPoint x: 222, startPoint y: 131, endPoint x: 332, endPoint y: 131, distance: 109.8
click at [332, 131] on p "Items sold or distributed in packaging in the state via e-commerce, remote sale…" at bounding box center [182, 132] width 344 height 23
drag, startPoint x: 332, startPoint y: 131, endPoint x: 210, endPoint y: 130, distance: 121.7
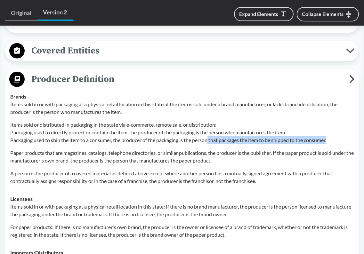
click at [210, 130] on p "Items sold or distributed in packaging in the state via e-commerce, remote sale…" at bounding box center [182, 132] width 344 height 23
drag, startPoint x: 210, startPoint y: 130, endPoint x: 332, endPoint y: 130, distance: 121.7
click at [332, 130] on p "Items sold or distributed in packaging in the state via e-commerce, remote sale…" at bounding box center [182, 132] width 344 height 23
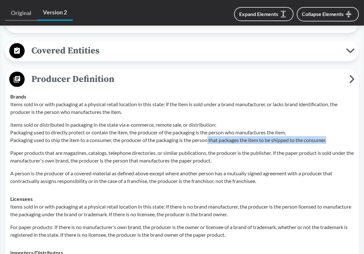
drag, startPoint x: 333, startPoint y: 130, endPoint x: 209, endPoint y: 130, distance: 124.2
click at [209, 130] on p "Items sold or distributed in packaging in the state via e-commerce, remote sale…" at bounding box center [182, 132] width 344 height 23
drag, startPoint x: 209, startPoint y: 130, endPoint x: 337, endPoint y: 131, distance: 127.8
click at [337, 131] on p "Items sold or distributed in packaging in the state via e-commerce, remote sale…" at bounding box center [182, 132] width 344 height 23
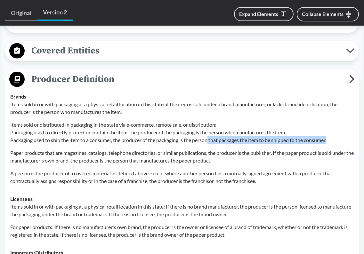
click at [337, 131] on p "Items sold or distributed in packaging in the state via e-commerce, remote sale…" at bounding box center [182, 132] width 344 height 23
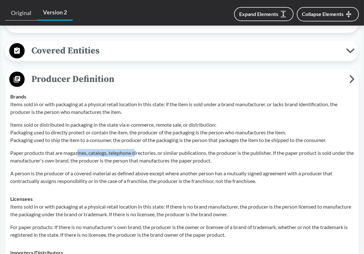
drag, startPoint x: 78, startPoint y: 145, endPoint x: 136, endPoint y: 145, distance: 58.0
click at [136, 149] on p "Paper products that are magazines, catalogs, telephone directories, or similar …" at bounding box center [182, 156] width 344 height 15
drag, startPoint x: 133, startPoint y: 144, endPoint x: 185, endPoint y: 144, distance: 51.6
click at [185, 149] on p "Paper products that are magazines, catalogs, telephone directories, or similar …" at bounding box center [182, 156] width 344 height 15
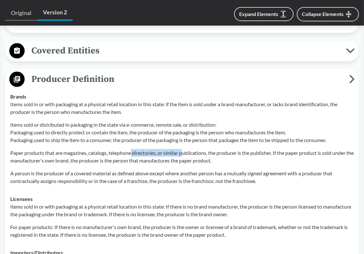
click at [185, 149] on p "Paper products that are magazines, catalogs, telephone directories, or similar …" at bounding box center [182, 156] width 344 height 15
drag, startPoint x: 165, startPoint y: 144, endPoint x: 229, endPoint y: 144, distance: 64.0
click at [229, 149] on p "Paper products that are magazines, catalogs, telephone directories, or similar …" at bounding box center [182, 156] width 344 height 15
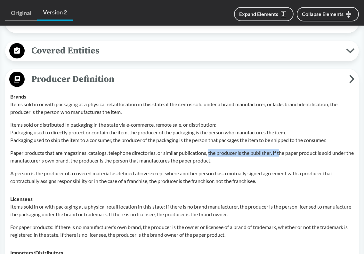
drag, startPoint x: 211, startPoint y: 144, endPoint x: 283, endPoint y: 144, distance: 72.0
click at [283, 149] on p "Paper products that are magazines, catalogs, telephone directories, or similar …" at bounding box center [182, 156] width 344 height 15
drag, startPoint x: 275, startPoint y: 144, endPoint x: 209, endPoint y: 144, distance: 66.3
click at [209, 149] on p "Paper products that are magazines, catalogs, telephone directories, or similar …" at bounding box center [182, 156] width 344 height 15
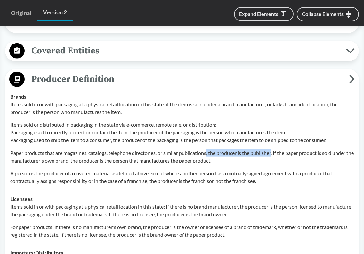
click at [209, 149] on p "Paper products that are magazines, catalogs, telephone directories, or similar …" at bounding box center [182, 156] width 344 height 15
drag, startPoint x: 209, startPoint y: 144, endPoint x: 275, endPoint y: 143, distance: 65.6
click at [275, 149] on p "Paper products that are magazines, catalogs, telephone directories, or similar …" at bounding box center [182, 156] width 344 height 15
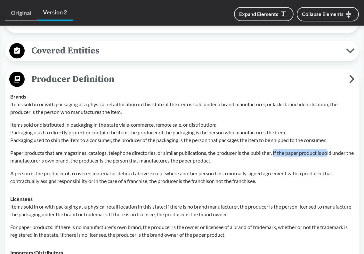
drag, startPoint x: 277, startPoint y: 143, endPoint x: 332, endPoint y: 143, distance: 54.8
click at [332, 149] on p "Paper products that are magazines, catalogs, telephone directories, or similar …" at bounding box center [182, 156] width 344 height 15
drag, startPoint x: 90, startPoint y: 151, endPoint x: 140, endPoint y: 151, distance: 50.0
click at [140, 151] on p "Paper products that are magazines, catalogs, telephone directories, or similar …" at bounding box center [182, 156] width 344 height 15
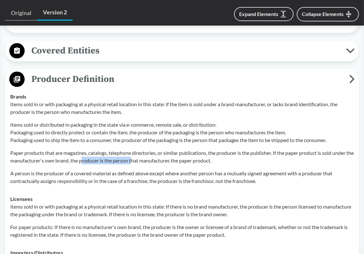
click at [140, 151] on p "Paper products that are magazines, catalogs, telephone directories, or similar …" at bounding box center [182, 156] width 344 height 15
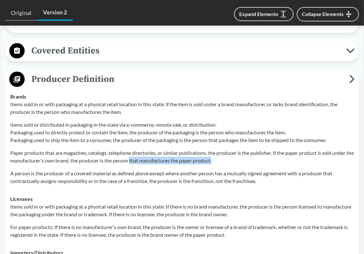
drag, startPoint x: 140, startPoint y: 151, endPoint x: 227, endPoint y: 155, distance: 87.2
click at [227, 155] on p "Paper products that are magazines, catalogs, telephone directories, or similar …" at bounding box center [182, 156] width 344 height 15
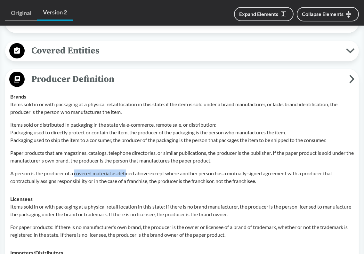
drag, startPoint x: 75, startPoint y: 165, endPoint x: 127, endPoint y: 165, distance: 52.5
click at [127, 170] on p "A person is the producer of a covered material as defined above except where an…" at bounding box center [182, 177] width 344 height 15
drag, startPoint x: 118, startPoint y: 165, endPoint x: 171, endPoint y: 164, distance: 53.2
click at [171, 170] on p "A person is the producer of a covered material as defined above except where an…" at bounding box center [182, 177] width 344 height 15
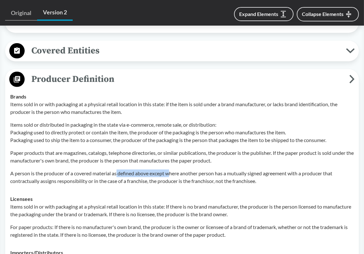
click at [171, 170] on p "A person is the producer of a covered material as defined above except where an…" at bounding box center [182, 177] width 344 height 15
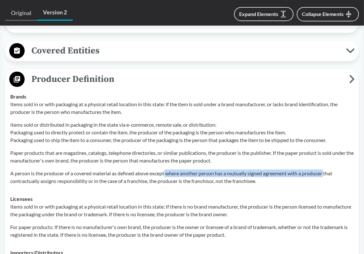
drag, startPoint x: 167, startPoint y: 164, endPoint x: 329, endPoint y: 165, distance: 161.7
click at [329, 170] on p "A person is the producer of a covered material as defined above except where an…" at bounding box center [182, 177] width 344 height 15
drag, startPoint x: 337, startPoint y: 164, endPoint x: 199, endPoint y: 163, distance: 138.3
click at [199, 170] on p "A person is the producer of a covered material as defined above except where an…" at bounding box center [182, 177] width 344 height 15
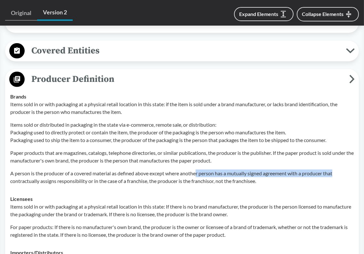
click at [199, 170] on p "A person is the producer of a covered material as defined above except where an…" at bounding box center [182, 177] width 344 height 15
drag, startPoint x: 200, startPoint y: 163, endPoint x: 338, endPoint y: 165, distance: 137.7
click at [338, 170] on p "A person is the producer of a covered material as defined above except where an…" at bounding box center [182, 177] width 344 height 15
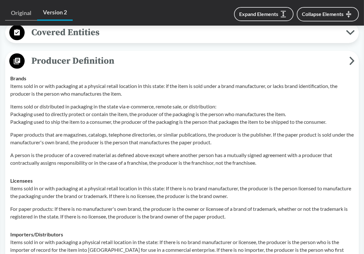
scroll to position [640, 0]
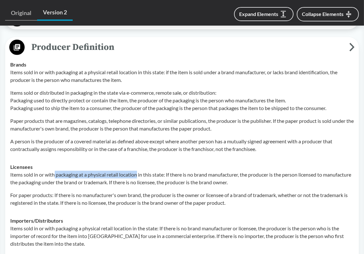
drag, startPoint x: 55, startPoint y: 167, endPoint x: 138, endPoint y: 167, distance: 82.9
click at [138, 171] on p "Items sold in or with packaging at a physical retail location in this state: If…" at bounding box center [182, 178] width 344 height 15
drag, startPoint x: 138, startPoint y: 167, endPoint x: 86, endPoint y: 167, distance: 51.9
click at [86, 171] on p "Items sold in or with packaging at a physical retail location in this state: If…" at bounding box center [182, 178] width 344 height 15
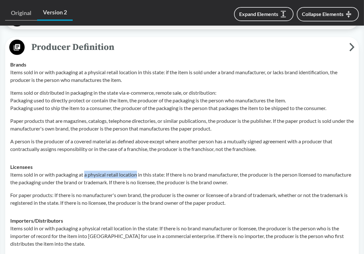
click at [86, 171] on p "Items sold in or with packaging at a physical retail location in this state: If…" at bounding box center [182, 178] width 344 height 15
drag, startPoint x: 86, startPoint y: 167, endPoint x: 166, endPoint y: 168, distance: 80.1
click at [166, 171] on p "Items sold in or with packaging at a physical retail location in this state: If…" at bounding box center [182, 178] width 344 height 15
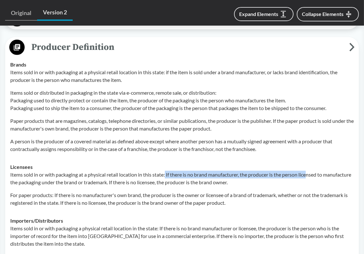
drag, startPoint x: 166, startPoint y: 168, endPoint x: 309, endPoint y: 167, distance: 143.1
click at [309, 171] on p "Items sold in or with packaging at a physical retail location in this state: If…" at bounding box center [182, 178] width 344 height 15
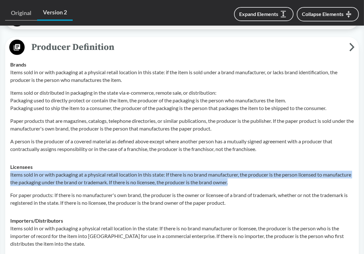
drag, startPoint x: 270, startPoint y: 174, endPoint x: 10, endPoint y: 167, distance: 260.4
click at [10, 167] on td "Licensees Items sold in or with packaging at a physical retail location in this…" at bounding box center [181, 185] width 349 height 54
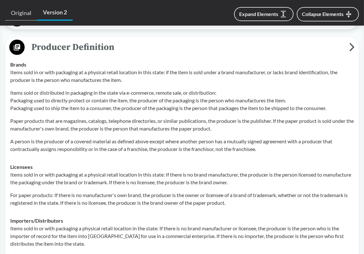
click at [194, 182] on div "Items sold in or with packaging at a physical retail location in this state: If…" at bounding box center [182, 189] width 344 height 36
drag, startPoint x: 197, startPoint y: 166, endPoint x: 242, endPoint y: 167, distance: 45.5
click at [242, 171] on p "Items sold in or with packaging at a physical retail location in this state: If…" at bounding box center [182, 178] width 344 height 15
drag, startPoint x: 243, startPoint y: 167, endPoint x: 310, endPoint y: 167, distance: 67.2
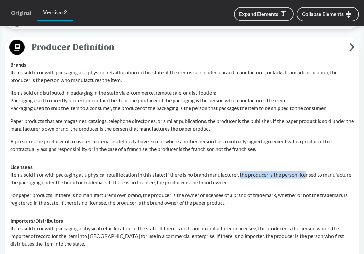
click at [310, 171] on p "Items sold in or with packaging at a physical retail location in this state: If…" at bounding box center [182, 178] width 344 height 15
drag, startPoint x: 95, startPoint y: 173, endPoint x: 138, endPoint y: 175, distance: 43.6
click at [138, 175] on p "Items sold in or with packaging at a physical retail location in this state: If…" at bounding box center [182, 178] width 344 height 15
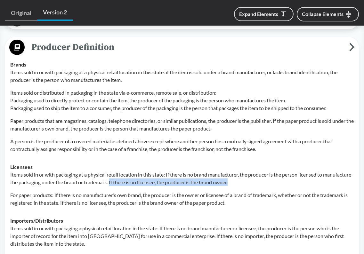
drag, startPoint x: 140, startPoint y: 174, endPoint x: 263, endPoint y: 175, distance: 122.6
click at [263, 175] on p "Items sold in or with packaging at a physical retail location in this state: If…" at bounding box center [182, 178] width 344 height 15
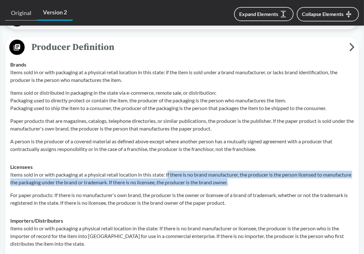
drag, startPoint x: 264, startPoint y: 174, endPoint x: 169, endPoint y: 167, distance: 94.7
click at [169, 171] on p "Items sold in or with packaging at a physical retail location in this state: If…" at bounding box center [182, 178] width 344 height 15
drag, startPoint x: 167, startPoint y: 167, endPoint x: 269, endPoint y: 176, distance: 102.6
click at [269, 176] on p "Items sold in or with packaging at a physical retail location in this state: If…" at bounding box center [182, 178] width 344 height 15
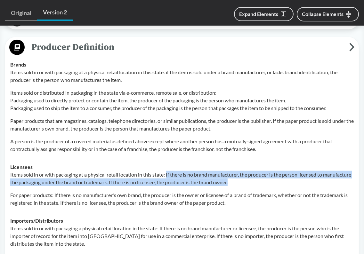
click at [269, 176] on p "Items sold in or with packaging at a physical retail location in this state: If…" at bounding box center [182, 178] width 344 height 15
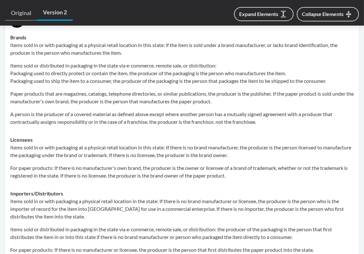
scroll to position [704, 0]
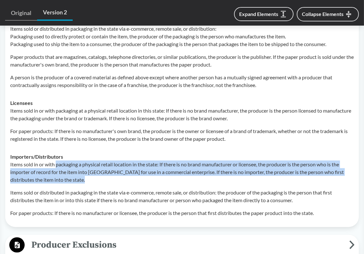
drag, startPoint x: 95, startPoint y: 169, endPoint x: 57, endPoint y: 155, distance: 40.7
click at [57, 161] on p "Items sold in or with packaging a physical retail location in the state: If the…" at bounding box center [182, 172] width 344 height 23
drag, startPoint x: 57, startPoint y: 155, endPoint x: 94, endPoint y: 172, distance: 40.5
click at [94, 172] on p "Items sold in or with packaging a physical retail location in the state: If the…" at bounding box center [182, 172] width 344 height 23
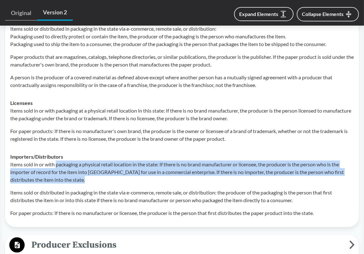
click at [94, 172] on p "Items sold in or with packaging a physical retail location in the state: If the…" at bounding box center [182, 172] width 344 height 23
drag, startPoint x: 95, startPoint y: 171, endPoint x: 102, endPoint y: 157, distance: 14.8
click at [102, 161] on p "Items sold in or with packaging a physical retail location in the state: If the…" at bounding box center [182, 172] width 344 height 23
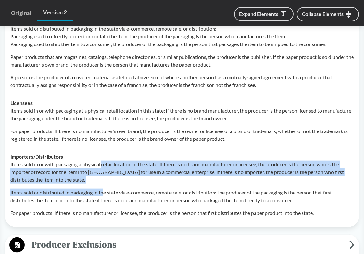
drag, startPoint x: 102, startPoint y: 156, endPoint x: 105, endPoint y: 174, distance: 18.5
click at [105, 174] on div "Items sold in or with packaging a physical retail location in the state: If the…" at bounding box center [182, 189] width 344 height 56
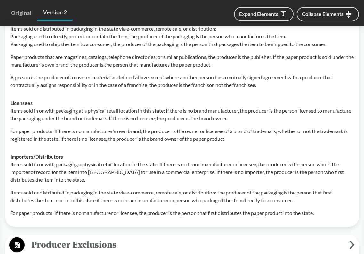
click at [110, 170] on p "Items sold in or with packaging a physical retail location in the state: If the…" at bounding box center [182, 172] width 344 height 23
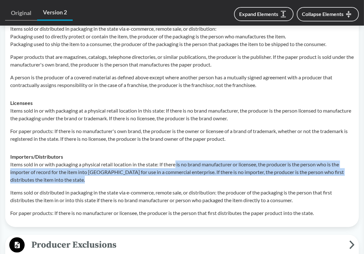
drag, startPoint x: 140, startPoint y: 171, endPoint x: 177, endPoint y: 157, distance: 39.5
click at [177, 161] on p "Items sold in or with packaging a physical retail location in the state: If the…" at bounding box center [182, 172] width 344 height 23
drag, startPoint x: 178, startPoint y: 155, endPoint x: 179, endPoint y: 168, distance: 12.5
click at [179, 168] on p "Items sold in or with packaging a physical retail location in the state: If the…" at bounding box center [182, 172] width 344 height 23
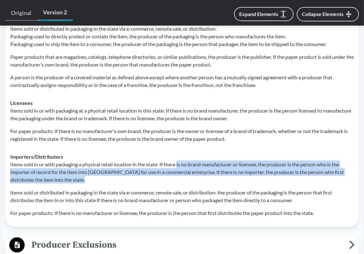
click at [179, 168] on p "Items sold in or with packaging a physical retail location in the state: If the…" at bounding box center [182, 172] width 344 height 23
drag, startPoint x: 179, startPoint y: 169, endPoint x: 178, endPoint y: 158, distance: 11.2
click at [178, 161] on p "Items sold in or with packaging a physical retail location in the state: If the…" at bounding box center [182, 172] width 344 height 23
drag, startPoint x: 178, startPoint y: 155, endPoint x: 178, endPoint y: 169, distance: 14.1
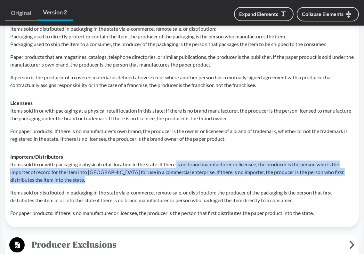
click at [178, 169] on p "Items sold in or with packaging a physical retail location in the state: If the…" at bounding box center [182, 172] width 344 height 23
drag, startPoint x: 179, startPoint y: 170, endPoint x: 177, endPoint y: 158, distance: 12.6
click at [177, 161] on p "Items sold in or with packaging a physical retail location in the state: If the…" at bounding box center [182, 172] width 344 height 23
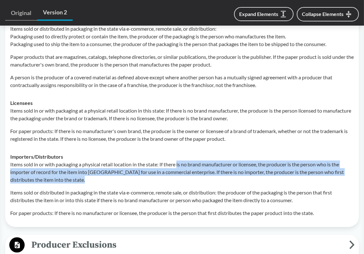
drag, startPoint x: 178, startPoint y: 154, endPoint x: 179, endPoint y: 168, distance: 13.8
click at [179, 168] on p "Items sold in or with packaging a physical retail location in the state: If the…" at bounding box center [182, 172] width 344 height 23
drag, startPoint x: 179, startPoint y: 168, endPoint x: 179, endPoint y: 156, distance: 12.2
click at [179, 161] on p "Items sold in or with packaging a physical retail location in the state: If the…" at bounding box center [182, 172] width 344 height 23
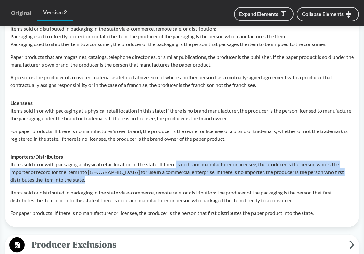
click at [179, 161] on p "Items sold in or with packaging a physical retail location in the state: If the…" at bounding box center [182, 172] width 344 height 23
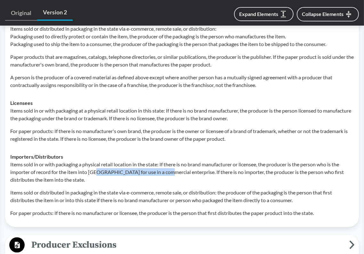
drag, startPoint x: 97, startPoint y: 163, endPoint x: 162, endPoint y: 165, distance: 65.0
click at [162, 165] on p "Items sold in or with packaging a physical retail location in the state: If the…" at bounding box center [182, 172] width 344 height 23
drag, startPoint x: 155, startPoint y: 165, endPoint x: 205, endPoint y: 164, distance: 50.0
click at [205, 164] on p "Items sold in or with packaging a physical retail location in the state: If the…" at bounding box center [182, 172] width 344 height 23
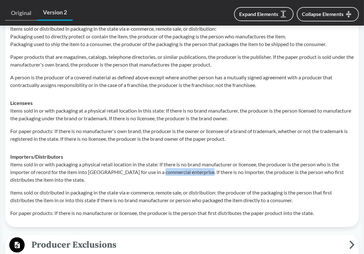
click at [205, 164] on p "Items sold in or with packaging a physical retail location in the state: If the…" at bounding box center [182, 172] width 344 height 23
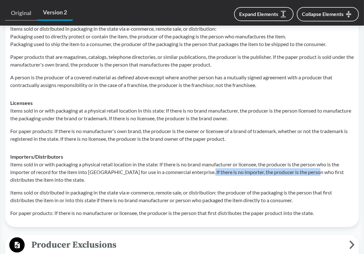
drag, startPoint x: 206, startPoint y: 164, endPoint x: 313, endPoint y: 165, distance: 107.3
click at [313, 165] on p "Items sold in or with packaging a physical retail location in the state: If the…" at bounding box center [182, 172] width 344 height 23
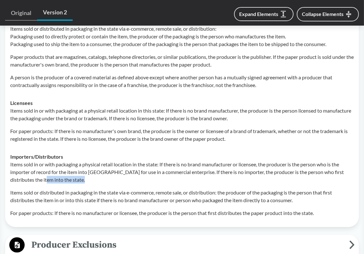
drag, startPoint x: 47, startPoint y: 171, endPoint x: 92, endPoint y: 171, distance: 44.8
click at [92, 171] on p "Items sold in or with packaging a physical retail location in the state: If the…" at bounding box center [182, 172] width 344 height 23
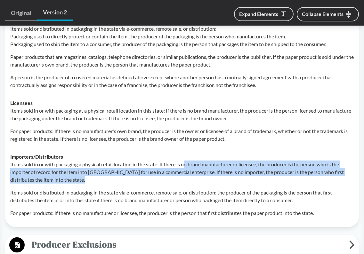
drag, startPoint x: 96, startPoint y: 171, endPoint x: 187, endPoint y: 154, distance: 92.2
click at [187, 161] on p "Items sold in or with packaging a physical retail location in the state: If the…" at bounding box center [182, 172] width 344 height 23
drag, startPoint x: 183, startPoint y: 155, endPoint x: 179, endPoint y: 167, distance: 13.1
click at [179, 167] on p "Items sold in or with packaging a physical retail location in the state: If the…" at bounding box center [182, 172] width 344 height 23
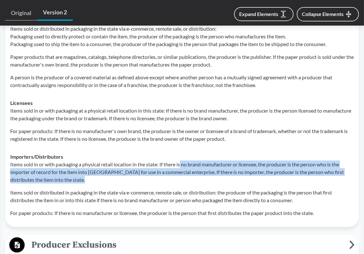
click at [179, 167] on p "Items sold in or with packaging a physical retail location in the state: If the…" at bounding box center [182, 172] width 344 height 23
drag, startPoint x: 177, startPoint y: 169, endPoint x: 181, endPoint y: 157, distance: 12.7
click at [181, 161] on p "Items sold in or with packaging a physical retail location in the state: If the…" at bounding box center [182, 172] width 344 height 23
drag, startPoint x: 183, startPoint y: 155, endPoint x: 180, endPoint y: 169, distance: 14.5
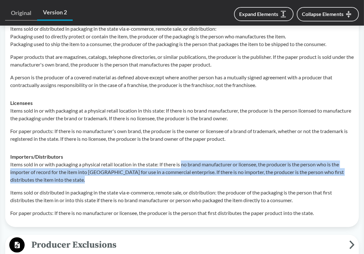
click at [180, 169] on p "Items sold in or with packaging a physical retail location in the state: If the…" at bounding box center [182, 172] width 344 height 23
drag, startPoint x: 181, startPoint y: 172, endPoint x: 187, endPoint y: 157, distance: 16.2
click at [187, 161] on p "Items sold in or with packaging a physical retail location in the state: If the…" at bounding box center [182, 172] width 344 height 23
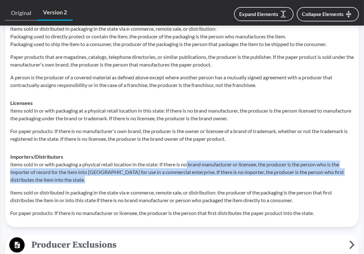
drag, startPoint x: 189, startPoint y: 154, endPoint x: 188, endPoint y: 169, distance: 15.4
click at [188, 169] on p "Items sold in or with packaging a physical retail location in the state: If the…" at bounding box center [182, 172] width 344 height 23
drag, startPoint x: 188, startPoint y: 170, endPoint x: 190, endPoint y: 155, distance: 14.8
click at [190, 161] on p "Items sold in or with packaging a physical retail location in the state: If the…" at bounding box center [182, 172] width 344 height 23
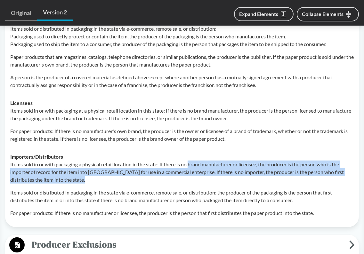
click at [190, 161] on p "Items sold in or with packaging a physical retail location in the state: If the…" at bounding box center [182, 172] width 344 height 23
drag, startPoint x: 190, startPoint y: 155, endPoint x: 189, endPoint y: 167, distance: 12.2
click at [189, 167] on p "Items sold in or with packaging a physical retail location in the state: If the…" at bounding box center [182, 172] width 344 height 23
drag, startPoint x: 189, startPoint y: 167, endPoint x: 190, endPoint y: 156, distance: 11.6
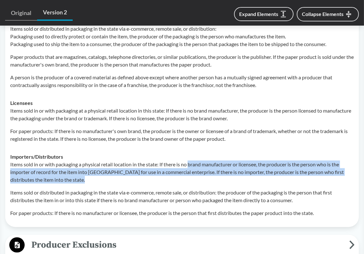
click at [190, 161] on p "Items sold in or with packaging a physical retail location in the state: If the…" at bounding box center [182, 172] width 344 height 23
drag, startPoint x: 190, startPoint y: 156, endPoint x: 190, endPoint y: 172, distance: 16.0
click at [190, 172] on p "Items sold in or with packaging a physical retail location in the state: If the…" at bounding box center [182, 172] width 344 height 23
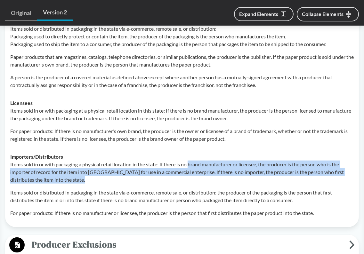
drag, startPoint x: 190, startPoint y: 172, endPoint x: 190, endPoint y: 158, distance: 13.5
click at [190, 161] on p "Items sold in or with packaging a physical retail location in the state: If the…" at bounding box center [182, 172] width 344 height 23
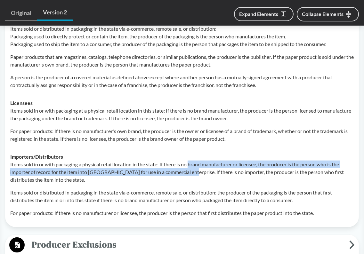
drag, startPoint x: 190, startPoint y: 154, endPoint x: 189, endPoint y: 166, distance: 12.2
click at [189, 166] on p "Items sold in or with packaging a physical retail location in the state: If the…" at bounding box center [182, 172] width 344 height 23
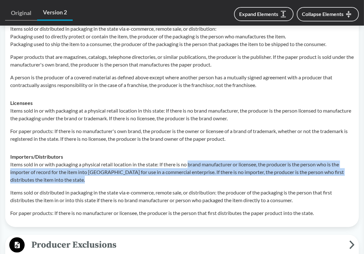
drag, startPoint x: 189, startPoint y: 169, endPoint x: 190, endPoint y: 157, distance: 11.9
click at [190, 161] on p "Items sold in or with packaging a physical retail location in the state: If the…" at bounding box center [182, 172] width 344 height 23
drag, startPoint x: 190, startPoint y: 157, endPoint x: 190, endPoint y: 168, distance: 11.2
click at [190, 168] on p "Items sold in or with packaging a physical retail location in the state: If the…" at bounding box center [182, 172] width 344 height 23
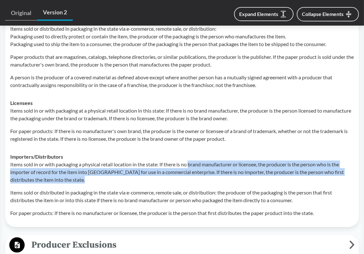
click at [190, 168] on p "Items sold in or with packaging a physical retail location in the state: If the…" at bounding box center [182, 172] width 344 height 23
drag, startPoint x: 190, startPoint y: 168, endPoint x: 190, endPoint y: 156, distance: 11.8
click at [190, 161] on p "Items sold in or with packaging a physical retail location in the state: If the…" at bounding box center [182, 172] width 344 height 23
drag
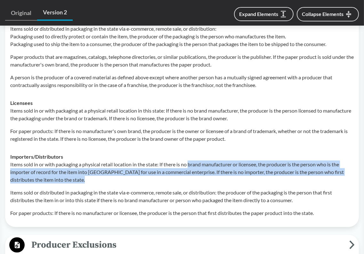
click at [188, 170] on p "Items sold in or with packaging a physical retail location in the state: If the…" at bounding box center [182, 172] width 344 height 23
click at [188, 161] on p "Items sold in or with packaging a physical retail location in the state: If the…" at bounding box center [182, 172] width 344 height 23
click at [189, 171] on p "Items sold in or with packaging a physical retail location in the state: If the…" at bounding box center [182, 172] width 344 height 23
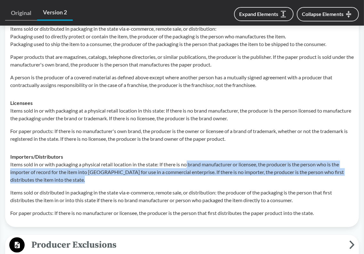
click at [189, 171] on p "Items sold in or with packaging a physical retail location in the state: If the…" at bounding box center [182, 172] width 344 height 23
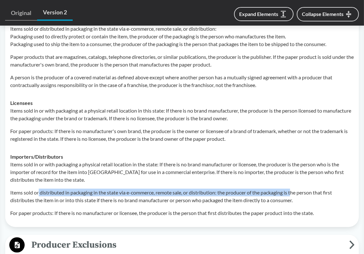
drag, startPoint x: 39, startPoint y: 183, endPoint x: 294, endPoint y: 186, distance: 254.6
click at [294, 189] on p "Items sold or distributed in packaging in the state via e-commerce, remote sale…" at bounding box center [182, 196] width 344 height 15
click at [56, 189] on p "Items sold or distributed in packaging in the state via e-commerce, remote sale…" at bounding box center [182, 196] width 344 height 15
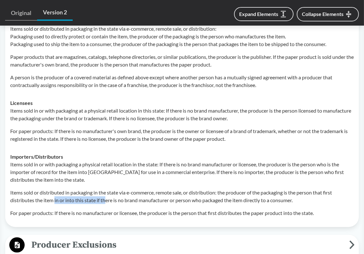
click at [106, 192] on p "Items sold or distributed in packaging in the state via e-commerce, remote sale…" at bounding box center [182, 196] width 344 height 15
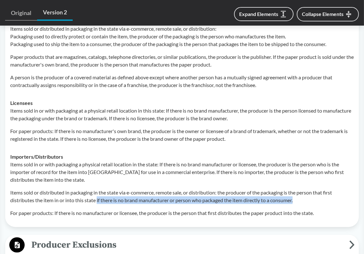
click at [297, 194] on p "Items sold or distributed in packaging in the state via e-commerce, remote sale…" at bounding box center [182, 196] width 344 height 15
click at [177, 194] on p "Items sold or distributed in packaging in the state via e-commerce, remote sale…" at bounding box center [182, 196] width 344 height 15
click at [300, 193] on p "Items sold or distributed in packaging in the state via e-commerce, remote sale…" at bounding box center [182, 196] width 344 height 15
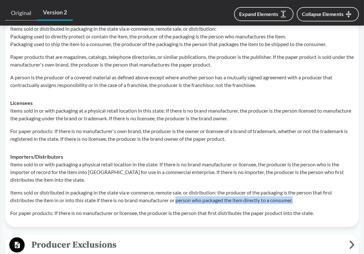
click at [300, 193] on p "Items sold or distributed in packaging in the state via e-commerce, remote sale…" at bounding box center [182, 196] width 344 height 15
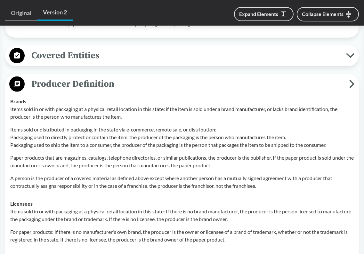
scroll to position [576, 0]
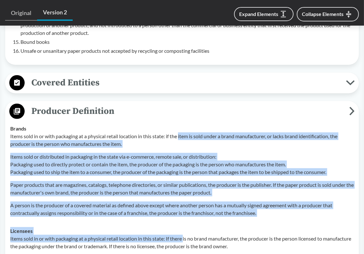
drag, startPoint x: 180, startPoint y: 126, endPoint x: 185, endPoint y: 233, distance: 107.1
click at [185, 233] on tbody "Brands Items sold in or with packaging at a physical retail location in this st…" at bounding box center [181, 235] width 349 height 231
click at [185, 235] on p "Items sold in or with packaging at a physical retail location in this state: If…" at bounding box center [182, 242] width 344 height 15
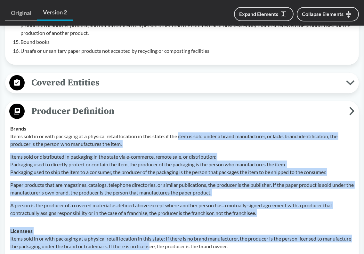
drag, startPoint x: 182, startPoint y: 239, endPoint x: 181, endPoint y: 128, distance: 110.8
click at [181, 128] on tbody "Brands Items sold in or with packaging at a physical retail location in this st…" at bounding box center [181, 235] width 349 height 231
click at [181, 133] on p "Items sold in or with packaging at a physical retail location in this state: if…" at bounding box center [182, 140] width 344 height 15
drag, startPoint x: 181, startPoint y: 127, endPoint x: 182, endPoint y: 234, distance: 107.3
click at [182, 234] on tbody "Brands Items sold in or with packaging at a physical retail location in this st…" at bounding box center [181, 235] width 349 height 231
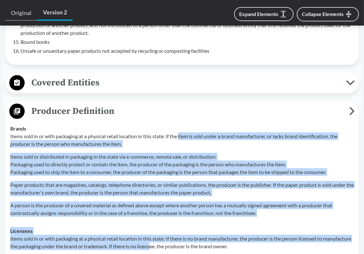
click at [182, 235] on p "Items sold in or with packaging at a physical retail location in this state: If…" at bounding box center [182, 242] width 344 height 15
drag, startPoint x: 187, startPoint y: 236, endPoint x: 181, endPoint y: 129, distance: 107.2
click at [181, 129] on tbody "Brands Items sold in or with packaging at a physical retail location in this st…" at bounding box center [181, 235] width 349 height 231
click at [181, 133] on p "Items sold in or with packaging at a physical retail location in this state: if…" at bounding box center [182, 140] width 344 height 15
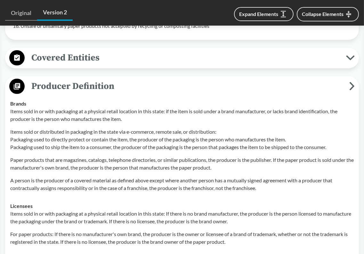
scroll to position [640, 0]
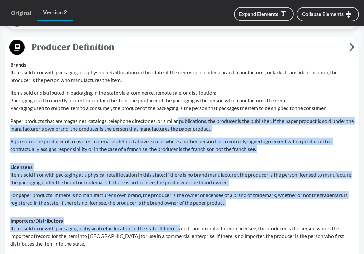
drag, startPoint x: 181, startPoint y: 111, endPoint x: 182, endPoint y: 222, distance: 110.5
click at [182, 222] on tbody "Brands Items sold in or with packaging at a physical retail location in this st…" at bounding box center [181, 171] width 349 height 231
click at [182, 225] on p "Items sold in or with packaging a physical retail location in the state: If the…" at bounding box center [182, 236] width 344 height 23
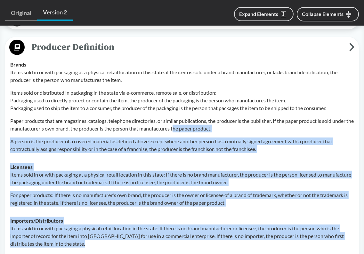
drag, startPoint x: 182, startPoint y: 233, endPoint x: 182, endPoint y: 117, distance: 116.6
click at [182, 117] on tbody "Brands Items sold in or with packaging at a physical retail location in this st…" at bounding box center [181, 171] width 349 height 231
click at [182, 117] on p "Paper products that are magazines, catalogs, telephone directories, or similar …" at bounding box center [182, 124] width 344 height 15
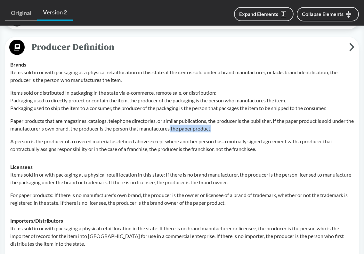
drag, startPoint x: 179, startPoint y: 119, endPoint x: 226, endPoint y: 119, distance: 46.4
click at [226, 119] on p "Paper products that are magazines, catalogs, telephone directories, or similar …" at bounding box center [182, 124] width 344 height 15
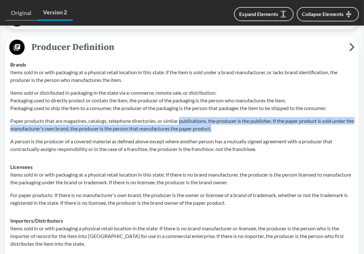
drag, startPoint x: 227, startPoint y: 120, endPoint x: 183, endPoint y: 113, distance: 45.0
click at [183, 117] on p "Paper products that are magazines, catalogs, telephone directories, or similar …" at bounding box center [182, 124] width 344 height 15
drag, startPoint x: 181, startPoint y: 112, endPoint x: 225, endPoint y: 122, distance: 45.3
click at [225, 122] on p "Paper products that are magazines, catalogs, telephone directories, or similar …" at bounding box center [182, 124] width 344 height 15
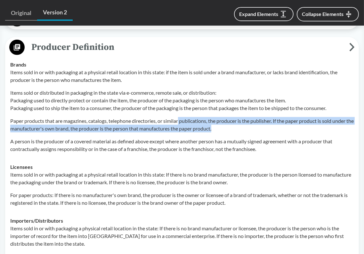
click at [225, 122] on p "Paper products that are magazines, catalogs, telephone directories, or similar …" at bounding box center [182, 124] width 344 height 15
drag, startPoint x: 227, startPoint y: 122, endPoint x: 182, endPoint y: 112, distance: 45.8
click at [182, 117] on p "Paper products that are magazines, catalogs, telephone directories, or similar …" at bounding box center [182, 124] width 344 height 15
drag, startPoint x: 182, startPoint y: 112, endPoint x: 228, endPoint y: 121, distance: 47.3
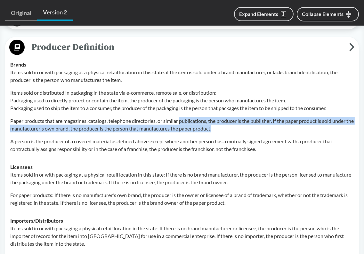
click at [228, 121] on p "Paper products that are magazines, catalogs, telephone directories, or similar …" at bounding box center [182, 124] width 344 height 15
drag, startPoint x: 228, startPoint y: 121, endPoint x: 183, endPoint y: 113, distance: 45.5
click at [183, 117] on p "Paper products that are magazines, catalogs, telephone directories, or similar …" at bounding box center [182, 124] width 344 height 15
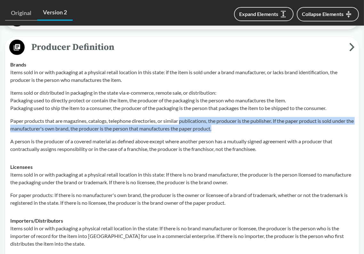
drag, startPoint x: 182, startPoint y: 112, endPoint x: 229, endPoint y: 122, distance: 48.4
click at [229, 122] on p "Paper products that are magazines, catalogs, telephone directories, or similar …" at bounding box center [182, 124] width 344 height 15
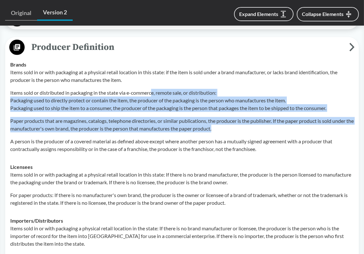
drag, startPoint x: 229, startPoint y: 122, endPoint x: 153, endPoint y: 81, distance: 86.4
click at [153, 81] on div "Items sold in or with packaging at a physical retail location in this state: if…" at bounding box center [182, 111] width 344 height 85
click at [153, 89] on p "Items sold or distributed in packaging in the state via e-commerce, remote sale…" at bounding box center [182, 100] width 344 height 23
drag, startPoint x: 131, startPoint y: 83, endPoint x: 232, endPoint y: 119, distance: 107.5
click at [232, 119] on div "Items sold in or with packaging at a physical retail location in this state: if…" at bounding box center [182, 111] width 344 height 85
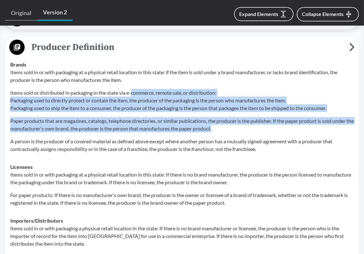
click at [232, 119] on p "Paper products that are magazines, catalogs, telephone directories, or similar …" at bounding box center [182, 124] width 344 height 15
drag, startPoint x: 234, startPoint y: 120, endPoint x: 131, endPoint y: 83, distance: 109.8
click at [131, 83] on div "Items sold in or with packaging at a physical retail location in this state: if…" at bounding box center [182, 111] width 344 height 85
click at [131, 89] on p "Items sold or distributed in packaging in the state via e-commerce, remote sale…" at bounding box center [182, 100] width 344 height 23
drag, startPoint x: 131, startPoint y: 83, endPoint x: 229, endPoint y: 120, distance: 104.9
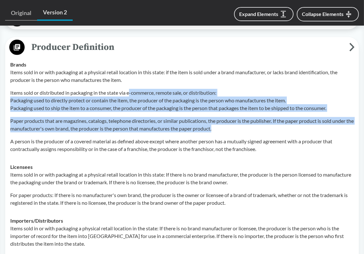
click at [229, 120] on div "Items sold in or with packaging at a physical retail location in this state: if…" at bounding box center [182, 111] width 344 height 85
click at [229, 120] on p "Paper products that are magazines, catalogs, telephone directories, or similar …" at bounding box center [182, 124] width 344 height 15
drag, startPoint x: 232, startPoint y: 120, endPoint x: 129, endPoint y: 85, distance: 108.3
click at [129, 85] on div "Items sold in or with packaging at a physical retail location in this state: if…" at bounding box center [182, 111] width 344 height 85
click at [129, 89] on p "Items sold or distributed in packaging in the state via e-commerce, remote sale…" at bounding box center [182, 100] width 344 height 23
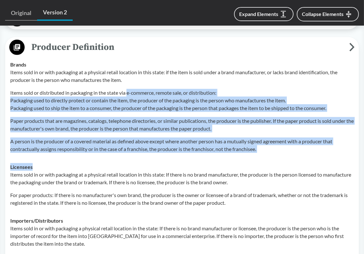
drag, startPoint x: 129, startPoint y: 85, endPoint x: 253, endPoint y: 148, distance: 138.9
click at [253, 148] on tbody "Brands Items sold in or with packaging at a physical retail location in this st…" at bounding box center [181, 171] width 349 height 231
click at [253, 158] on td "Licensees Items sold in or with packaging at a physical retail location in this…" at bounding box center [181, 185] width 349 height 54
drag, startPoint x: 256, startPoint y: 149, endPoint x: 151, endPoint y: 85, distance: 122.6
click at [151, 85] on tbody "Brands Items sold in or with packaging at a physical retail location in this st…" at bounding box center [181, 171] width 349 height 231
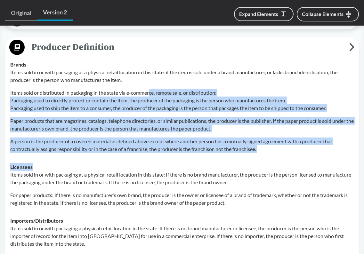
click at [151, 89] on p "Items sold or distributed in packaging in the state via e-commerce, remote sale…" at bounding box center [182, 100] width 344 height 23
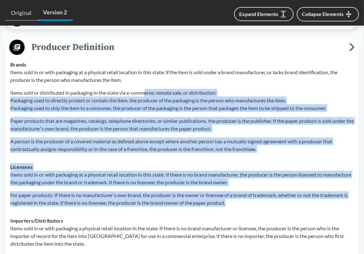
drag, startPoint x: 145, startPoint y: 83, endPoint x: 241, endPoint y: 191, distance: 144.5
click at [241, 191] on tbody "Brands Items sold in or with packaging at a physical retail location in this st…" at bounding box center [181, 171] width 349 height 231
click at [241, 191] on p "For paper products: If there is no manufacturer's own brand, the producer is th…" at bounding box center [182, 198] width 344 height 15
drag, startPoint x: 241, startPoint y: 192, endPoint x: 155, endPoint y: 84, distance: 138.1
click at [155, 84] on tbody "Brands Items sold in or with packaging at a physical retail location in this st…" at bounding box center [181, 171] width 349 height 231
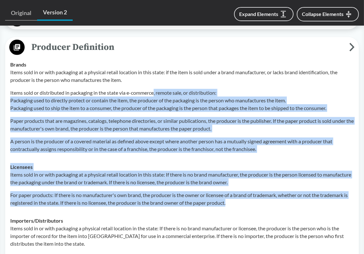
click at [155, 89] on p "Items sold or distributed in packaging in the state via e-commerce, remote sale…" at bounding box center [182, 100] width 344 height 23
drag, startPoint x: 155, startPoint y: 84, endPoint x: 236, endPoint y: 198, distance: 139.8
click at [236, 198] on tbody "Brands Items sold in or with packaging at a physical retail location in this st…" at bounding box center [181, 171] width 349 height 231
click at [236, 198] on td "Licensees Items sold in or with packaging at a physical retail location in this…" at bounding box center [181, 185] width 349 height 54
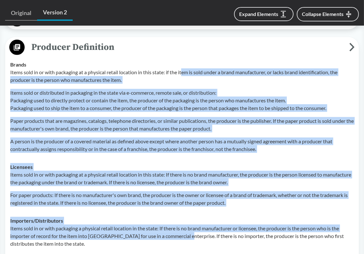
drag, startPoint x: 183, startPoint y: 228, endPoint x: 184, endPoint y: 64, distance: 164.3
click at [184, 64] on tbody "Brands Items sold in or with packaging at a physical retail location in this st…" at bounding box center [181, 171] width 349 height 231
click at [184, 69] on p "Items sold in or with packaging at a physical retail location in this state: if…" at bounding box center [182, 76] width 344 height 15
drag, startPoint x: 184, startPoint y: 63, endPoint x: 183, endPoint y: 223, distance: 160.1
click at [183, 223] on tbody "Brands Items sold in or with packaging at a physical retail location in this st…" at bounding box center [181, 171] width 349 height 231
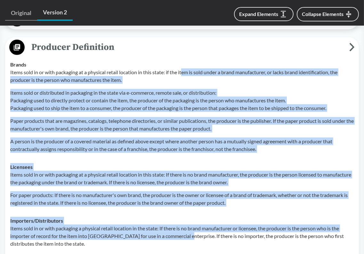
click at [183, 225] on p "Items sold in or with packaging a physical retail location in the state: If the…" at bounding box center [182, 236] width 344 height 23
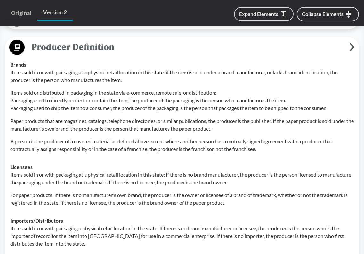
click at [182, 228] on p "Items sold in or with packaging a physical retail location in the state: If the…" at bounding box center [182, 236] width 344 height 23
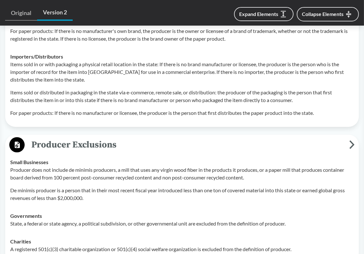
scroll to position [833, 0]
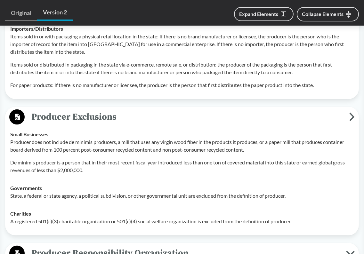
click at [199, 112] on span "Producer Exclusions" at bounding box center [187, 117] width 325 height 14
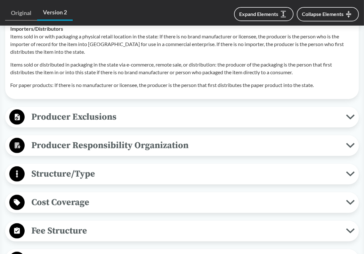
click at [199, 112] on span "Producer Exclusions" at bounding box center [185, 117] width 321 height 14
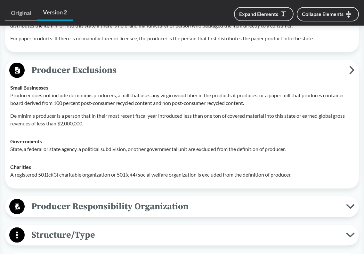
scroll to position [897, 0]
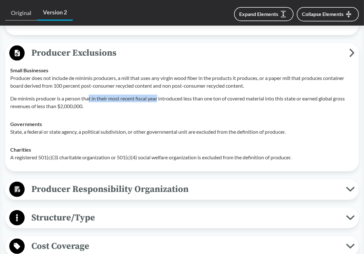
drag, startPoint x: 159, startPoint y: 90, endPoint x: 89, endPoint y: 89, distance: 70.8
click at [89, 95] on p "De minimis producer is a person that in their most recent fiscal year introduce…" at bounding box center [182, 102] width 344 height 15
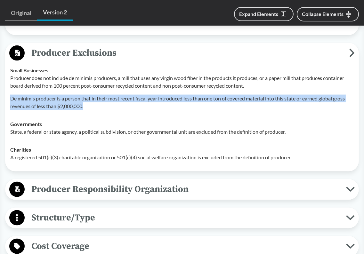
drag, startPoint x: 90, startPoint y: 97, endPoint x: 9, endPoint y: 89, distance: 81.7
click at [9, 89] on td "Small Businesses Producer does not include de minimis producers, a mill that us…" at bounding box center [181, 88] width 349 height 54
click at [96, 98] on p "De minimis producer is a person that in their most recent fiscal year introduce…" at bounding box center [182, 102] width 344 height 15
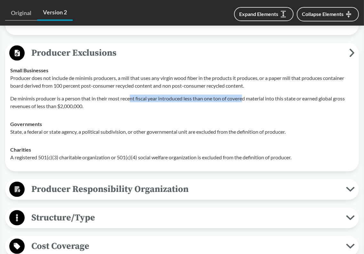
drag, startPoint x: 132, startPoint y: 92, endPoint x: 247, endPoint y: 92, distance: 114.6
click at [247, 95] on p "De minimis producer is a person that in their most recent fiscal year introduce…" at bounding box center [182, 102] width 344 height 15
drag, startPoint x: 275, startPoint y: 91, endPoint x: 171, endPoint y: 90, distance: 103.7
click at [171, 95] on p "De minimis producer is a person that in their most recent fiscal year introduce…" at bounding box center [182, 102] width 344 height 15
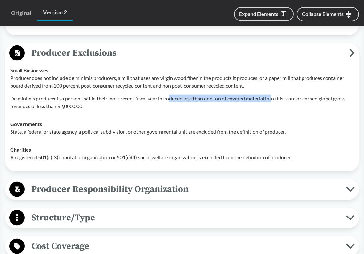
click at [171, 95] on p "De minimis producer is a person that in their most recent fiscal year introduce…" at bounding box center [182, 102] width 344 height 15
click at [53, 115] on td "Governments State, a federal or state agency, a political subdivision, or other…" at bounding box center [181, 128] width 349 height 26
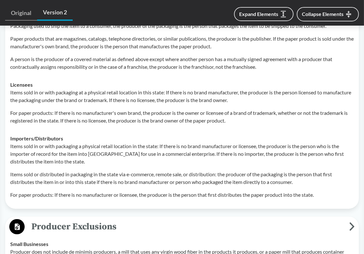
scroll to position [704, 0]
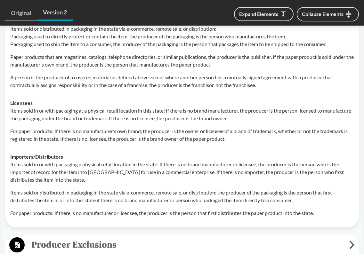
click at [247, 153] on div "Importers/​Distributors Items sold in or with packaging a physical retail locat…" at bounding box center [182, 185] width 344 height 64
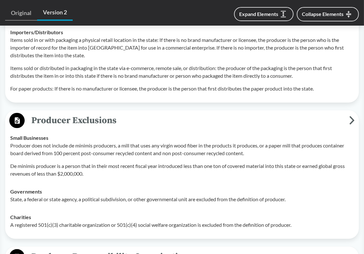
scroll to position [833, 0]
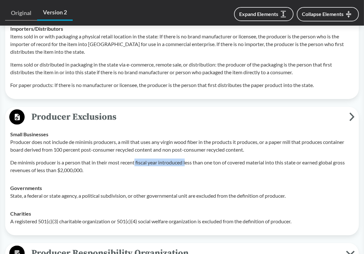
drag, startPoint x: 136, startPoint y: 153, endPoint x: 187, endPoint y: 155, distance: 51.2
click at [187, 159] on p "De minimis producer is a person that in their most recent fiscal year introduce…" at bounding box center [182, 166] width 344 height 15
drag, startPoint x: 192, startPoint y: 155, endPoint x: 258, endPoint y: 155, distance: 65.6
click at [258, 159] on p "De minimis producer is a person that in their most recent fiscal year introduce…" at bounding box center [182, 166] width 344 height 15
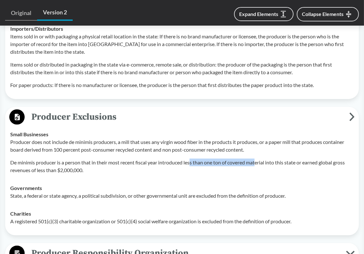
click at [258, 159] on p "De minimis producer is a person that in their most recent fiscal year introduce…" at bounding box center [182, 166] width 344 height 15
drag, startPoint x: 152, startPoint y: 152, endPoint x: 207, endPoint y: 153, distance: 54.8
click at [207, 159] on p "De minimis producer is a person that in their most recent fiscal year introduce…" at bounding box center [182, 166] width 344 height 15
drag, startPoint x: 207, startPoint y: 153, endPoint x: 300, endPoint y: 153, distance: 93.2
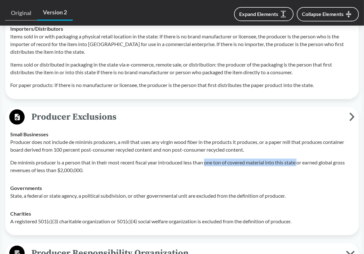
click at [300, 159] on p "De minimis producer is a person that in their most recent fiscal year introduce…" at bounding box center [182, 166] width 344 height 15
drag, startPoint x: 300, startPoint y: 153, endPoint x: 206, endPoint y: 153, distance: 94.5
click at [206, 159] on p "De minimis producer is a person that in their most recent fiscal year introduce…" at bounding box center [182, 166] width 344 height 15
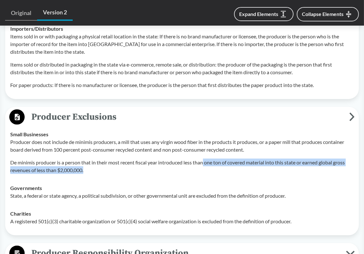
drag, startPoint x: 206, startPoint y: 153, endPoint x: 240, endPoint y: 158, distance: 34.3
click at [240, 159] on p "De minimis producer is a person that in their most recent fiscal year introduce…" at bounding box center [182, 166] width 344 height 15
drag, startPoint x: 240, startPoint y: 158, endPoint x: 201, endPoint y: 152, distance: 39.0
click at [201, 159] on p "De minimis producer is a person that in their most recent fiscal year introduce…" at bounding box center [182, 166] width 344 height 15
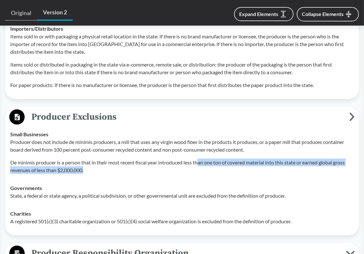
click at [201, 159] on p "De minimis producer is a person that in their most recent fiscal year introduce…" at bounding box center [182, 166] width 344 height 15
drag, startPoint x: 193, startPoint y: 152, endPoint x: 209, endPoint y: 161, distance: 18.5
click at [209, 161] on p "De minimis producer is a person that in their most recent fiscal year introduce…" at bounding box center [182, 166] width 344 height 15
drag, startPoint x: 202, startPoint y: 160, endPoint x: 187, endPoint y: 154, distance: 16.4
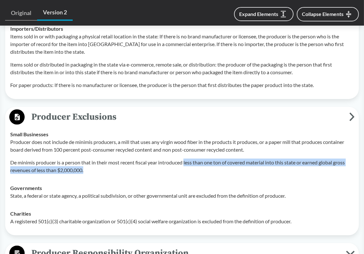
click at [187, 159] on p "De minimis producer is a person that in their most recent fiscal year introduce…" at bounding box center [182, 166] width 344 height 15
drag, startPoint x: 186, startPoint y: 154, endPoint x: 190, endPoint y: 159, distance: 6.0
click at [190, 159] on p "De minimis producer is a person that in their most recent fiscal year introduce…" at bounding box center [182, 166] width 344 height 15
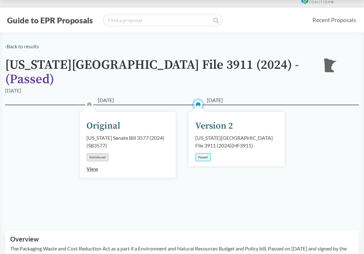
scroll to position [0, 0]
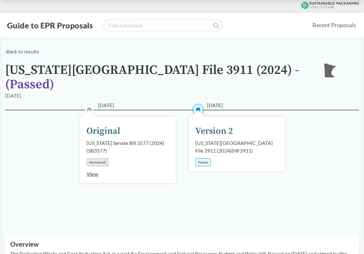
click at [303, 135] on div "02/12/2024 Original Minnesota Senate Bill 3577 (2024) ( SB3577 ) Introduced Vie…" at bounding box center [182, 165] width 354 height 110
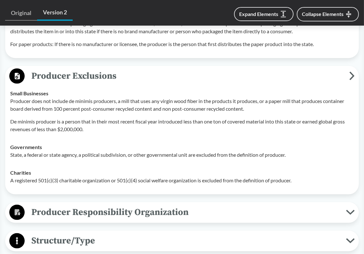
scroll to position [865, 0]
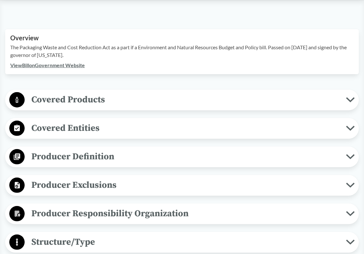
scroll to position [224, 0]
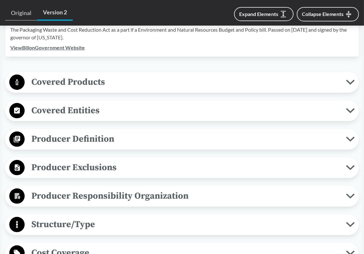
click at [188, 76] on span "Covered Products" at bounding box center [185, 82] width 321 height 14
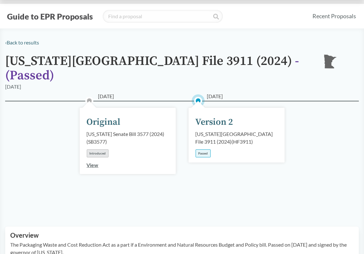
scroll to position [0, 0]
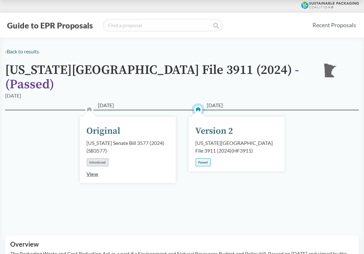
click at [53, 28] on button "Guide to EPR Proposals" at bounding box center [50, 25] width 90 height 10
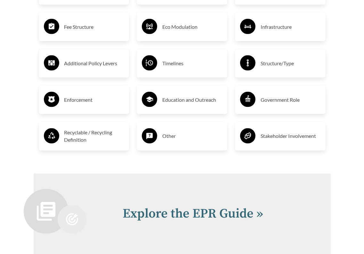
scroll to position [1185, 0]
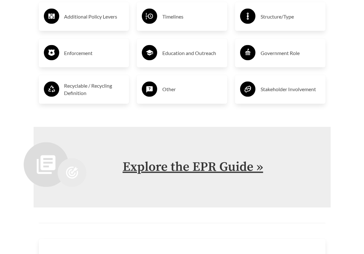
click at [175, 159] on link "Explore the EPR Guide »" at bounding box center [193, 167] width 141 height 16
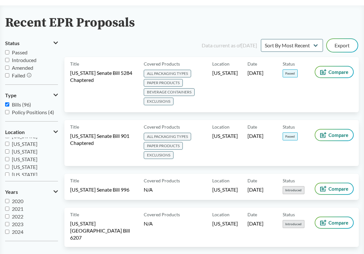
scroll to position [138, 0]
click at [25, 164] on span "Oregon" at bounding box center [25, 164] width 26 height 6
click at [9, 164] on input "Oregon" at bounding box center [7, 164] width 4 height 4
checkbox input "true"
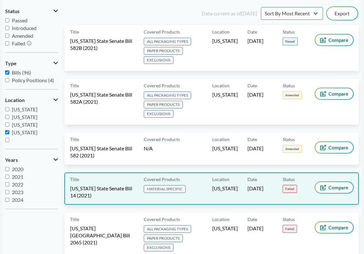
scroll to position [0, 0]
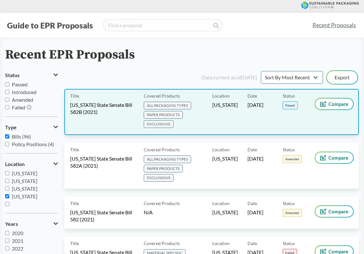
click at [118, 105] on span "Oregon State Senate Bill 582B (2021)" at bounding box center [103, 109] width 66 height 14
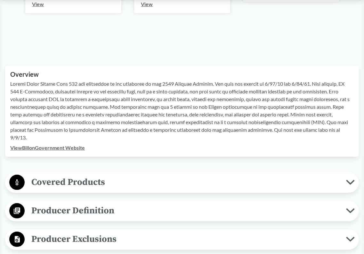
scroll to position [192, 0]
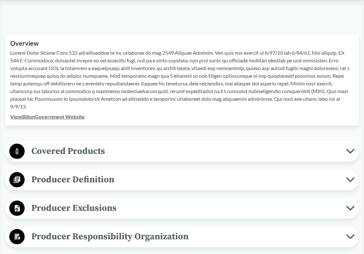
click at [140, 144] on span "Covered Products" at bounding box center [185, 151] width 321 height 14
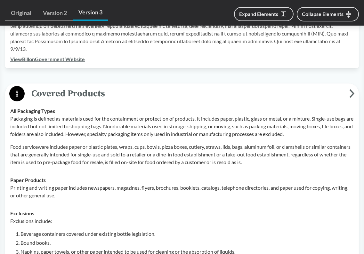
scroll to position [256, 0]
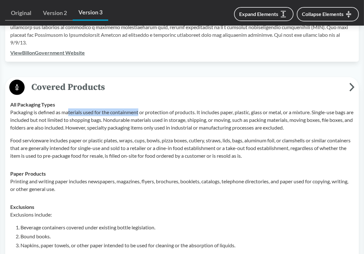
drag, startPoint x: 69, startPoint y: 106, endPoint x: 140, endPoint y: 106, distance: 71.4
click at [140, 109] on p "Packaging is defined as materials used for the containment or protection of pro…" at bounding box center [182, 120] width 344 height 23
drag, startPoint x: 111, startPoint y: 105, endPoint x: 173, endPoint y: 105, distance: 62.1
click at [173, 109] on p "Packaging is defined as materials used for the containment or protection of pro…" at bounding box center [182, 120] width 344 height 23
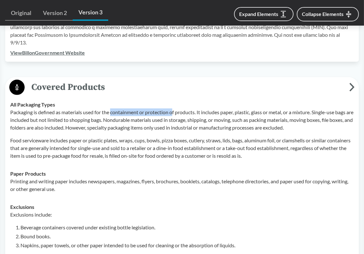
click at [173, 109] on p "Packaging is defined as materials used for the containment or protection of pro…" at bounding box center [182, 120] width 344 height 23
drag, startPoint x: 147, startPoint y: 105, endPoint x: 197, endPoint y: 106, distance: 50.0
click at [197, 109] on p "Packaging is defined as materials used for the containment or protection of pro…" at bounding box center [182, 120] width 344 height 23
drag, startPoint x: 41, startPoint y: 113, endPoint x: 89, endPoint y: 113, distance: 48.0
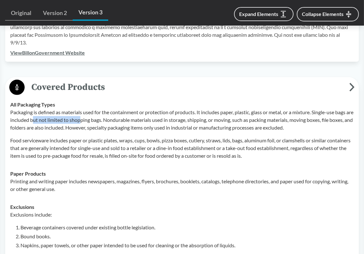
click at [89, 113] on p "Packaging is defined as materials used for the containment or protection of pro…" at bounding box center [182, 120] width 344 height 23
drag, startPoint x: 76, startPoint y: 112, endPoint x: 110, endPoint y: 112, distance: 33.9
click at [110, 112] on p "Packaging is defined as materials used for the containment or protection of pro…" at bounding box center [182, 120] width 344 height 23
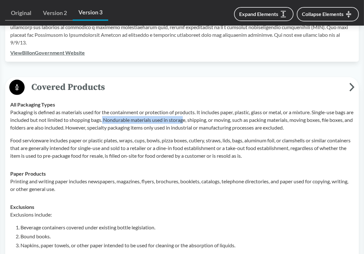
drag, startPoint x: 110, startPoint y: 112, endPoint x: 193, endPoint y: 114, distance: 82.6
click at [193, 114] on p "Packaging is defined as materials used for the containment or protection of pro…" at bounding box center [182, 120] width 344 height 23
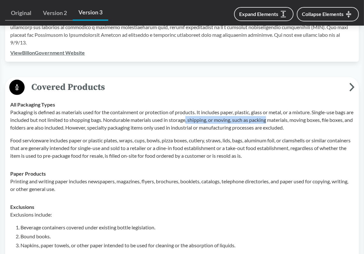
drag, startPoint x: 195, startPoint y: 114, endPoint x: 277, endPoint y: 114, distance: 81.7
click at [277, 114] on p "Packaging is defined as materials used for the containment or protection of pro…" at bounding box center [182, 120] width 344 height 23
drag, startPoint x: 292, startPoint y: 114, endPoint x: 230, endPoint y: 114, distance: 62.1
click at [230, 114] on p "Packaging is defined as materials used for the containment or protection of pro…" at bounding box center [182, 120] width 344 height 23
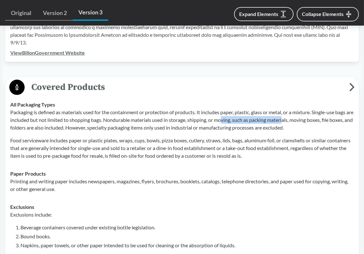
click at [230, 114] on p "Packaging is defined as materials used for the containment or protection of pro…" at bounding box center [182, 120] width 344 height 23
drag, startPoint x: 223, startPoint y: 114, endPoint x: 300, endPoint y: 115, distance: 76.2
click at [300, 115] on p "Packaging is defined as materials used for the containment or protection of pro…" at bounding box center [182, 120] width 344 height 23
drag, startPoint x: 300, startPoint y: 115, endPoint x: 219, endPoint y: 115, distance: 81.0
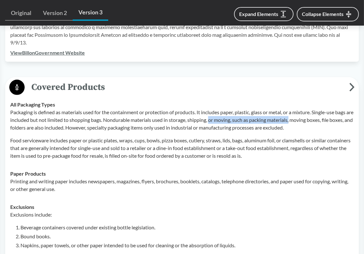
click at [219, 115] on p "Packaging is defined as materials used for the containment or protection of pro…" at bounding box center [182, 120] width 344 height 23
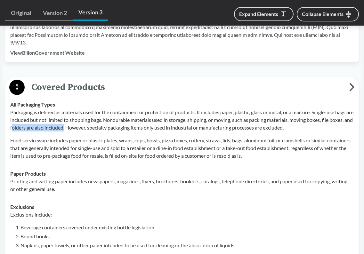
drag, startPoint x: 37, startPoint y: 120, endPoint x: 90, endPoint y: 120, distance: 53.2
click at [90, 120] on p "Packaging is defined as materials used for the containment or protection of pro…" at bounding box center [182, 120] width 344 height 23
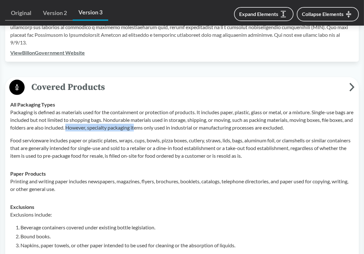
drag, startPoint x: 92, startPoint y: 120, endPoint x: 162, endPoint y: 122, distance: 70.1
click at [162, 122] on p "Packaging is defined as materials used for the containment or protection of pro…" at bounding box center [182, 120] width 344 height 23
drag, startPoint x: 156, startPoint y: 121, endPoint x: 215, endPoint y: 121, distance: 59.2
click at [215, 121] on p "Packaging is defined as materials used for the containment or protection of pro…" at bounding box center [182, 120] width 344 height 23
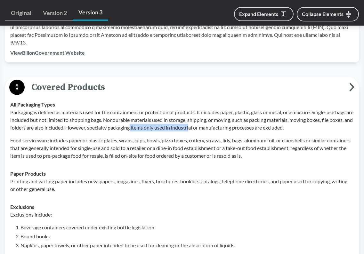
click at [215, 121] on p "Packaging is defined as materials used for the containment or protection of pro…" at bounding box center [182, 120] width 344 height 23
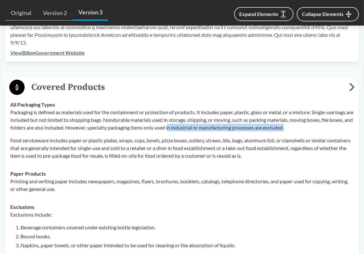
drag, startPoint x: 194, startPoint y: 121, endPoint x: 314, endPoint y: 121, distance: 119.8
click at [314, 121] on p "Packaging is defined as materials used for the containment or protection of pro…" at bounding box center [182, 120] width 344 height 23
drag, startPoint x: 318, startPoint y: 121, endPoint x: 196, endPoint y: 120, distance: 122.0
click at [196, 120] on p "Packaging is defined as materials used for the containment or protection of pro…" at bounding box center [182, 120] width 344 height 23
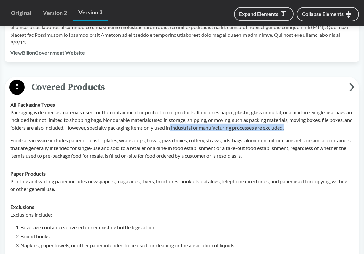
click at [196, 120] on p "Packaging is defined as materials used for the containment or protection of pro…" at bounding box center [182, 120] width 344 height 23
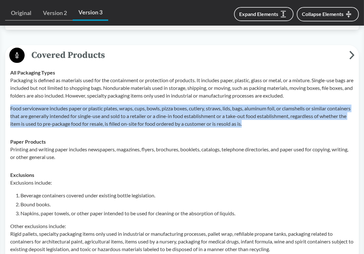
drag, startPoint x: 275, startPoint y: 117, endPoint x: 10, endPoint y: 102, distance: 265.3
click at [10, 105] on p "Food serviceware includes paper or plastic plates, wraps, cups, bowls, pizza bo…" at bounding box center [182, 116] width 344 height 23
copy p "Food serviceware includes paper or plastic plates, wraps, cups, bowls, pizza bo…"
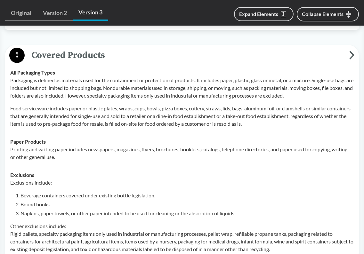
click at [218, 146] on p "Printing and writing paper includes newspapers, magazines, flyers, brochures, b…" at bounding box center [182, 153] width 344 height 15
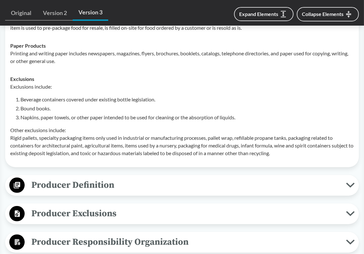
scroll to position [352, 0]
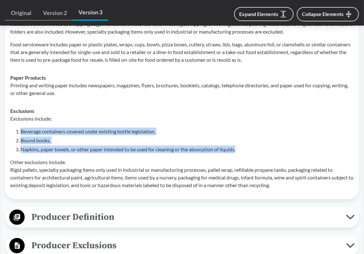
drag, startPoint x: 251, startPoint y: 144, endPoint x: 14, endPoint y: 125, distance: 238.0
click at [14, 125] on div "Exclusions include: Beverage containers covered under existing bottle legislati…" at bounding box center [182, 152] width 344 height 74
copy ol "Beverage containers covered under existing bottle legislation. Bound books. Nap…"
click at [156, 146] on li "Napkins, paper towels, or other paper intended to be used for cleaning or the a…" at bounding box center [186, 150] width 333 height 8
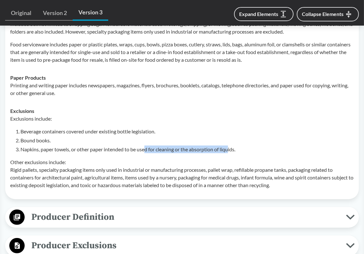
drag, startPoint x: 147, startPoint y: 142, endPoint x: 231, endPoint y: 142, distance: 83.9
click at [231, 146] on li "Napkins, paper towels, or other paper intended to be used for cleaning or the a…" at bounding box center [186, 150] width 333 height 8
drag, startPoint x: 240, startPoint y: 142, endPoint x: 136, endPoint y: 142, distance: 103.4
click at [136, 146] on li "Napkins, paper towels, or other paper intended to be used for cleaning or the a…" at bounding box center [186, 150] width 333 height 8
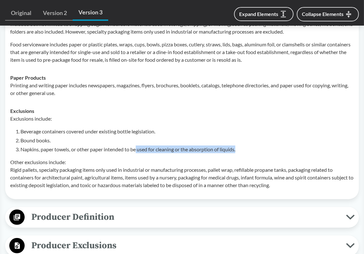
click at [136, 146] on li "Napkins, paper towels, or other paper intended to be used for cleaning or the a…" at bounding box center [186, 150] width 333 height 8
drag, startPoint x: 134, startPoint y: 142, endPoint x: 235, endPoint y: 143, distance: 101.2
click at [235, 146] on li "Napkins, paper towels, or other paper intended to be used for cleaning or the a…" at bounding box center [186, 150] width 333 height 8
drag, startPoint x: 241, startPoint y: 143, endPoint x: 139, endPoint y: 143, distance: 102.5
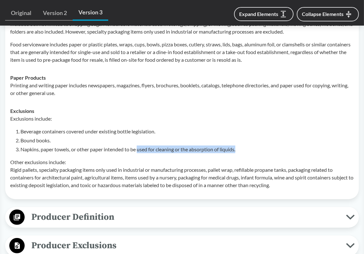
click at [139, 146] on li "Napkins, paper towels, or other paper intended to be used for cleaning or the a…" at bounding box center [186, 150] width 333 height 8
drag, startPoint x: 135, startPoint y: 143, endPoint x: 239, endPoint y: 142, distance: 104.1
click at [239, 146] on li "Napkins, paper towels, or other paper intended to be used for cleaning or the a…" at bounding box center [186, 150] width 333 height 8
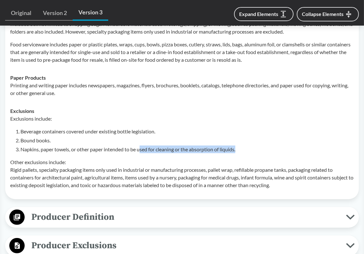
drag, startPoint x: 242, startPoint y: 142, endPoint x: 140, endPoint y: 142, distance: 102.1
click at [140, 146] on li "Napkins, paper towels, or other paper intended to be used for cleaning or the a…" at bounding box center [186, 150] width 333 height 8
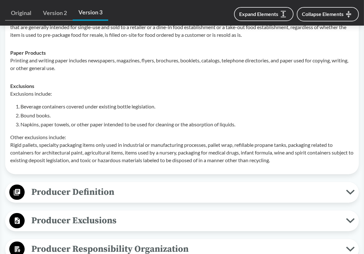
scroll to position [384, 0]
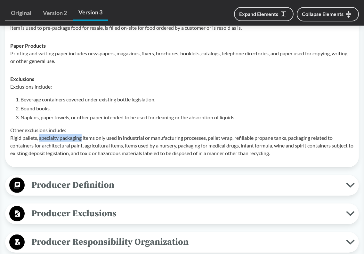
drag, startPoint x: 39, startPoint y: 130, endPoint x: 83, endPoint y: 130, distance: 44.2
click at [83, 130] on p "Other exclusions include: Rigid pallets, specialty packaging items only used in…" at bounding box center [182, 141] width 344 height 31
drag, startPoint x: 83, startPoint y: 130, endPoint x: 101, endPoint y: 130, distance: 17.6
click at [101, 130] on p "Other exclusions include: Rigid pallets, specialty packaging items only used in…" at bounding box center [182, 141] width 344 height 31
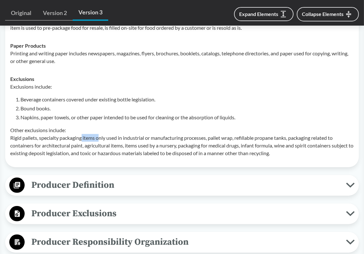
click at [101, 130] on p "Other exclusions include: Rigid pallets, specialty packaging items only used in…" at bounding box center [182, 141] width 344 height 31
drag, startPoint x: 96, startPoint y: 130, endPoint x: 147, endPoint y: 131, distance: 50.9
click at [147, 131] on p "Other exclusions include: Rigid pallets, specialty packaging items only used in…" at bounding box center [182, 141] width 344 height 31
drag, startPoint x: 147, startPoint y: 131, endPoint x: 206, endPoint y: 132, distance: 58.9
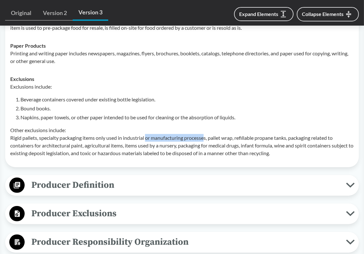
click at [206, 132] on p "Other exclusions include: Rigid pallets, specialty packaging items only used in…" at bounding box center [182, 141] width 344 height 31
drag, startPoint x: 208, startPoint y: 131, endPoint x: 248, endPoint y: 133, distance: 39.4
click at [248, 133] on p "Other exclusions include: Rigid pallets, specialty packaging items only used in…" at bounding box center [182, 141] width 344 height 31
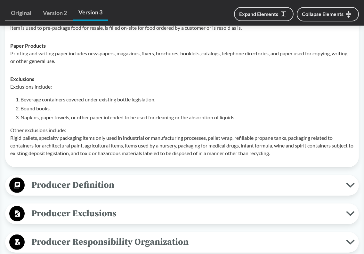
click at [241, 114] on li "Napkins, paper towels, or other paper intended to be used for cleaning or the a…" at bounding box center [186, 118] width 333 height 8
drag, startPoint x: 243, startPoint y: 110, endPoint x: 162, endPoint y: 110, distance: 81.0
click at [162, 114] on li "Napkins, paper towels, or other paper intended to be used for cleaning or the a…" at bounding box center [186, 118] width 333 height 8
drag, startPoint x: 158, startPoint y: 110, endPoint x: 239, endPoint y: 110, distance: 81.3
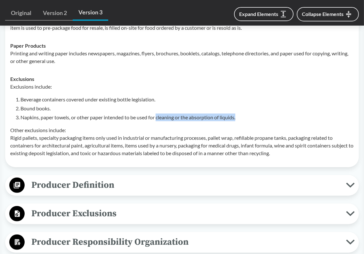
click at [239, 114] on li "Napkins, paper towels, or other paper intended to be used for cleaning or the a…" at bounding box center [186, 118] width 333 height 8
drag, startPoint x: 242, startPoint y: 110, endPoint x: 150, endPoint y: 111, distance: 91.9
click at [150, 114] on li "Napkins, paper towels, or other paper intended to be used for cleaning or the a…" at bounding box center [186, 118] width 333 height 8
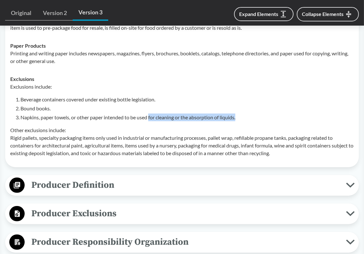
drag, startPoint x: 150, startPoint y: 111, endPoint x: 239, endPoint y: 110, distance: 89.0
click at [239, 114] on li "Napkins, paper towels, or other paper intended to be used for cleaning or the a…" at bounding box center [186, 118] width 333 height 8
drag, startPoint x: 243, startPoint y: 110, endPoint x: 150, endPoint y: 110, distance: 93.2
click at [150, 114] on li "Napkins, paper towels, or other paper intended to be used for cleaning or the a…" at bounding box center [186, 118] width 333 height 8
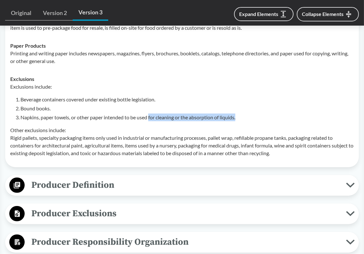
click at [150, 114] on li "Napkins, paper towels, or other paper intended to be used for cleaning or the a…" at bounding box center [186, 118] width 333 height 8
drag, startPoint x: 150, startPoint y: 110, endPoint x: 233, endPoint y: 110, distance: 83.6
click at [233, 114] on li "Napkins, paper towels, or other paper intended to be used for cleaning or the a…" at bounding box center [186, 118] width 333 height 8
drag, startPoint x: 242, startPoint y: 110, endPoint x: 150, endPoint y: 110, distance: 92.2
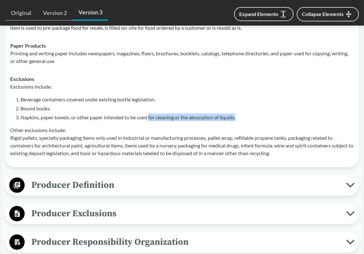
click at [150, 114] on li "Napkins, paper towels, or other paper intended to be used for cleaning or the a…" at bounding box center [186, 118] width 333 height 8
drag, startPoint x: 150, startPoint y: 110, endPoint x: 239, endPoint y: 110, distance: 88.7
click at [239, 114] on li "Napkins, paper towels, or other paper intended to be used for cleaning or the a…" at bounding box center [186, 118] width 333 height 8
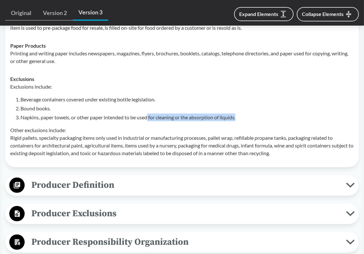
drag, startPoint x: 241, startPoint y: 110, endPoint x: 149, endPoint y: 110, distance: 91.9
click at [149, 114] on li "Napkins, paper towels, or other paper intended to be used for cleaning or the a…" at bounding box center [186, 118] width 333 height 8
drag, startPoint x: 149, startPoint y: 110, endPoint x: 240, endPoint y: 109, distance: 91.3
click at [240, 114] on li "Napkins, paper towels, or other paper intended to be used for cleaning or the a…" at bounding box center [186, 118] width 333 height 8
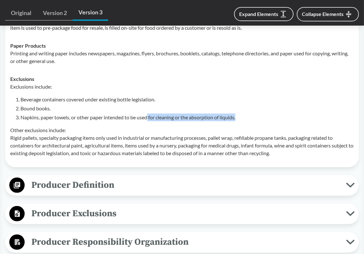
click at [240, 114] on li "Napkins, paper towels, or other paper intended to be used for cleaning or the a…" at bounding box center [186, 118] width 333 height 8
click at [75, 128] on p "Other exclusions include: Rigid pallets, specialty packaging items only used in…" at bounding box center [182, 141] width 344 height 31
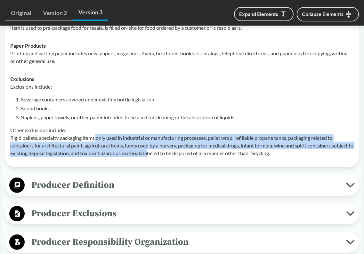
drag, startPoint x: 96, startPoint y: 132, endPoint x: 172, endPoint y: 145, distance: 77.0
click at [172, 145] on p "Other exclusions include: Rigid pallets, specialty packaging items only used in…" at bounding box center [182, 141] width 344 height 31
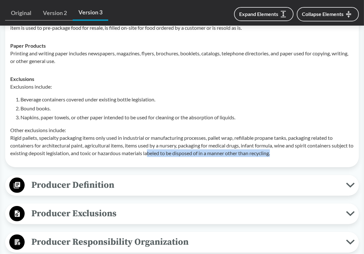
drag, startPoint x: 172, startPoint y: 145, endPoint x: 297, endPoint y: 149, distance: 124.9
click at [297, 149] on p "Other exclusions include: Rigid pallets, specialty packaging items only used in…" at bounding box center [182, 141] width 344 height 31
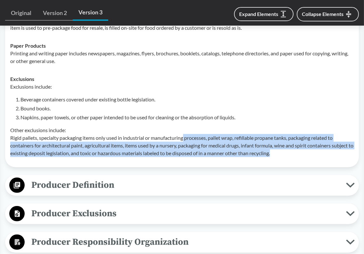
drag, startPoint x: 299, startPoint y: 147, endPoint x: 186, endPoint y: 129, distance: 114.1
click at [186, 129] on p "Other exclusions include: Rigid pallets, specialty packaging items only used in…" at bounding box center [182, 141] width 344 height 31
drag, startPoint x: 186, startPoint y: 129, endPoint x: 306, endPoint y: 149, distance: 121.9
click at [306, 149] on p "Other exclusions include: Rigid pallets, specialty packaging items only used in…" at bounding box center [182, 141] width 344 height 31
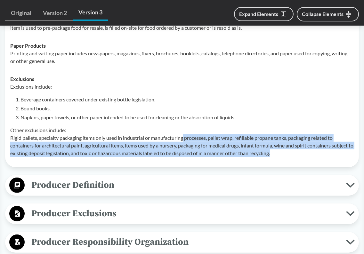
click at [306, 149] on p "Other exclusions include: Rigid pallets, specialty packaging items only used in…" at bounding box center [182, 141] width 344 height 31
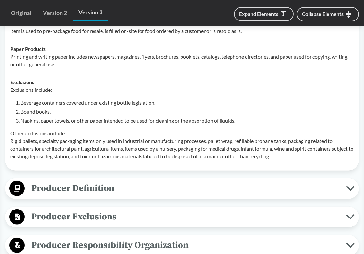
scroll to position [416, 0]
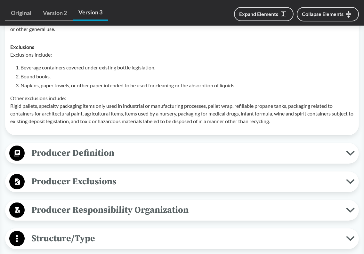
click at [187, 150] on span "Producer Definition" at bounding box center [185, 153] width 321 height 14
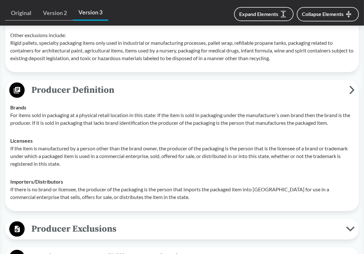
scroll to position [480, 0]
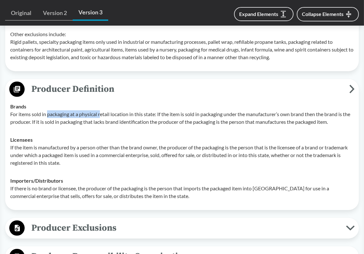
drag, startPoint x: 48, startPoint y: 107, endPoint x: 102, endPoint y: 107, distance: 54.4
click at [102, 110] on p "For items sold in packaging at a physical retail location in this state: If the…" at bounding box center [182, 117] width 344 height 15
drag, startPoint x: 79, startPoint y: 106, endPoint x: 134, endPoint y: 106, distance: 54.8
click at [134, 110] on p "For items sold in packaging at a physical retail location in this state: If the…" at bounding box center [182, 117] width 344 height 15
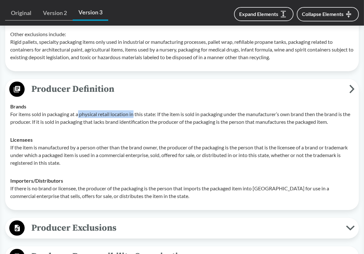
click at [134, 110] on p "For items sold in packaging at a physical retail location in this state: If the…" at bounding box center [182, 117] width 344 height 15
drag, startPoint x: 126, startPoint y: 106, endPoint x: 157, endPoint y: 106, distance: 31.1
click at [157, 110] on p "For items sold in packaging at a physical retail location in this state: If the…" at bounding box center [182, 117] width 344 height 15
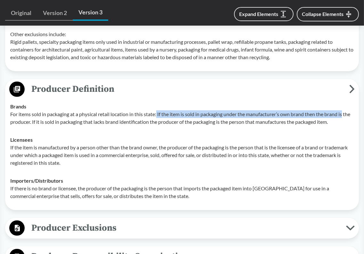
drag, startPoint x: 158, startPoint y: 106, endPoint x: 346, endPoint y: 108, distance: 188.0
click at [346, 110] on p "For items sold in packaging at a physical retail location in this state: If the…" at bounding box center [182, 117] width 344 height 15
drag, startPoint x: 346, startPoint y: 108, endPoint x: 224, endPoint y: 108, distance: 121.7
click at [224, 110] on p "For items sold in packaging at a physical retail location in this state: If the…" at bounding box center [182, 117] width 344 height 15
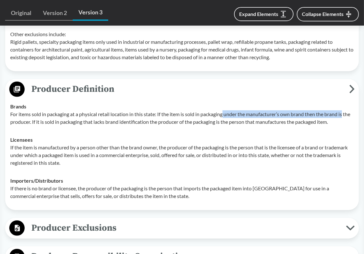
click at [224, 110] on p "For items sold in packaging at a physical retail location in this state: If the…" at bounding box center [182, 117] width 344 height 15
drag, startPoint x: 224, startPoint y: 108, endPoint x: 347, endPoint y: 106, distance: 123.0
click at [347, 110] on p "For items sold in packaging at a physical retail location in this state: If the…" at bounding box center [182, 117] width 344 height 15
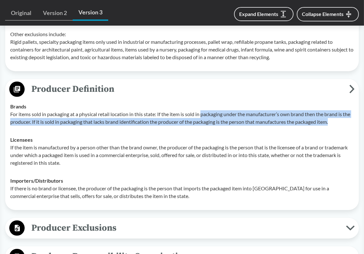
drag, startPoint x: 342, startPoint y: 113, endPoint x: 203, endPoint y: 108, distance: 138.4
click at [203, 110] on p "For items sold in packaging at a physical retail location in this state: If the…" at bounding box center [182, 117] width 344 height 15
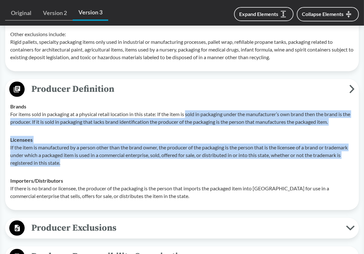
drag, startPoint x: 187, startPoint y: 106, endPoint x: 182, endPoint y: 160, distance: 54.3
click at [182, 160] on tbody "Brands For items sold in packaging at a physical retail location in this state:…" at bounding box center [181, 152] width 349 height 108
click at [182, 160] on td "Licensees If the item is manufactured by a person other than the brand owner, t…" at bounding box center [181, 151] width 349 height 41
drag, startPoint x: 181, startPoint y: 162, endPoint x: 179, endPoint y: 107, distance: 55.8
click at [179, 107] on tbody "Brands For items sold in packaging at a physical retail location in this state:…" at bounding box center [181, 152] width 349 height 108
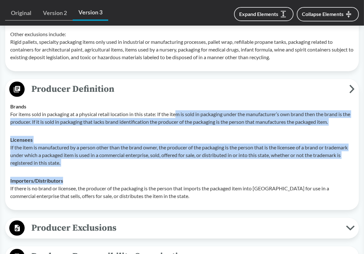
click at [179, 110] on p "For items sold in packaging at a physical retail location in this state: If the…" at bounding box center [182, 117] width 344 height 15
drag, startPoint x: 182, startPoint y: 105, endPoint x: 181, endPoint y: 167, distance: 62.1
click at [181, 167] on tbody "Brands For items sold in packaging at a physical retail location in this state:…" at bounding box center [181, 152] width 349 height 108
click at [181, 172] on td "Importers/​Distributors If there is no brand or licensee, the producer of the p…" at bounding box center [181, 188] width 349 height 33
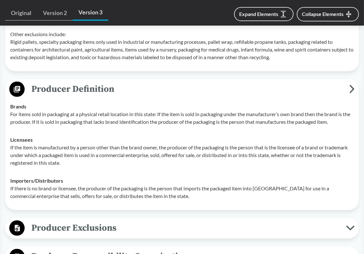
click at [201, 136] on div "Licensees If the item is manufactured by a person other than the brand owner, t…" at bounding box center [182, 151] width 344 height 31
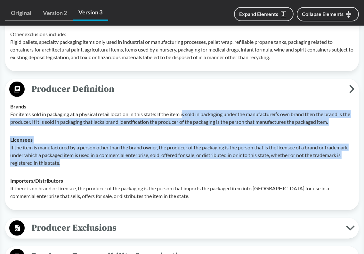
drag, startPoint x: 185, startPoint y: 102, endPoint x: 177, endPoint y: 155, distance: 53.5
click at [177, 155] on tbody "Brands For items sold in packaging at a physical retail location in this state:…" at bounding box center [181, 152] width 349 height 108
click at [177, 155] on p "If the item is manufactured by a person other than the brand owner, the produce…" at bounding box center [182, 155] width 344 height 23
drag, startPoint x: 177, startPoint y: 155, endPoint x: 177, endPoint y: 108, distance: 47.1
click at [177, 108] on tbody "Brands For items sold in packaging at a physical retail location in this state:…" at bounding box center [181, 152] width 349 height 108
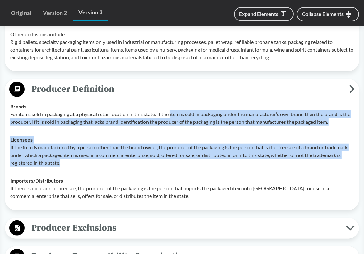
click at [177, 110] on p "For items sold in packaging at a physical retail location in this state: If the…" at bounding box center [182, 117] width 344 height 15
drag, startPoint x: 170, startPoint y: 105, endPoint x: 167, endPoint y: 151, distance: 46.2
click at [167, 151] on tbody "Brands For items sold in packaging at a physical retail location in this state:…" at bounding box center [181, 152] width 349 height 108
click at [167, 151] on p "If the item is manufactured by a person other than the brand owner, the produce…" at bounding box center [182, 155] width 344 height 23
drag, startPoint x: 167, startPoint y: 154, endPoint x: 171, endPoint y: 108, distance: 46.3
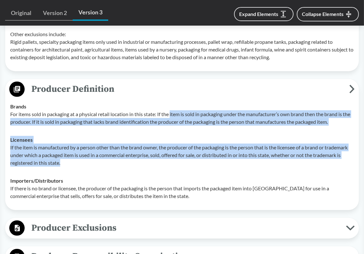
click at [171, 108] on tbody "Brands For items sold in packaging at a physical retail location in this state:…" at bounding box center [181, 152] width 349 height 108
click at [171, 110] on p "For items sold in packaging at a physical retail location in this state: If the…" at bounding box center [182, 117] width 344 height 15
drag, startPoint x: 172, startPoint y: 107, endPoint x: 170, endPoint y: 155, distance: 48.4
click at [170, 155] on tbody "Brands For items sold in packaging at a physical retail location in this state:…" at bounding box center [181, 152] width 349 height 108
click at [170, 155] on p "If the item is manufactured by a person other than the brand owner, the produce…" at bounding box center [182, 155] width 344 height 23
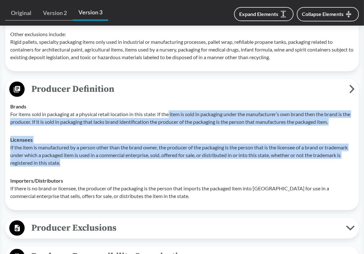
drag, startPoint x: 170, startPoint y: 156, endPoint x: 171, endPoint y: 109, distance: 47.1
click at [171, 109] on tbody "Brands For items sold in packaging at a physical retail location in this state:…" at bounding box center [181, 152] width 349 height 108
click at [171, 110] on p "For items sold in packaging at a physical retail location in this state: If the…" at bounding box center [182, 117] width 344 height 15
drag, startPoint x: 172, startPoint y: 106, endPoint x: 167, endPoint y: 152, distance: 46.1
click at [167, 152] on tbody "Brands For items sold in packaging at a physical retail location in this state:…" at bounding box center [181, 152] width 349 height 108
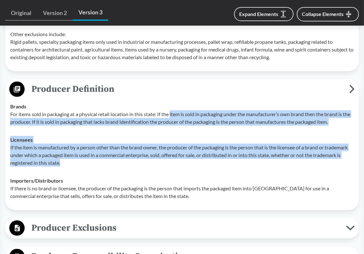
click at [167, 152] on p "If the item is manufactured by a person other than the brand owner, the produce…" at bounding box center [182, 155] width 344 height 23
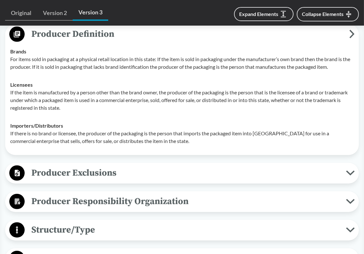
scroll to position [544, 0]
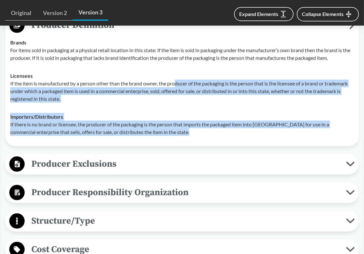
drag, startPoint x: 180, startPoint y: 126, endPoint x: 178, endPoint y: 75, distance: 51.9
click at [178, 75] on tbody "Brands For items sold in packaging at a physical retail location in this state:…" at bounding box center [181, 88] width 349 height 108
click at [178, 80] on p "If the item is manufactured by a person other than the brand owner, the produce…" at bounding box center [182, 91] width 344 height 23
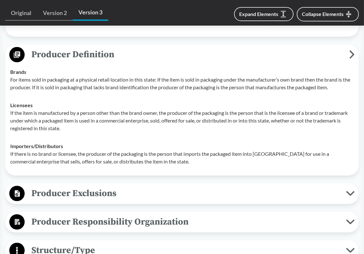
scroll to position [480, 0]
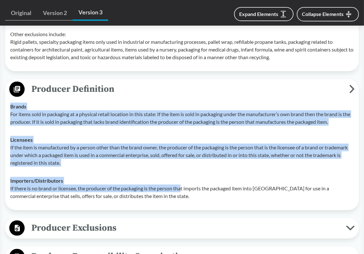
drag, startPoint x: 181, startPoint y: 90, endPoint x: 184, endPoint y: 181, distance: 90.4
click at [184, 181] on tbody "Brands For items sold in packaging at a physical retail location in this state:…" at bounding box center [181, 152] width 349 height 108
click at [184, 185] on p "If there is no brand or licensee, the producer of the packaging is the person t…" at bounding box center [182, 192] width 344 height 15
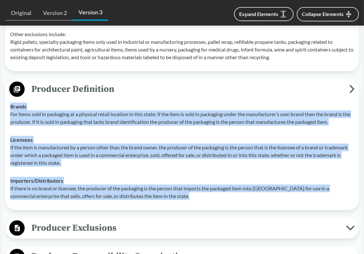
drag, startPoint x: 182, startPoint y: 186, endPoint x: 184, endPoint y: 101, distance: 84.9
click at [184, 101] on tbody "Brands For items sold in packaging at a physical retail location in this state:…" at bounding box center [181, 152] width 349 height 108
click at [184, 103] on div "Brands For items sold in packaging at a physical retail location in this state:…" at bounding box center [182, 114] width 344 height 23
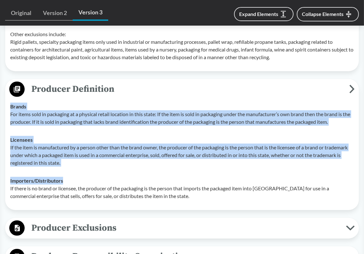
drag, startPoint x: 186, startPoint y: 99, endPoint x: 184, endPoint y: 164, distance: 64.7
click at [184, 164] on tbody "Brands For items sold in packaging at a physical retail location in this state:…" at bounding box center [181, 152] width 349 height 108
click at [184, 172] on td "Importers/​Distributors If there is no brand or licensee, the producer of the p…" at bounding box center [181, 188] width 349 height 33
drag, startPoint x: 183, startPoint y: 164, endPoint x: 183, endPoint y: 101, distance: 63.7
click at [183, 101] on tbody "Brands For items sold in packaging at a physical retail location in this state:…" at bounding box center [181, 152] width 349 height 108
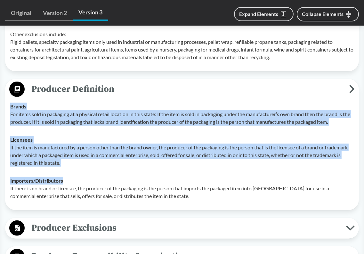
click at [183, 103] on div "Brands For items sold in packaging at a physical retail location in this state:…" at bounding box center [182, 114] width 344 height 23
drag, startPoint x: 185, startPoint y: 100, endPoint x: 185, endPoint y: 156, distance: 56.4
click at [185, 156] on tbody "Brands For items sold in packaging at a physical retail location in this state:…" at bounding box center [181, 152] width 349 height 108
click at [185, 156] on p "If the item is manufactured by a person other than the brand owner, the produce…" at bounding box center [182, 155] width 344 height 23
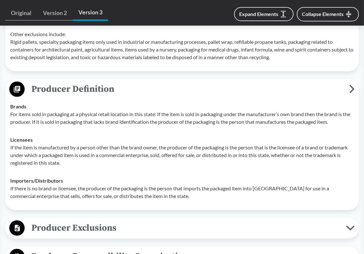
click at [240, 131] on td "Licensees If the item is manufactured by a person other than the brand owner, t…" at bounding box center [181, 151] width 349 height 41
drag, startPoint x: 83, startPoint y: 106, endPoint x: 153, endPoint y: 106, distance: 70.1
click at [153, 110] on p "For items sold in packaging at a physical retail location in this state: If the…" at bounding box center [182, 117] width 344 height 15
drag, startPoint x: 157, startPoint y: 107, endPoint x: 207, endPoint y: 109, distance: 50.9
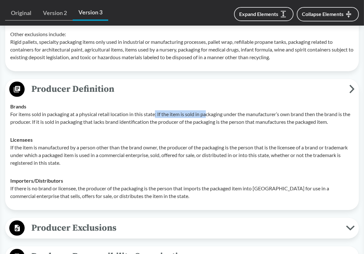
click at [207, 110] on p "For items sold in packaging at a physical retail location in this state: If the…" at bounding box center [182, 117] width 344 height 15
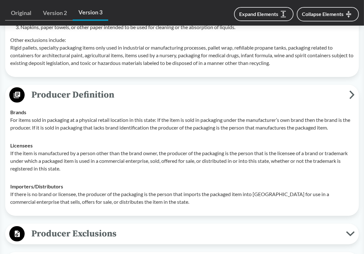
scroll to position [512, 0]
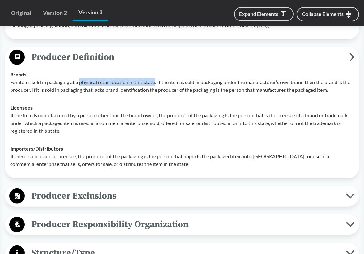
drag, startPoint x: 81, startPoint y: 74, endPoint x: 157, endPoint y: 75, distance: 75.9
click at [157, 78] on p "For items sold in packaging at a physical retail location in this state: If the…" at bounding box center [182, 85] width 344 height 15
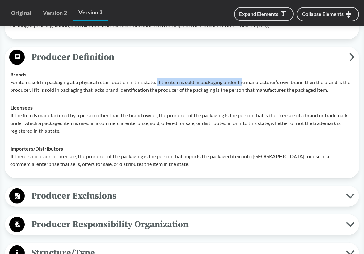
drag, startPoint x: 159, startPoint y: 74, endPoint x: 245, endPoint y: 74, distance: 85.8
click at [245, 78] on p "For items sold in packaging at a physical retail location in this state: If the…" at bounding box center [182, 85] width 344 height 15
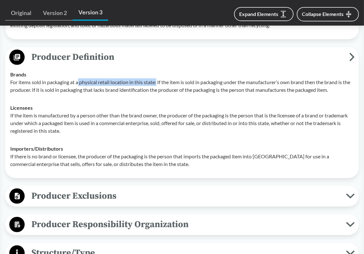
drag, startPoint x: 79, startPoint y: 74, endPoint x: 158, endPoint y: 74, distance: 78.4
click at [158, 78] on p "For items sold in packaging at a physical retail location in this state: If the…" at bounding box center [182, 85] width 344 height 15
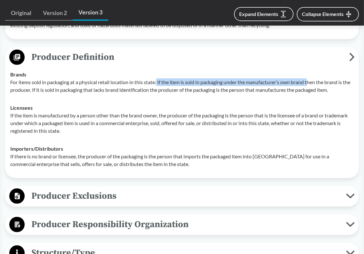
drag, startPoint x: 158, startPoint y: 74, endPoint x: 312, endPoint y: 75, distance: 153.4
click at [312, 78] on p "For items sold in packaging at a physical retail location in this state: If the…" at bounding box center [182, 85] width 344 height 15
drag, startPoint x: 312, startPoint y: 75, endPoint x: 193, endPoint y: 75, distance: 118.5
click at [193, 78] on p "For items sold in packaging at a physical retail location in this state: If the…" at bounding box center [182, 85] width 344 height 15
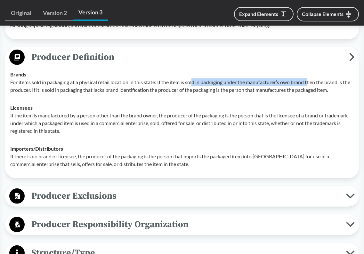
click at [193, 78] on p "For items sold in packaging at a physical retail location in this state: If the…" at bounding box center [182, 85] width 344 height 15
drag, startPoint x: 188, startPoint y: 75, endPoint x: 311, endPoint y: 75, distance: 123.3
click at [311, 78] on p "For items sold in packaging at a physical retail location in this state: If the…" at bounding box center [182, 85] width 344 height 15
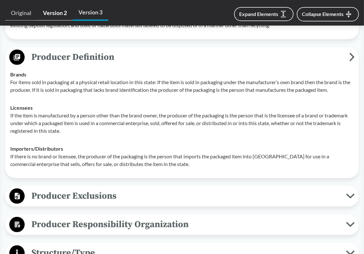
click at [51, 14] on link "Version 2" at bounding box center [55, 13] width 36 height 15
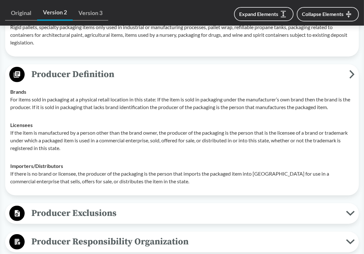
scroll to position [480, 0]
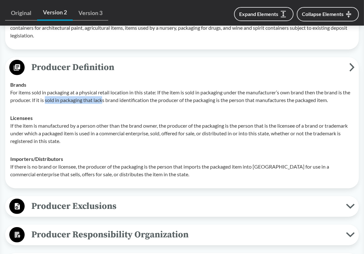
drag, startPoint x: 55, startPoint y: 93, endPoint x: 112, endPoint y: 93, distance: 56.7
click at [112, 93] on p "For items sold in packaging at a physical retail location in this state: If the…" at bounding box center [182, 96] width 344 height 15
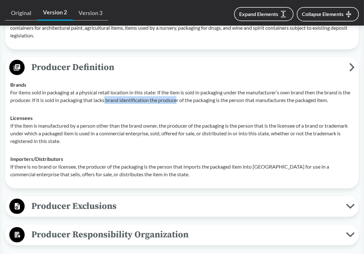
drag, startPoint x: 113, startPoint y: 93, endPoint x: 187, endPoint y: 93, distance: 73.3
click at [187, 93] on p "For items sold in packaging at a physical retail location in this state: If the…" at bounding box center [182, 96] width 344 height 15
drag, startPoint x: 112, startPoint y: 91, endPoint x: 189, endPoint y: 92, distance: 77.2
click at [189, 92] on p "For items sold in packaging at a physical retail location in this state: If the…" at bounding box center [182, 96] width 344 height 15
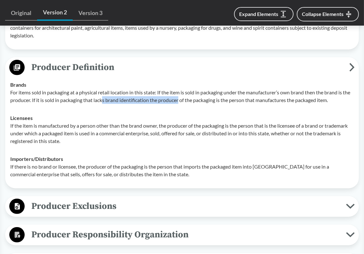
click at [189, 92] on p "For items sold in packaging at a physical retail location in this state: If the…" at bounding box center [182, 96] width 344 height 15
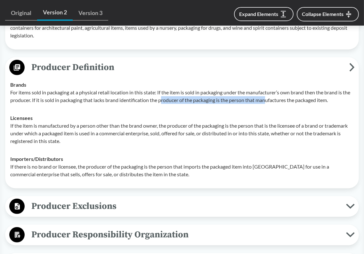
drag, startPoint x: 170, startPoint y: 92, endPoint x: 277, endPoint y: 92, distance: 106.9
click at [277, 92] on p "For items sold in packaging at a physical retail location in this state: If the…" at bounding box center [182, 96] width 344 height 15
drag, startPoint x: 206, startPoint y: 92, endPoint x: 341, endPoint y: 93, distance: 134.8
click at [341, 93] on p "For items sold in packaging at a physical retail location in this state: If the…" at bounding box center [182, 96] width 344 height 15
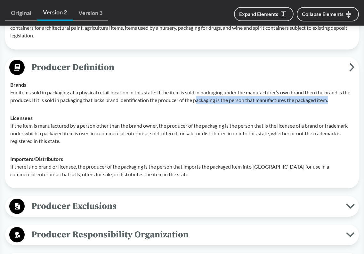
click at [341, 93] on p "For items sold in packaging at a physical retail location in this state: If the…" at bounding box center [182, 96] width 344 height 15
drag, startPoint x: 341, startPoint y: 93, endPoint x: 203, endPoint y: 91, distance: 138.3
click at [203, 91] on p "For items sold in packaging at a physical retail location in this state: If the…" at bounding box center [182, 96] width 344 height 15
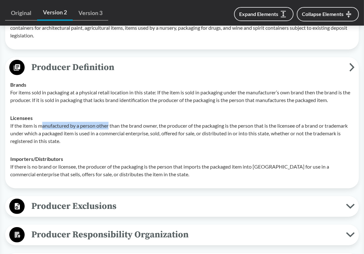
drag, startPoint x: 41, startPoint y: 117, endPoint x: 109, endPoint y: 117, distance: 67.9
click at [109, 122] on p "If the item is manufactured by a person other than the brand owner, the produce…" at bounding box center [182, 133] width 344 height 23
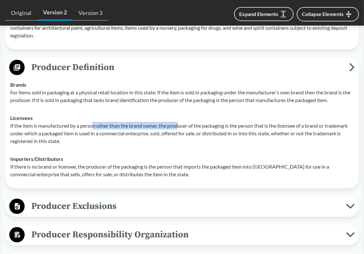
drag, startPoint x: 95, startPoint y: 117, endPoint x: 179, endPoint y: 117, distance: 84.2
click at [179, 122] on p "If the item is manufactured by a person other than the brand owner, the produce…" at bounding box center [182, 133] width 344 height 23
drag, startPoint x: 124, startPoint y: 117, endPoint x: 208, endPoint y: 117, distance: 83.6
click at [208, 122] on p "If the item is manufactured by a person other than the brand owner, the produce…" at bounding box center [182, 133] width 344 height 23
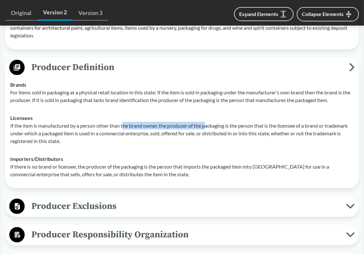
click at [208, 122] on p "If the item is manufactured by a person other than the brand owner, the produce…" at bounding box center [182, 133] width 344 height 23
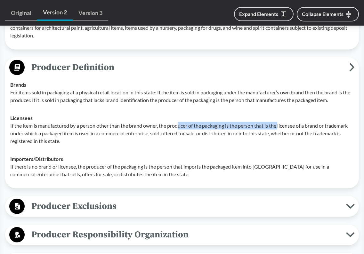
drag, startPoint x: 181, startPoint y: 117, endPoint x: 281, endPoint y: 117, distance: 100.9
click at [281, 122] on p "If the item is manufactured by a person other than the brand owner, the produce…" at bounding box center [182, 133] width 344 height 23
drag, startPoint x: 310, startPoint y: 116, endPoint x: 201, endPoint y: 116, distance: 108.5
click at [201, 122] on p "If the item is manufactured by a person other than the brand owner, the produce…" at bounding box center [182, 133] width 344 height 23
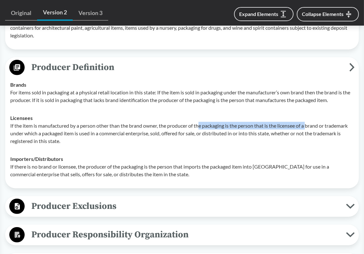
click at [201, 122] on p "If the item is manufactured by a person other than the brand owner, the produce…" at bounding box center [182, 133] width 344 height 23
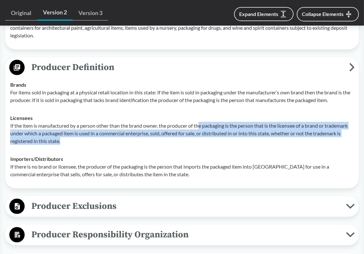
drag, startPoint x: 201, startPoint y: 116, endPoint x: 219, endPoint y: 134, distance: 25.1
click at [219, 134] on p "If the item is manufactured by a person other than the brand owner, the produce…" at bounding box center [182, 133] width 344 height 23
drag, startPoint x: 223, startPoint y: 134, endPoint x: 168, endPoint y: 116, distance: 57.8
click at [168, 122] on p "If the item is manufactured by a person other than the brand owner, the produce…" at bounding box center [182, 133] width 344 height 23
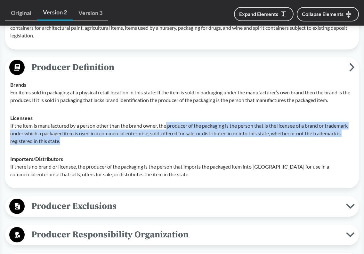
click at [168, 122] on p "If the item is manufactured by a person other than the brand owner, the produce…" at bounding box center [182, 133] width 344 height 23
drag, startPoint x: 168, startPoint y: 116, endPoint x: 180, endPoint y: 130, distance: 18.3
click at [180, 130] on p "If the item is manufactured by a person other than the brand owner, the produce…" at bounding box center [182, 133] width 344 height 23
drag, startPoint x: 183, startPoint y: 130, endPoint x: 170, endPoint y: 118, distance: 17.9
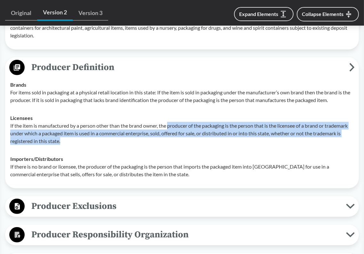
click at [170, 122] on p "If the item is manufactured by a person other than the brand owner, the produce…" at bounding box center [182, 133] width 344 height 23
drag, startPoint x: 170, startPoint y: 118, endPoint x: 177, endPoint y: 130, distance: 13.9
click at [177, 130] on p "If the item is manufactured by a person other than the brand owner, the produce…" at bounding box center [182, 133] width 344 height 23
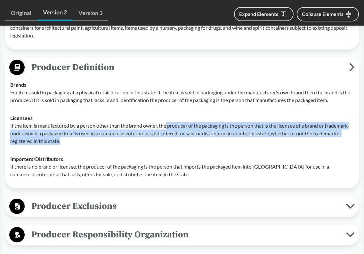
drag, startPoint x: 178, startPoint y: 130, endPoint x: 167, endPoint y: 120, distance: 14.5
click at [167, 122] on p "If the item is manufactured by a person other than the brand owner, the produce…" at bounding box center [182, 133] width 344 height 23
drag, startPoint x: 168, startPoint y: 118, endPoint x: 179, endPoint y: 131, distance: 17.4
click at [179, 131] on p "If the item is manufactured by a person other than the brand owner, the produce…" at bounding box center [182, 133] width 344 height 23
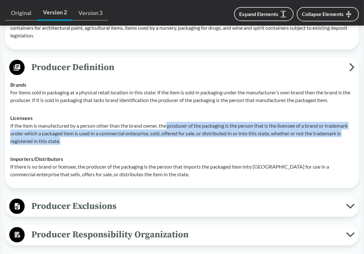
click at [179, 131] on p "If the item is manufactured by a person other than the brand owner, the produce…" at bounding box center [182, 133] width 344 height 23
drag, startPoint x: 180, startPoint y: 131, endPoint x: 169, endPoint y: 118, distance: 16.9
click at [169, 122] on p "If the item is manufactured by a person other than the brand owner, the produce…" at bounding box center [182, 133] width 344 height 23
drag, startPoint x: 169, startPoint y: 117, endPoint x: 177, endPoint y: 131, distance: 16.4
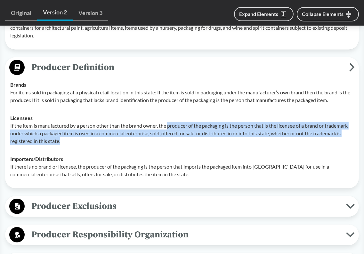
click at [177, 131] on p "If the item is manufactured by a person other than the brand owner, the produce…" at bounding box center [182, 133] width 344 height 23
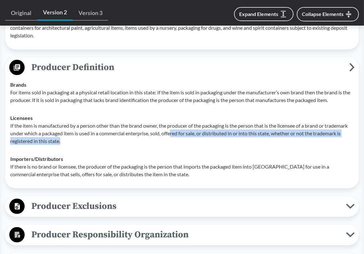
drag, startPoint x: 180, startPoint y: 132, endPoint x: 172, endPoint y: 121, distance: 13.3
click at [172, 122] on p "If the item is manufactured by a person other than the brand owner, the produce…" at bounding box center [182, 133] width 344 height 23
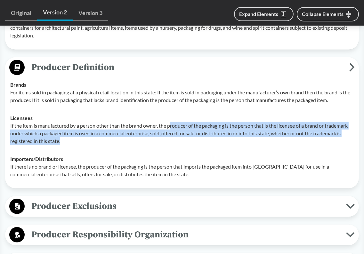
drag, startPoint x: 171, startPoint y: 118, endPoint x: 176, endPoint y: 128, distance: 11.5
click at [176, 128] on p "If the item is manufactured by a person other than the brand owner, the produce…" at bounding box center [182, 133] width 344 height 23
drag, startPoint x: 178, startPoint y: 129, endPoint x: 171, endPoint y: 118, distance: 14.1
click at [171, 122] on p "If the item is manufactured by a person other than the brand owner, the produce…" at bounding box center [182, 133] width 344 height 23
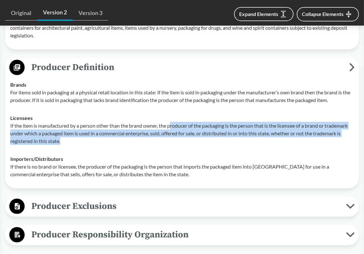
click at [171, 122] on p "If the item is manufactured by a person other than the brand owner, the produce…" at bounding box center [182, 133] width 344 height 23
drag, startPoint x: 169, startPoint y: 116, endPoint x: 176, endPoint y: 128, distance: 13.6
click at [176, 128] on p "If the item is manufactured by a person other than the brand owner, the produce…" at bounding box center [182, 133] width 344 height 23
drag, startPoint x: 176, startPoint y: 129, endPoint x: 167, endPoint y: 118, distance: 15.1
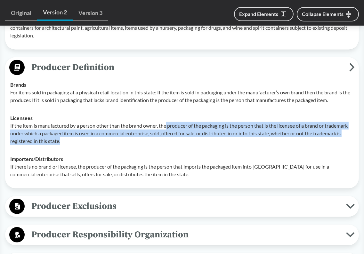
click at [167, 122] on p "If the item is manufactured by a person other than the brand owner, the produce…" at bounding box center [182, 133] width 344 height 23
drag, startPoint x: 168, startPoint y: 116, endPoint x: 176, endPoint y: 130, distance: 15.9
click at [176, 130] on p "If the item is manufactured by a person other than the brand owner, the produce…" at bounding box center [182, 133] width 344 height 23
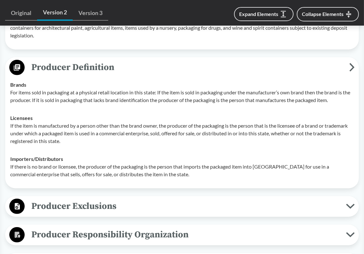
scroll to position [512, 0]
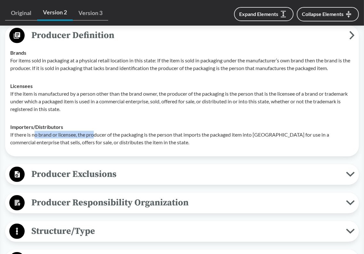
drag, startPoint x: 35, startPoint y: 126, endPoint x: 95, endPoint y: 126, distance: 60.5
click at [95, 131] on p "If there is no brand or licensee, the producer of the packaging is the person t…" at bounding box center [182, 138] width 344 height 15
drag, startPoint x: 80, startPoint y: 126, endPoint x: 155, endPoint y: 126, distance: 75.6
click at [155, 131] on p "If there is no brand or licensee, the producer of the packaging is the person t…" at bounding box center [182, 138] width 344 height 15
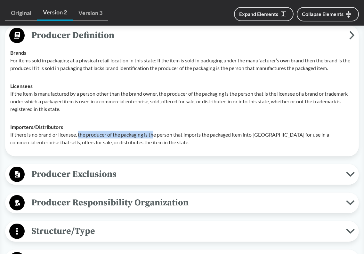
click at [155, 131] on p "If there is no brand or licensee, the producer of the packaging is the person t…" at bounding box center [182, 138] width 344 height 15
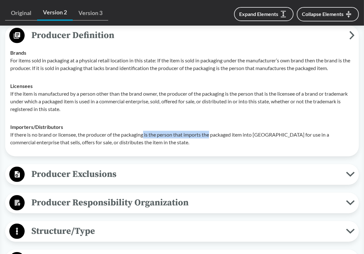
drag, startPoint x: 146, startPoint y: 125, endPoint x: 211, endPoint y: 125, distance: 65.3
click at [211, 131] on p "If there is no brand or licensee, the producer of the packaging is the person t…" at bounding box center [182, 138] width 344 height 15
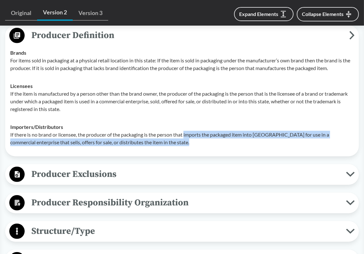
drag, startPoint x: 187, startPoint y: 125, endPoint x: 202, endPoint y: 132, distance: 16.5
click at [202, 132] on p "If there is no brand or licensee, the producer of the packaging is the person t…" at bounding box center [182, 138] width 344 height 15
drag
click at [182, 131] on p "If there is no brand or licensee, the producer of the packaging is the person t…" at bounding box center [182, 138] width 344 height 15
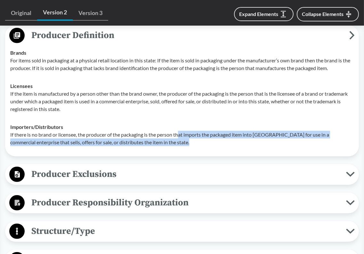
click at [182, 131] on p "If there is no brand or licensee, the producer of the packaging is the person t…" at bounding box center [182, 138] width 344 height 15
click at [202, 134] on p "If there is no brand or licensee, the producer of the packaging is the person t…" at bounding box center [182, 138] width 344 height 15
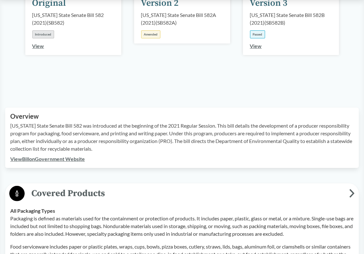
scroll to position [0, 0]
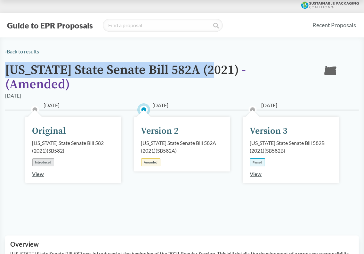
click at [9, 72] on h1 "Oregon State Senate Bill 582A (2021) - ( Amended )" at bounding box center [158, 77] width 307 height 29
copy h1 "Oregon State Senate Bill 582A (2021)"
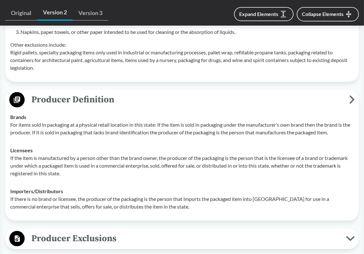
scroll to position [448, 0]
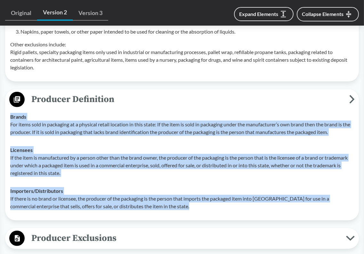
drag, startPoint x: 10, startPoint y: 107, endPoint x: 172, endPoint y: 203, distance: 187.8
click at [172, 203] on tbody "Brands For items sold in packaging at a physical retail location in this state:…" at bounding box center [181, 162] width 349 height 108
click at [99, 154] on p "If the item is manufactured by a person other than the brand owner, the produce…" at bounding box center [182, 165] width 344 height 23
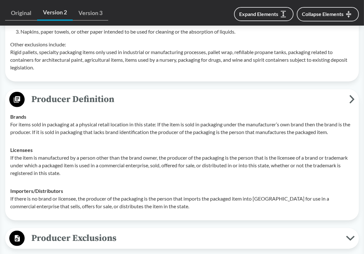
click at [118, 154] on p "If the item is manufactured by a person other than the brand owner, the produce…" at bounding box center [182, 165] width 344 height 23
click at [214, 187] on div "Importers/​Distributors If there is no brand or licensee, the producer of the p…" at bounding box center [182, 198] width 344 height 23
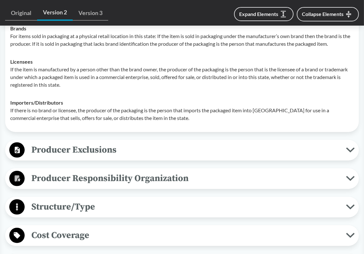
scroll to position [544, 0]
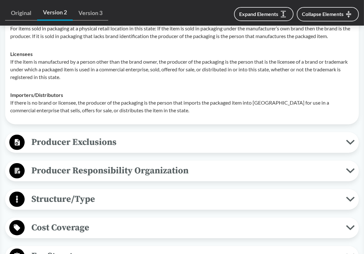
click at [206, 136] on span "Producer Exclusions" at bounding box center [185, 142] width 321 height 14
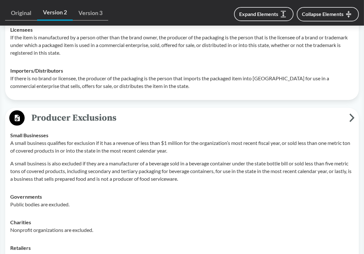
scroll to position [576, 0]
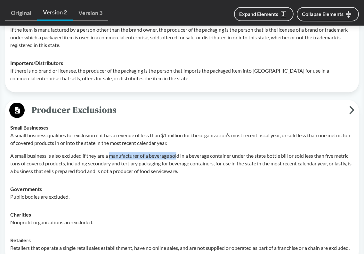
drag, startPoint x: 111, startPoint y: 147, endPoint x: 179, endPoint y: 148, distance: 67.9
click at [179, 152] on p "A small business is also excluded if they are a manufacturer of a beverage sold…" at bounding box center [182, 163] width 344 height 23
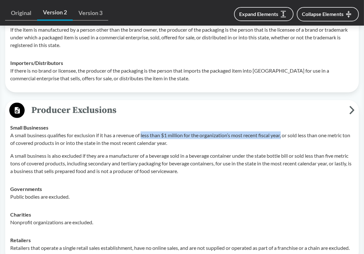
drag, startPoint x: 142, startPoint y: 126, endPoint x: 284, endPoint y: 127, distance: 142.2
click at [284, 132] on p "A small business qualifies for exclusion if it has a revenue of less than $1 mi…" at bounding box center [182, 139] width 344 height 15
drag, startPoint x: 284, startPoint y: 127, endPoint x: 117, endPoint y: 126, distance: 167.8
click at [117, 132] on p "A small business qualifies for exclusion if it has a revenue of less than $1 mi…" at bounding box center [182, 139] width 344 height 15
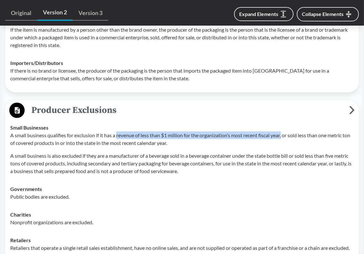
click at [117, 132] on p "A small business qualifies for exclusion if it has a revenue of less than $1 mi…" at bounding box center [182, 139] width 344 height 15
drag, startPoint x: 117, startPoint y: 126, endPoint x: 284, endPoint y: 126, distance: 167.8
click at [284, 132] on p "A small business qualifies for exclusion if it has a revenue of less than $1 mi…" at bounding box center [182, 139] width 344 height 15
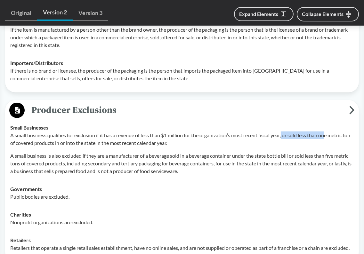
drag, startPoint x: 284, startPoint y: 126, endPoint x: 327, endPoint y: 126, distance: 42.6
click at [327, 132] on p "A small business qualifies for exclusion if it has a revenue of less than $1 mi…" at bounding box center [182, 139] width 344 height 15
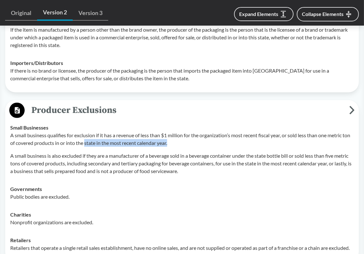
drag, startPoint x: 94, startPoint y: 134, endPoint x: 194, endPoint y: 134, distance: 99.6
click at [194, 134] on p "A small business qualifies for exclusion if it has a revenue of less than $1 mi…" at bounding box center [182, 139] width 344 height 15
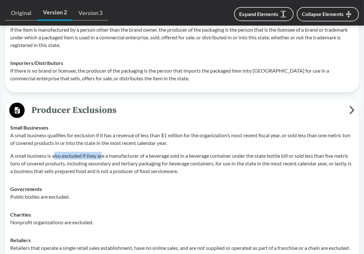
drag, startPoint x: 55, startPoint y: 147, endPoint x: 102, endPoint y: 147, distance: 47.4
click at [102, 152] on p "A small business is also excluded if they are a manufacturer of a beverage sold…" at bounding box center [182, 163] width 344 height 23
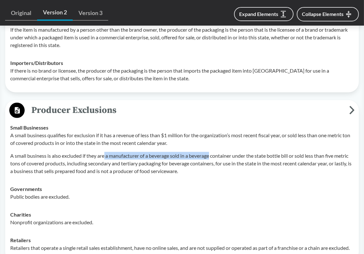
drag, startPoint x: 105, startPoint y: 147, endPoint x: 211, endPoint y: 147, distance: 105.3
click at [211, 152] on p "A small business is also excluded if they are a manufacturer of a beverage sold…" at bounding box center [182, 163] width 344 height 23
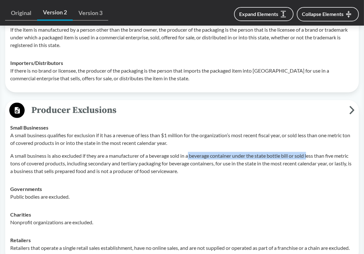
drag, startPoint x: 190, startPoint y: 147, endPoint x: 311, endPoint y: 147, distance: 121.0
click at [311, 152] on p "A small business is also excluded if they are a manufacturer of a beverage sold…" at bounding box center [182, 163] width 344 height 23
drag, startPoint x: 320, startPoint y: 147, endPoint x: 213, endPoint y: 147, distance: 107.3
click at [213, 152] on p "A small business is also excluded if they are a manufacturer of a beverage sold…" at bounding box center [182, 163] width 344 height 23
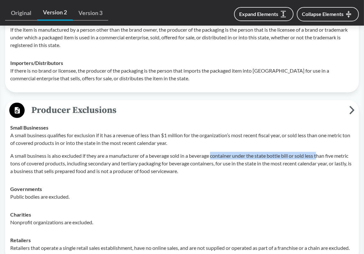
click at [213, 152] on p "A small business is also excluded if they are a manufacturer of a beverage sold…" at bounding box center [182, 163] width 344 height 23
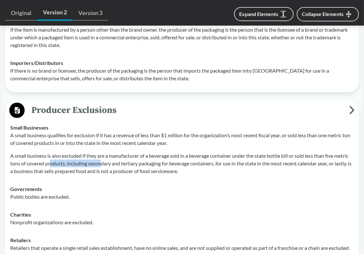
drag, startPoint x: 50, startPoint y: 154, endPoint x: 101, endPoint y: 154, distance: 51.2
click at [101, 154] on p "A small business is also excluded if they are a manufacturer of a beverage sold…" at bounding box center [182, 163] width 344 height 23
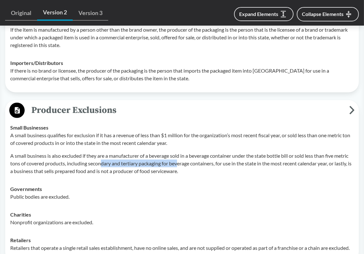
drag, startPoint x: 101, startPoint y: 154, endPoint x: 179, endPoint y: 154, distance: 78.1
click at [179, 154] on p "A small business is also excluded if they are a manufacturer of a beverage sold…" at bounding box center [182, 163] width 344 height 23
drag, startPoint x: 122, startPoint y: 154, endPoint x: 178, endPoint y: 154, distance: 56.4
click at [178, 154] on p "A small business is also excluded if they are a manufacturer of a beverage sold…" at bounding box center [182, 163] width 344 height 23
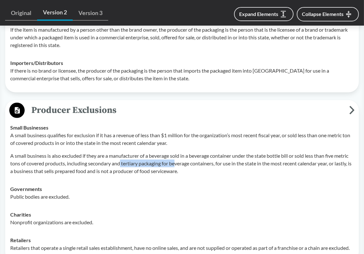
click at [178, 154] on p "A small business is also excluded if they are a manufacturer of a beverage sold…" at bounding box center [182, 163] width 344 height 23
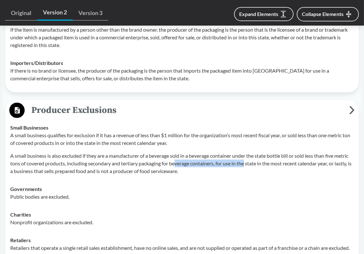
drag, startPoint x: 178, startPoint y: 154, endPoint x: 247, endPoint y: 154, distance: 69.2
click at [247, 154] on p "A small business is also excluded if they are a manufacturer of a beverage sold…" at bounding box center [182, 163] width 344 height 23
click at [219, 161] on p "A small business is also excluded if they are a manufacturer of a beverage sold…" at bounding box center [182, 163] width 344 height 23
click at [221, 164] on p "A small business is also excluded if they are a manufacturer of a beverage sold…" at bounding box center [182, 163] width 344 height 23
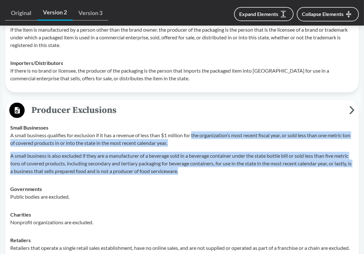
drag, startPoint x: 194, startPoint y: 125, endPoint x: 196, endPoint y: 160, distance: 35.6
click at [196, 160] on div "A small business qualifies for exclusion if it has a revenue of less than $1 mi…" at bounding box center [182, 154] width 344 height 44
click at [196, 160] on p "A small business is also excluded if they are a manufacturer of a beverage sold…" at bounding box center [182, 163] width 344 height 23
drag, startPoint x: 198, startPoint y: 160, endPoint x: 192, endPoint y: 127, distance: 33.8
click at [192, 132] on div "A small business qualifies for exclusion if it has a revenue of less than $1 mi…" at bounding box center [182, 154] width 344 height 44
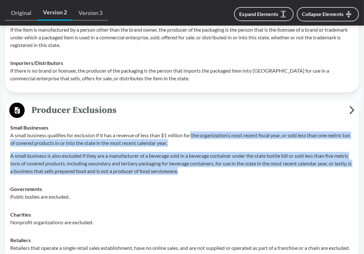
click at [192, 132] on p "A small business qualifies for exclusion if it has a revenue of less than $1 mi…" at bounding box center [182, 139] width 344 height 15
drag, startPoint x: 192, startPoint y: 126, endPoint x: 196, endPoint y: 161, distance: 35.7
click at [196, 161] on div "A small business qualifies for exclusion if it has a revenue of less than $1 mi…" at bounding box center [182, 154] width 344 height 44
click at [196, 161] on p "A small business is also excluded if they are a manufacturer of a beverage sold…" at bounding box center [182, 163] width 344 height 23
drag, startPoint x: 198, startPoint y: 161, endPoint x: 193, endPoint y: 127, distance: 34.6
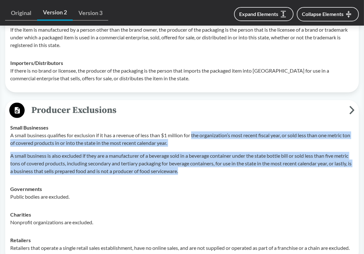
click at [193, 132] on div "A small business qualifies for exclusion if it has a revenue of less than $1 mi…" at bounding box center [182, 154] width 344 height 44
click at [193, 132] on p "A small business qualifies for exclusion if it has a revenue of less than $1 mi…" at bounding box center [182, 139] width 344 height 15
drag, startPoint x: 193, startPoint y: 126, endPoint x: 197, endPoint y: 163, distance: 37.3
click at [197, 163] on div "A small business qualifies for exclusion if it has a revenue of less than $1 mi…" at bounding box center [182, 154] width 344 height 44
click at [197, 163] on p "A small business is also excluded if they are a manufacturer of a beverage sold…" at bounding box center [182, 163] width 344 height 23
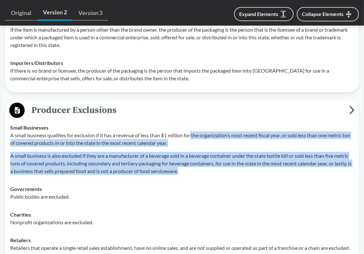
drag, startPoint x: 198, startPoint y: 163, endPoint x: 192, endPoint y: 126, distance: 37.0
click at [192, 132] on div "A small business qualifies for exclusion if it has a revenue of less than $1 mi…" at bounding box center [182, 154] width 344 height 44
click at [192, 132] on p "A small business qualifies for exclusion if it has a revenue of less than $1 mi…" at bounding box center [182, 139] width 344 height 15
drag, startPoint x: 192, startPoint y: 126, endPoint x: 197, endPoint y: 160, distance: 34.9
click at [197, 160] on div "A small business qualifies for exclusion if it has a revenue of less than $1 mi…" at bounding box center [182, 154] width 344 height 44
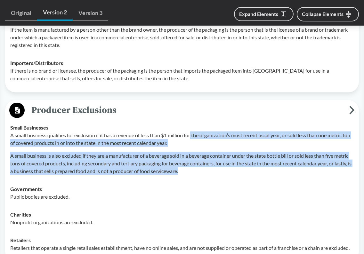
click at [197, 160] on p "A small business is also excluded if they are a manufacturer of a beverage sold…" at bounding box center [182, 163] width 344 height 23
drag, startPoint x: 198, startPoint y: 160, endPoint x: 193, endPoint y: 128, distance: 32.4
click at [193, 132] on div "A small business qualifies for exclusion if it has a revenue of less than $1 mi…" at bounding box center [182, 154] width 344 height 44
click at [193, 132] on p "A small business qualifies for exclusion if it has a revenue of less than $1 mi…" at bounding box center [182, 139] width 344 height 15
drag, startPoint x: 193, startPoint y: 126, endPoint x: 198, endPoint y: 164, distance: 38.6
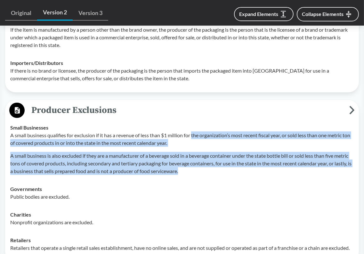
click at [198, 164] on div "A small business qualifies for exclusion if it has a revenue of less than $1 mi…" at bounding box center [182, 154] width 344 height 44
click at [198, 164] on p "A small business is also excluded if they are a manufacturer of a beverage sold…" at bounding box center [182, 163] width 344 height 23
drag, startPoint x: 199, startPoint y: 163, endPoint x: 194, endPoint y: 128, distance: 35.6
click at [194, 132] on div "A small business qualifies for exclusion if it has a revenue of less than $1 mi…" at bounding box center [182, 154] width 344 height 44
click at [194, 132] on p "A small business qualifies for exclusion if it has a revenue of less than $1 mi…" at bounding box center [182, 139] width 344 height 15
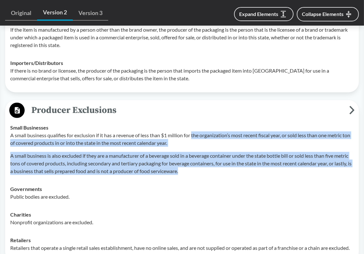
drag, startPoint x: 193, startPoint y: 124, endPoint x: 198, endPoint y: 158, distance: 34.6
click at [198, 158] on div "A small business qualifies for exclusion if it has a revenue of less than $1 mi…" at bounding box center [182, 154] width 344 height 44
click at [198, 158] on p "A small business is also excluded if they are a manufacturer of a beverage sold…" at bounding box center [182, 163] width 344 height 23
drag, startPoint x: 198, startPoint y: 160, endPoint x: 193, endPoint y: 127, distance: 32.6
click at [193, 132] on div "A small business qualifies for exclusion if it has a revenue of less than $1 mi…" at bounding box center [182, 154] width 344 height 44
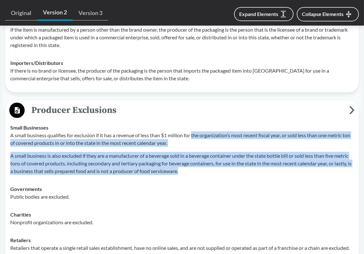
click at [193, 132] on p "A small business qualifies for exclusion if it has a revenue of less than $1 mi…" at bounding box center [182, 139] width 344 height 15
drag, startPoint x: 193, startPoint y: 126, endPoint x: 195, endPoint y: 160, distance: 34.4
click at [195, 160] on div "A small business qualifies for exclusion if it has a revenue of less than $1 mi…" at bounding box center [182, 154] width 344 height 44
click at [195, 160] on p "A small business is also excluded if they are a manufacturer of a beverage sold…" at bounding box center [182, 163] width 344 height 23
drag, startPoint x: 196, startPoint y: 161, endPoint x: 191, endPoint y: 128, distance: 33.0
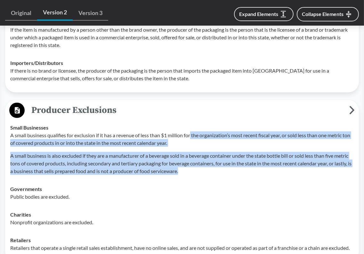
click at [191, 132] on div "A small business qualifies for exclusion if it has a revenue of less than $1 mi…" at bounding box center [182, 154] width 344 height 44
click at [191, 132] on p "A small business qualifies for exclusion if it has a revenue of less than $1 mi…" at bounding box center [182, 139] width 344 height 15
drag, startPoint x: 192, startPoint y: 126, endPoint x: 195, endPoint y: 160, distance: 34.0
click at [195, 160] on div "A small business qualifies for exclusion if it has a revenue of less than $1 mi…" at bounding box center [182, 154] width 344 height 44
click at [195, 160] on p "A small business is also excluded if they are a manufacturer of a beverage sold…" at bounding box center [182, 163] width 344 height 23
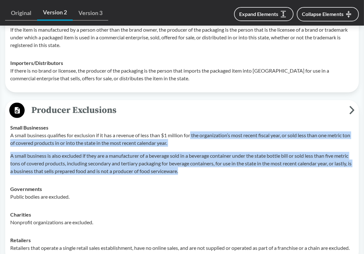
drag, startPoint x: 195, startPoint y: 160, endPoint x: 191, endPoint y: 127, distance: 33.1
click at [191, 132] on div "A small business qualifies for exclusion if it has a revenue of less than $1 mi…" at bounding box center [182, 154] width 344 height 44
click at [191, 132] on p "A small business qualifies for exclusion if it has a revenue of less than $1 mi…" at bounding box center [182, 139] width 344 height 15
drag, startPoint x: 192, startPoint y: 126, endPoint x: 197, endPoint y: 161, distance: 35.2
click at [197, 161] on div "A small business qualifies for exclusion if it has a revenue of less than $1 mi…" at bounding box center [182, 154] width 344 height 44
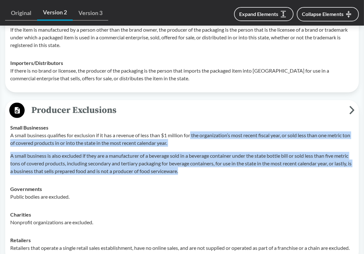
click at [197, 161] on p "A small business is also excluded if they are a manufacturer of a beverage sold…" at bounding box center [182, 163] width 344 height 23
drag, startPoint x: 198, startPoint y: 162, endPoint x: 193, endPoint y: 129, distance: 33.3
click at [193, 132] on div "A small business qualifies for exclusion if it has a revenue of less than $1 mi…" at bounding box center [182, 154] width 344 height 44
click at [193, 132] on p "A small business qualifies for exclusion if it has a revenue of less than $1 mi…" at bounding box center [182, 139] width 344 height 15
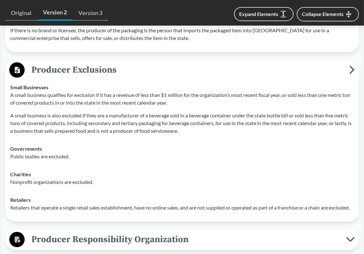
scroll to position [608, 0]
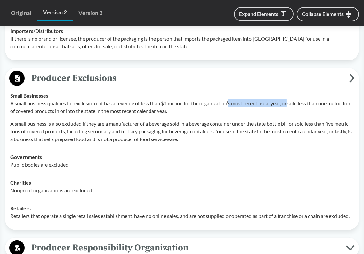
drag, startPoint x: 231, startPoint y: 94, endPoint x: 291, endPoint y: 93, distance: 59.9
click at [291, 100] on p "A small business qualifies for exclusion if it has a revenue of less than $1 mi…" at bounding box center [182, 107] width 344 height 15
drag, startPoint x: 291, startPoint y: 93, endPoint x: 318, endPoint y: 94, distance: 26.6
click at [318, 100] on p "A small business qualifies for exclusion if it has a revenue of less than $1 mi…" at bounding box center [182, 107] width 344 height 15
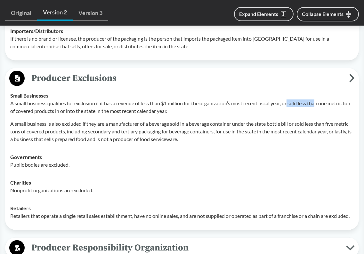
click at [318, 100] on p "A small business qualifies for exclusion if it has a revenue of less than $1 mi…" at bounding box center [182, 107] width 344 height 15
drag, startPoint x: 194, startPoint y: 94, endPoint x: 262, endPoint y: 95, distance: 67.9
click at [262, 100] on p "A small business qualifies for exclusion if it has a revenue of less than $1 mi…" at bounding box center [182, 107] width 344 height 15
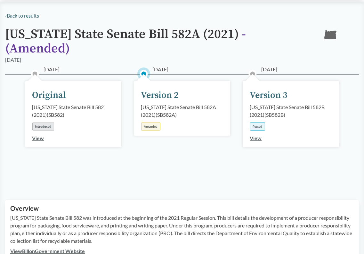
scroll to position [0, 0]
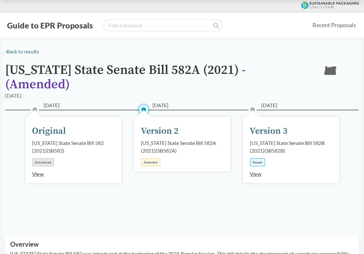
click at [275, 125] on div "Version 3" at bounding box center [269, 131] width 38 height 13
click at [259, 158] on div "Passed" at bounding box center [257, 162] width 15 height 8
click at [270, 139] on div "Oregon State Senate Bill 582B (2021) ( SB582B )" at bounding box center [291, 146] width 82 height 15
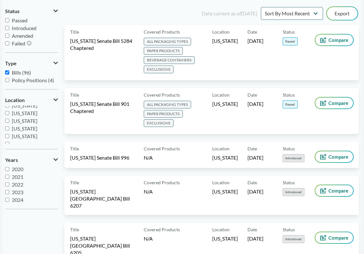
scroll to position [138, 0]
click at [15, 133] on span "Oregon" at bounding box center [25, 132] width 26 height 6
click at [9, 133] on input "Oregon" at bounding box center [7, 132] width 4 height 4
checkbox input "true"
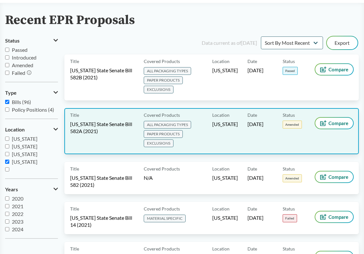
scroll to position [0, 0]
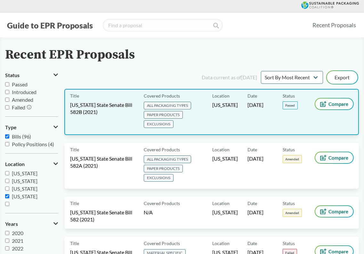
click at [204, 111] on span "ALL PACKAGING TYPES PAPER PRODUCTS EXCLUSIONS" at bounding box center [177, 116] width 66 height 28
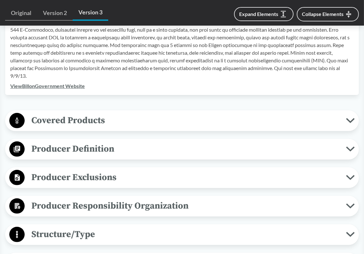
scroll to position [256, 0]
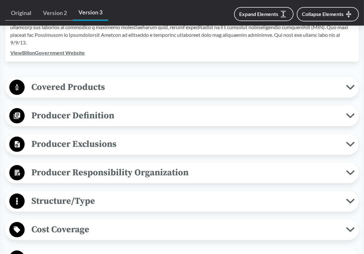
click at [150, 139] on span "Producer Exclusions" at bounding box center [185, 144] width 321 height 14
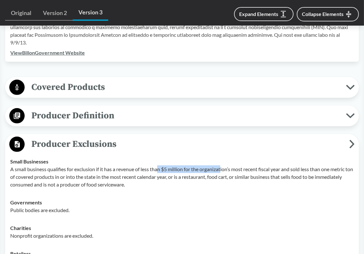
drag, startPoint x: 158, startPoint y: 162, endPoint x: 223, endPoint y: 161, distance: 65.0
click at [223, 166] on p "A small business qualifies for exclusion if it has a revenue of less than $5 mi…" at bounding box center [182, 177] width 344 height 23
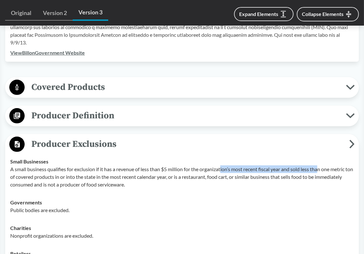
drag, startPoint x: 223, startPoint y: 161, endPoint x: 322, endPoint y: 162, distance: 98.9
click at [322, 166] on p "A small business qualifies for exclusion if it has a revenue of less than $5 mi…" at bounding box center [182, 177] width 344 height 23
drag, startPoint x: 329, startPoint y: 162, endPoint x: 242, endPoint y: 160, distance: 87.1
click at [242, 166] on p "A small business qualifies for exclusion if it has a revenue of less than $5 mi…" at bounding box center [182, 177] width 344 height 23
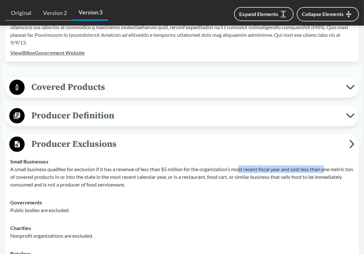
click at [242, 166] on p "A small business qualifies for exclusion if it has a revenue of less than $5 mi…" at bounding box center [182, 177] width 344 height 23
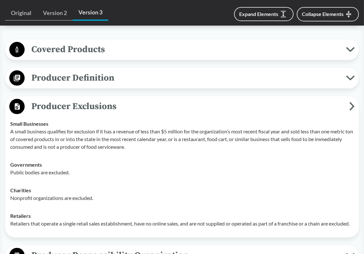
scroll to position [288, 0]
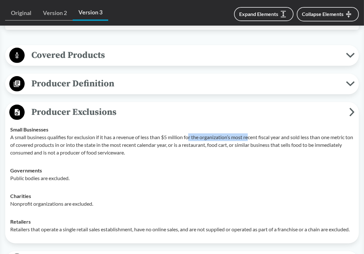
drag, startPoint x: 190, startPoint y: 131, endPoint x: 250, endPoint y: 129, distance: 60.9
click at [250, 134] on p "A small business qualifies for exclusion if it has a revenue of less than $5 mi…" at bounding box center [182, 145] width 344 height 23
drag, startPoint x: 273, startPoint y: 129, endPoint x: 159, endPoint y: 129, distance: 113.7
click at [159, 134] on p "A small business qualifies for exclusion if it has a revenue of less than $5 mi…" at bounding box center [182, 145] width 344 height 23
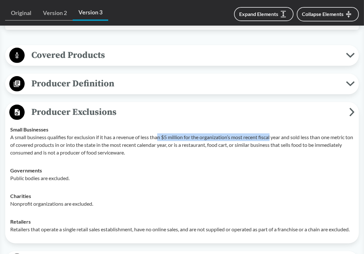
click at [159, 134] on p "A small business qualifies for exclusion if it has a revenue of less than $5 mi…" at bounding box center [182, 145] width 344 height 23
drag, startPoint x: 122, startPoint y: 130, endPoint x: 206, endPoint y: 130, distance: 84.2
click at [206, 134] on p "A small business qualifies for exclusion if it has a revenue of less than $5 mi…" at bounding box center [182, 145] width 344 height 23
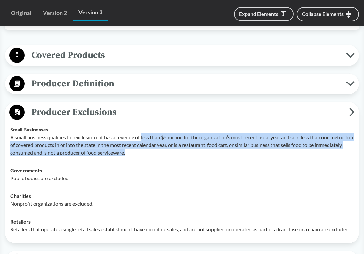
drag, startPoint x: 142, startPoint y: 130, endPoint x: 209, endPoint y: 143, distance: 69.1
click at [209, 143] on p "A small business qualifies for exclusion if it has a revenue of less than $5 mi…" at bounding box center [182, 145] width 344 height 23
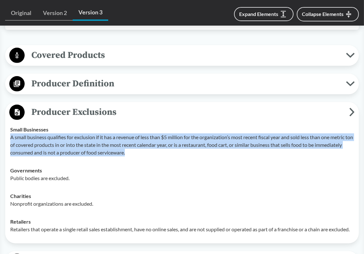
drag, startPoint x: 188, startPoint y: 144, endPoint x: 11, endPoint y: 130, distance: 177.9
click at [11, 134] on p "A small business qualifies for exclusion if it has a revenue of less than $5 mi…" at bounding box center [182, 145] width 344 height 23
drag, startPoint x: 11, startPoint y: 130, endPoint x: 173, endPoint y: 147, distance: 162.9
click at [173, 147] on p "A small business qualifies for exclusion if it has a revenue of less than $5 mi…" at bounding box center [182, 145] width 344 height 23
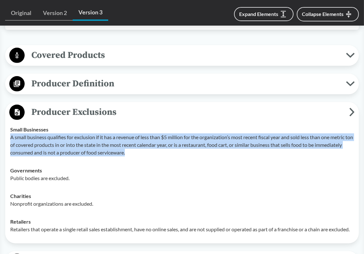
click at [173, 147] on p "A small business qualifies for exclusion if it has a revenue of less than $5 mi…" at bounding box center [182, 145] width 344 height 23
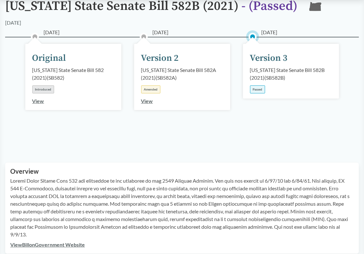
scroll to position [0, 0]
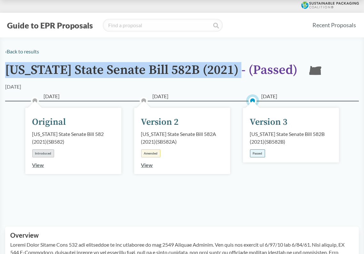
drag, startPoint x: 215, startPoint y: 70, endPoint x: 8, endPoint y: 70, distance: 207.5
click at [8, 70] on h1 "Oregon State Senate Bill 582B (2021) - ( Passed )" at bounding box center [151, 73] width 292 height 20
copy h1 "Oregon State Senate Bill 582B (2021)"
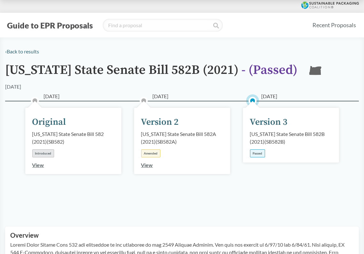
click at [200, 50] on div "‹ Back to results" at bounding box center [182, 52] width 354 height 8
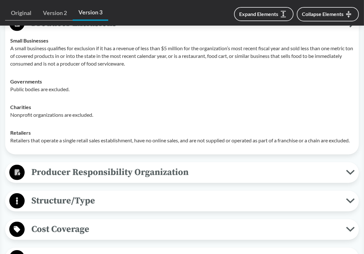
scroll to position [320, 0]
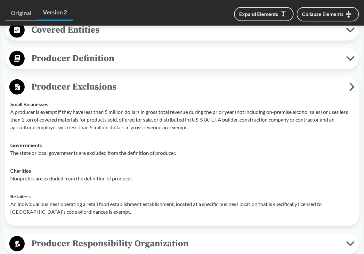
scroll to position [352, 0]
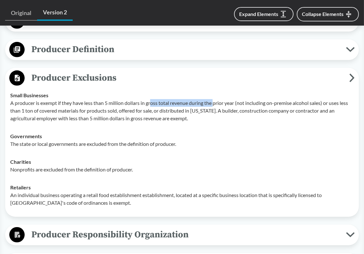
drag, startPoint x: 151, startPoint y: 102, endPoint x: 215, endPoint y: 102, distance: 63.4
click at [215, 102] on p "A producer is exempt if they have less than 5 million dollars in gross total re…" at bounding box center [182, 110] width 344 height 23
drag, startPoint x: 191, startPoint y: 102, endPoint x: 242, endPoint y: 103, distance: 50.6
click at [242, 103] on p "A producer is exempt if they have less than 5 million dollars in gross total re…" at bounding box center [182, 110] width 344 height 23
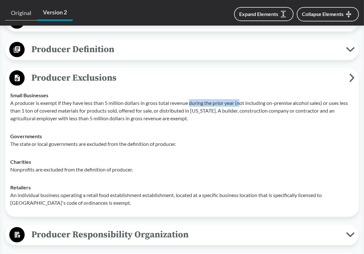
click at [242, 103] on p "A producer is exempt if they have less than 5 million dollars in gross total re…" at bounding box center [182, 110] width 344 height 23
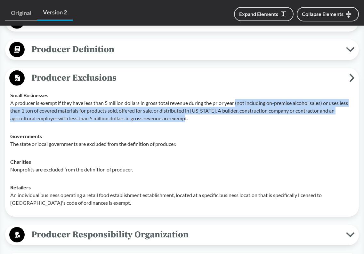
drag, startPoint x: 237, startPoint y: 102, endPoint x: 263, endPoint y: 116, distance: 29.4
click at [263, 116] on p "A producer is exempt if they have less than 5 million dollars in gross total re…" at bounding box center [182, 110] width 344 height 23
drag, startPoint x: 264, startPoint y: 116, endPoint x: 229, endPoint y: 102, distance: 37.3
click at [229, 102] on p "A producer is exempt if they have less than 5 million dollars in gross total re…" at bounding box center [182, 110] width 344 height 23
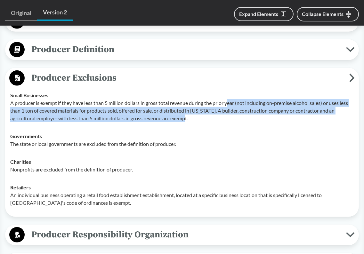
click at [229, 102] on p "A producer is exempt if they have less than 5 million dollars in gross total re…" at bounding box center [182, 110] width 344 height 23
drag, startPoint x: 225, startPoint y: 102, endPoint x: 235, endPoint y: 116, distance: 17.3
click at [235, 116] on p "A producer is exempt if they have less than 5 million dollars in gross total re…" at bounding box center [182, 110] width 344 height 23
drag, startPoint x: 238, startPoint y: 117, endPoint x: 209, endPoint y: 100, distance: 33.1
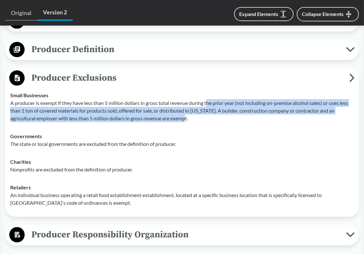
click at [209, 100] on p "A producer is exempt if they have less than 5 million dollars in gross total re…" at bounding box center [182, 110] width 344 height 23
drag, startPoint x: 203, startPoint y: 100, endPoint x: 213, endPoint y: 116, distance: 19.0
click at [213, 116] on p "A producer is exempt if they have less than 5 million dollars in gross total re…" at bounding box center [182, 110] width 344 height 23
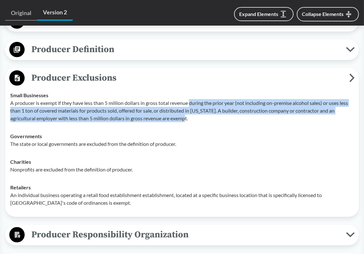
drag, startPoint x: 216, startPoint y: 116, endPoint x: 192, endPoint y: 104, distance: 27.4
click at [192, 104] on p "A producer is exempt if they have less than 5 million dollars in gross total re…" at bounding box center [182, 110] width 344 height 23
drag, startPoint x: 192, startPoint y: 104, endPoint x: 209, endPoint y: 118, distance: 22.4
click at [209, 118] on p "A producer is exempt if they have less than 5 million dollars in gross total re…" at bounding box center [182, 110] width 344 height 23
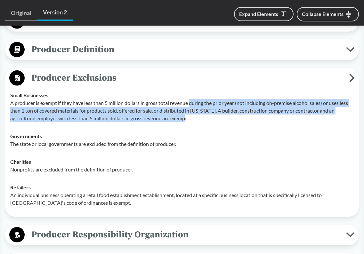
click at [209, 118] on p "A producer is exempt if they have less than 5 million dollars in gross total re…" at bounding box center [182, 110] width 344 height 23
drag, startPoint x: 209, startPoint y: 118, endPoint x: 191, endPoint y: 104, distance: 23.2
click at [191, 104] on p "A producer is exempt if they have less than 5 million dollars in gross total re…" at bounding box center [182, 110] width 344 height 23
drag, startPoint x: 191, startPoint y: 104, endPoint x: 206, endPoint y: 115, distance: 18.6
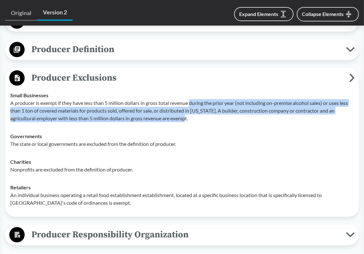
click at [206, 115] on p "A producer is exempt if they have less than 5 million dollars in gross total re…" at bounding box center [182, 110] width 344 height 23
drag, startPoint x: 208, startPoint y: 115, endPoint x: 193, endPoint y: 105, distance: 18.2
click at [193, 105] on p "A producer is exempt if they have less than 5 million dollars in gross total re…" at bounding box center [182, 110] width 344 height 23
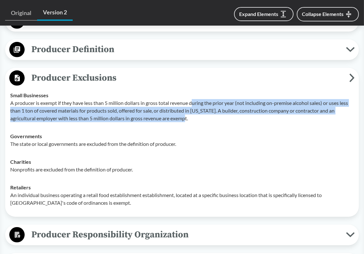
drag, startPoint x: 192, startPoint y: 103, endPoint x: 202, endPoint y: 115, distance: 14.8
click at [202, 115] on p "A producer is exempt if they have less than 5 million dollars in gross total re…" at bounding box center [182, 110] width 344 height 23
drag, startPoint x: 204, startPoint y: 116, endPoint x: 190, endPoint y: 104, distance: 19.3
click at [190, 104] on p "A producer is exempt if they have less than 5 million dollars in gross total re…" at bounding box center [182, 110] width 344 height 23
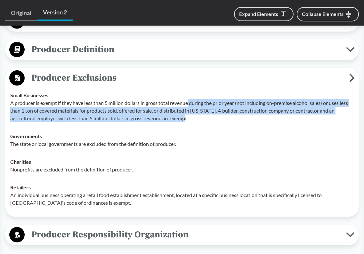
click at [190, 104] on p "A producer is exempt if they have less than 5 million dollars in gross total re…" at bounding box center [182, 110] width 344 height 23
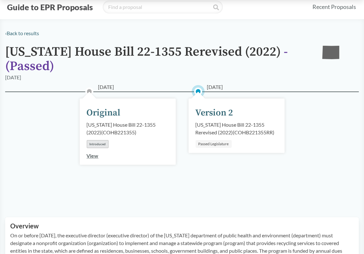
scroll to position [0, 0]
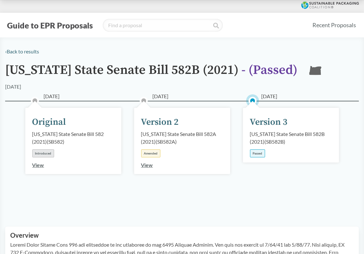
click at [66, 27] on button "Guide to EPR Proposals" at bounding box center [50, 25] width 90 height 10
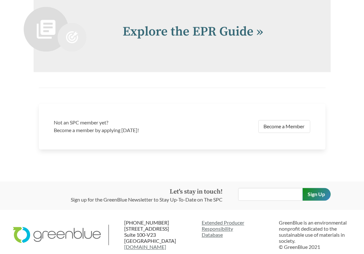
scroll to position [1224, 0]
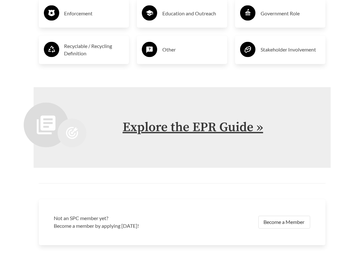
click at [190, 126] on link "Explore the EPR Guide »" at bounding box center [193, 128] width 141 height 16
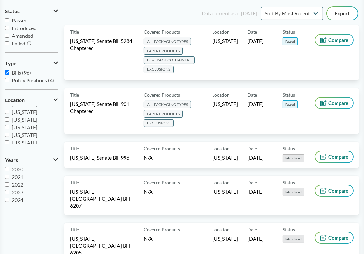
scroll to position [96, 0]
click at [26, 129] on span "[US_STATE]" at bounding box center [25, 129] width 26 height 6
click at [9, 129] on input "[US_STATE]" at bounding box center [7, 128] width 4 height 4
checkbox input "true"
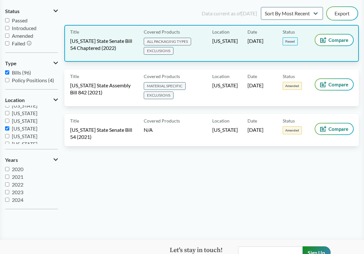
click at [132, 45] on span "[US_STATE] State Senate Bill 54 Chaptered (2022)" at bounding box center [103, 44] width 66 height 14
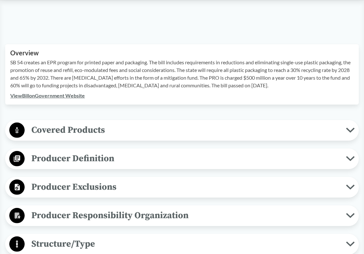
scroll to position [192, 0]
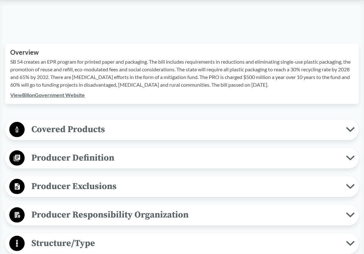
click at [152, 130] on span "Covered Products" at bounding box center [185, 129] width 321 height 14
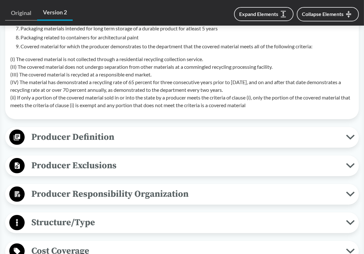
scroll to position [480, 0]
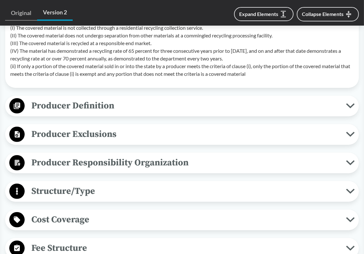
click at [152, 109] on span "Producer Definition" at bounding box center [185, 106] width 321 height 14
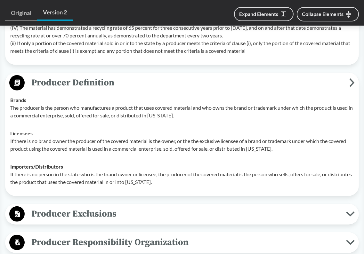
scroll to position [512, 0]
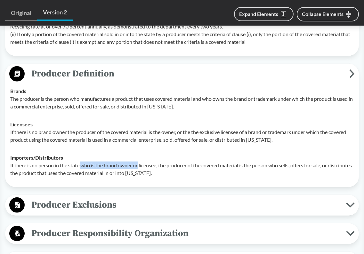
drag, startPoint x: 81, startPoint y: 167, endPoint x: 139, endPoint y: 165, distance: 58.0
click at [139, 165] on p "If there is no person in the state who is the brand owner or licensee, the prod…" at bounding box center [182, 169] width 344 height 15
drag, startPoint x: 135, startPoint y: 165, endPoint x: 194, endPoint y: 165, distance: 59.2
click at [194, 165] on p "If there is no person in the state who is the brand owner or licensee, the prod…" at bounding box center [182, 169] width 344 height 15
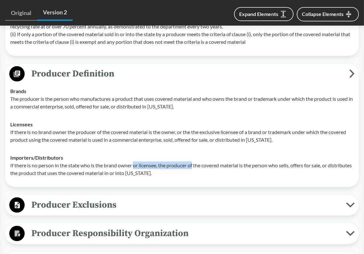
click at [194, 165] on p "If there is no person in the state who is the brand owner or licensee, the prod…" at bounding box center [182, 169] width 344 height 15
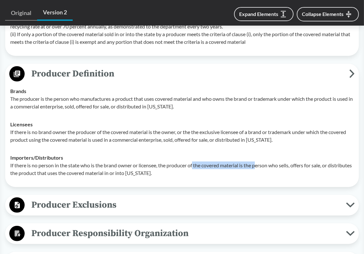
drag, startPoint x: 194, startPoint y: 165, endPoint x: 258, endPoint y: 166, distance: 64.0
click at [258, 166] on p "If there is no person in the state who is the brand owner or licensee, the prod…" at bounding box center [182, 169] width 344 height 15
drag, startPoint x: 286, startPoint y: 166, endPoint x: 175, endPoint y: 166, distance: 110.5
click at [175, 166] on p "If there is no person in the state who is the brand owner or licensee, the prod…" at bounding box center [182, 169] width 344 height 15
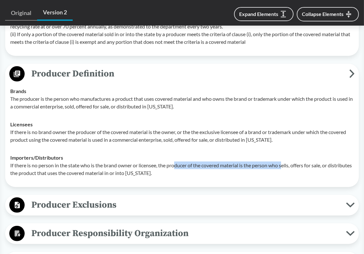
click at [175, 166] on p "If there is no person in the state who is the brand owner or licensee, the prod…" at bounding box center [182, 169] width 344 height 15
drag, startPoint x: 168, startPoint y: 166, endPoint x: 334, endPoint y: 166, distance: 165.5
click at [334, 166] on p "If there is no person in the state who is the brand owner or licensee, the prod…" at bounding box center [182, 169] width 344 height 15
drag, startPoint x: 335, startPoint y: 166, endPoint x: 190, endPoint y: 166, distance: 144.7
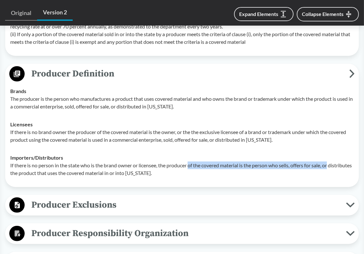
click at [190, 166] on p "If there is no person in the state who is the brand owner or licensee, the prod…" at bounding box center [182, 169] width 344 height 15
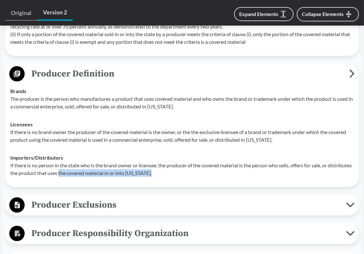
drag, startPoint x: 84, startPoint y: 171, endPoint x: 180, endPoint y: 174, distance: 96.8
click at [180, 174] on p "If there is no person in the state who is the brand owner or licensee, the prod…" at bounding box center [182, 169] width 344 height 15
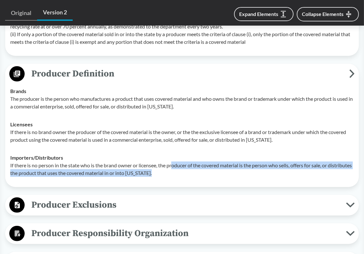
drag, startPoint x: 182, startPoint y: 174, endPoint x: 174, endPoint y: 166, distance: 11.5
click at [174, 166] on p "If there is no person in the state who is the brand owner or licensee, the prod…" at bounding box center [182, 169] width 344 height 15
drag, startPoint x: 174, startPoint y: 165, endPoint x: 177, endPoint y: 175, distance: 10.7
click at [177, 175] on p "If there is no person in the state who is the brand owner or licensee, the prod…" at bounding box center [182, 169] width 344 height 15
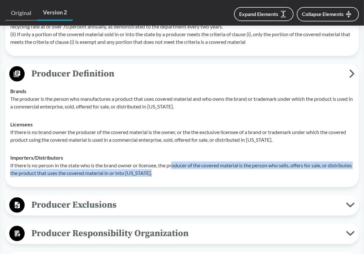
click at [177, 175] on p "If there is no person in the state who is the brand owner or licensee, the prod…" at bounding box center [182, 169] width 344 height 15
drag, startPoint x: 179, startPoint y: 174, endPoint x: 164, endPoint y: 166, distance: 17.1
click at [164, 166] on p "If there is no person in the state who is the brand owner or licensee, the prod…" at bounding box center [182, 169] width 344 height 15
drag, startPoint x: 164, startPoint y: 166, endPoint x: 185, endPoint y: 175, distance: 23.3
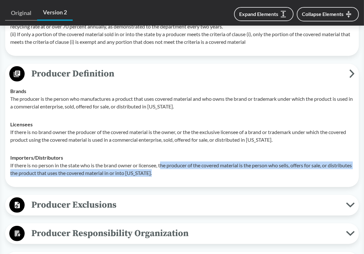
click at [185, 175] on p "If there is no person in the state who is the brand owner or licensee, the prod…" at bounding box center [182, 169] width 344 height 15
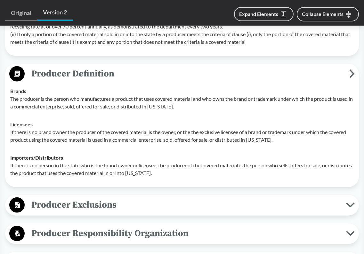
scroll to position [576, 0]
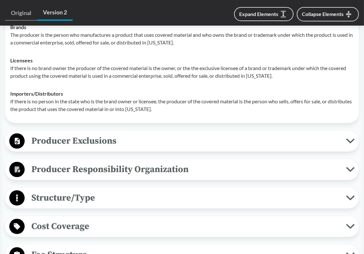
click at [166, 146] on span "Producer Exclusions" at bounding box center [185, 141] width 321 height 14
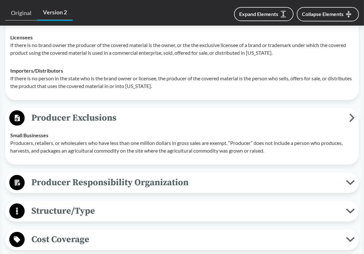
scroll to position [608, 0]
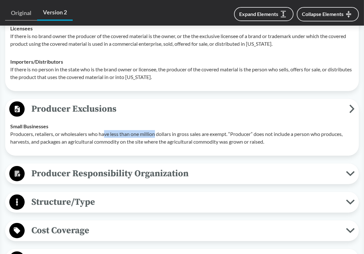
drag, startPoint x: 107, startPoint y: 135, endPoint x: 156, endPoint y: 134, distance: 49.3
click at [156, 134] on p "Producers, retailers, or wholesalers who have less than one million dollars in …" at bounding box center [182, 137] width 344 height 15
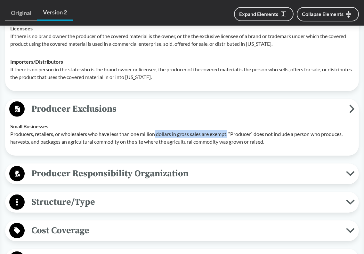
drag, startPoint x: 156, startPoint y: 134, endPoint x: 230, endPoint y: 134, distance: 74.0
click at [230, 134] on p "Producers, retailers, or wholesalers who have less than one million dollars in …" at bounding box center [182, 137] width 344 height 15
drag, startPoint x: 230, startPoint y: 134, endPoint x: 142, endPoint y: 135, distance: 88.4
click at [142, 135] on p "Producers, retailers, or wholesalers who have less than one million dollars in …" at bounding box center [182, 137] width 344 height 15
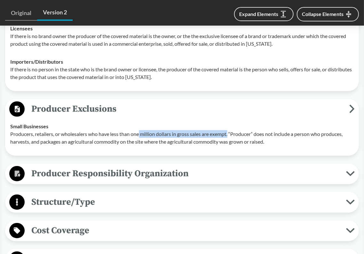
click at [142, 135] on p "Producers, retailers, or wholesalers who have less than one million dollars in …" at bounding box center [182, 137] width 344 height 15
drag, startPoint x: 132, startPoint y: 135, endPoint x: 230, endPoint y: 135, distance: 97.7
click at [230, 135] on p "Producers, retailers, or wholesalers who have less than one million dollars in …" at bounding box center [182, 137] width 344 height 15
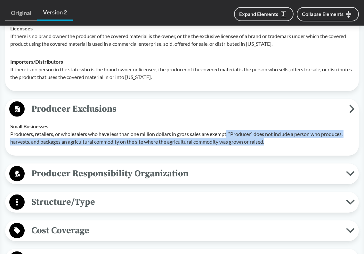
drag, startPoint x: 230, startPoint y: 135, endPoint x: 275, endPoint y: 142, distance: 45.6
click at [275, 142] on p "Producers, retailers, or wholesalers who have less than one million dollars in …" at bounding box center [182, 137] width 344 height 15
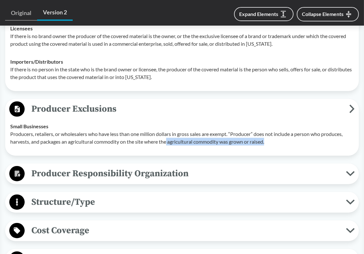
drag, startPoint x: 275, startPoint y: 142, endPoint x: 169, endPoint y: 142, distance: 105.7
click at [169, 142] on p "Producers, retailers, or wholesalers who have less than one million dollars in …" at bounding box center [182, 137] width 344 height 15
drag, startPoint x: 168, startPoint y: 142, endPoint x: 270, endPoint y: 141, distance: 102.5
click at [270, 141] on p "Producers, retailers, or wholesalers who have less than one million dollars in …" at bounding box center [182, 137] width 344 height 15
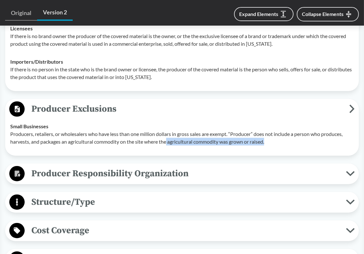
click at [270, 141] on p "Producers, retailers, or wholesalers who have less than one million dollars in …" at bounding box center [182, 137] width 344 height 15
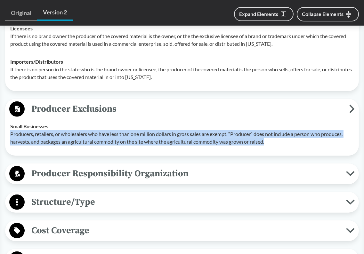
drag, startPoint x: 272, startPoint y: 141, endPoint x: 10, endPoint y: 134, distance: 262.0
click at [10, 134] on td "Small Businesses Producers, retailers, or wholesalers who have less than one mi…" at bounding box center [181, 134] width 349 height 33
copy p "Producers, retailers, or wholesalers who have less than one million dollars in …"
click at [166, 136] on p "Producers, retailers, or wholesalers who have less than one million dollars in …" at bounding box center [182, 137] width 344 height 15
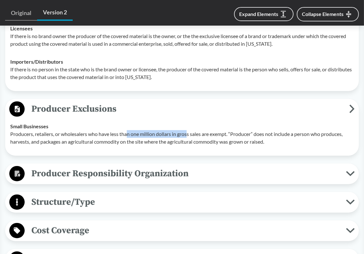
drag, startPoint x: 130, startPoint y: 134, endPoint x: 189, endPoint y: 134, distance: 59.2
click at [189, 134] on p "Producers, retailers, or wholesalers who have less than one million dollars in …" at bounding box center [182, 137] width 344 height 15
drag, startPoint x: 178, startPoint y: 134, endPoint x: 228, endPoint y: 135, distance: 50.0
click at [228, 135] on p "Producers, retailers, or wholesalers who have less than one million dollars in …" at bounding box center [182, 137] width 344 height 15
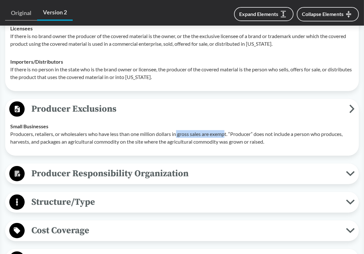
click at [228, 135] on p "Producers, retailers, or wholesalers who have less than one million dollars in …" at bounding box center [182, 137] width 344 height 15
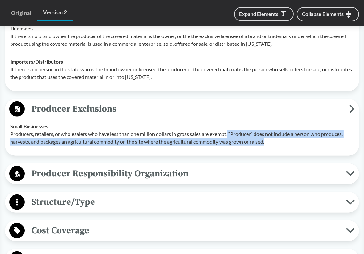
drag, startPoint x: 231, startPoint y: 135, endPoint x: 278, endPoint y: 143, distance: 47.8
click at [278, 143] on p "Producers, retailers, or wholesalers who have less than one million dollars in …" at bounding box center [182, 137] width 344 height 15
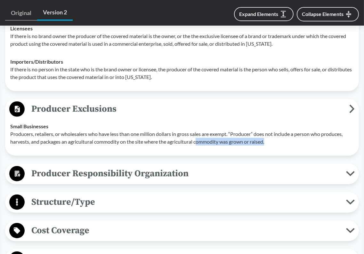
drag, startPoint x: 278, startPoint y: 143, endPoint x: 199, endPoint y: 137, distance: 79.3
click at [199, 137] on p "Producers, retailers, or wholesalers who have less than one million dollars in …" at bounding box center [182, 137] width 344 height 15
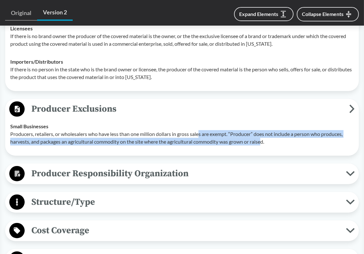
drag, startPoint x: 202, startPoint y: 134, endPoint x: 264, endPoint y: 142, distance: 63.3
click at [264, 142] on p "Producers, retailers, or wholesalers who have less than one million dollars in …" at bounding box center [182, 137] width 344 height 15
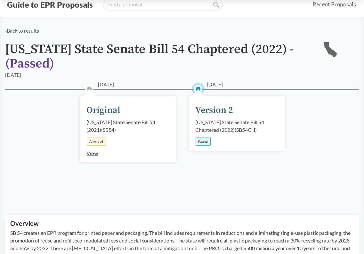
scroll to position [0, 0]
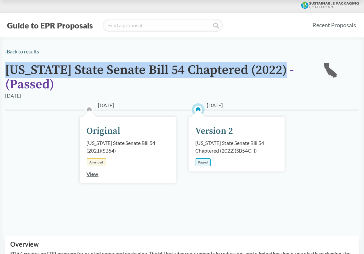
drag, startPoint x: 279, startPoint y: 70, endPoint x: 6, endPoint y: 71, distance: 272.5
click at [6, 71] on h1 "[US_STATE] State Senate Bill 54 Chaptered (2022) - ( Passed )" at bounding box center [158, 77] width 307 height 29
copy h1 "[US_STATE] State Senate Bill 54 Chaptered (2022)"
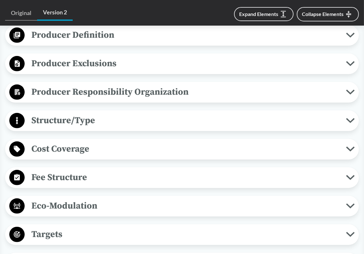
scroll to position [256, 0]
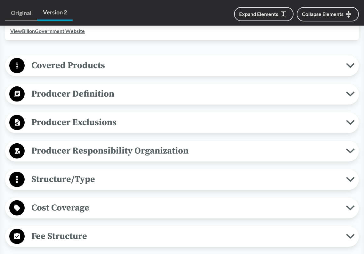
click at [168, 126] on span "Producer Exclusions" at bounding box center [185, 122] width 321 height 14
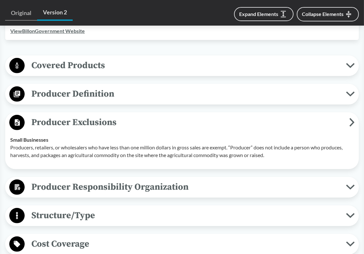
click at [168, 126] on span "Producer Exclusions" at bounding box center [187, 122] width 325 height 14
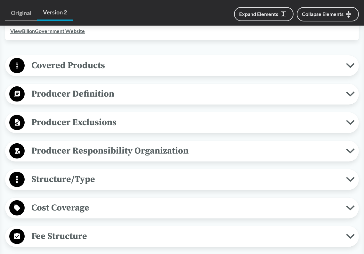
click at [168, 126] on span "Producer Exclusions" at bounding box center [185, 122] width 321 height 14
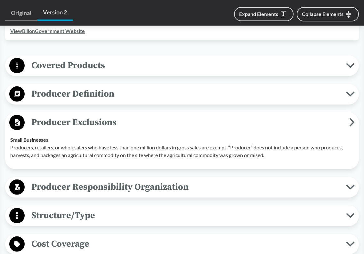
click at [168, 126] on span "Producer Exclusions" at bounding box center [187, 122] width 325 height 14
